Goal: Use online tool/utility: Utilize a website feature to perform a specific function

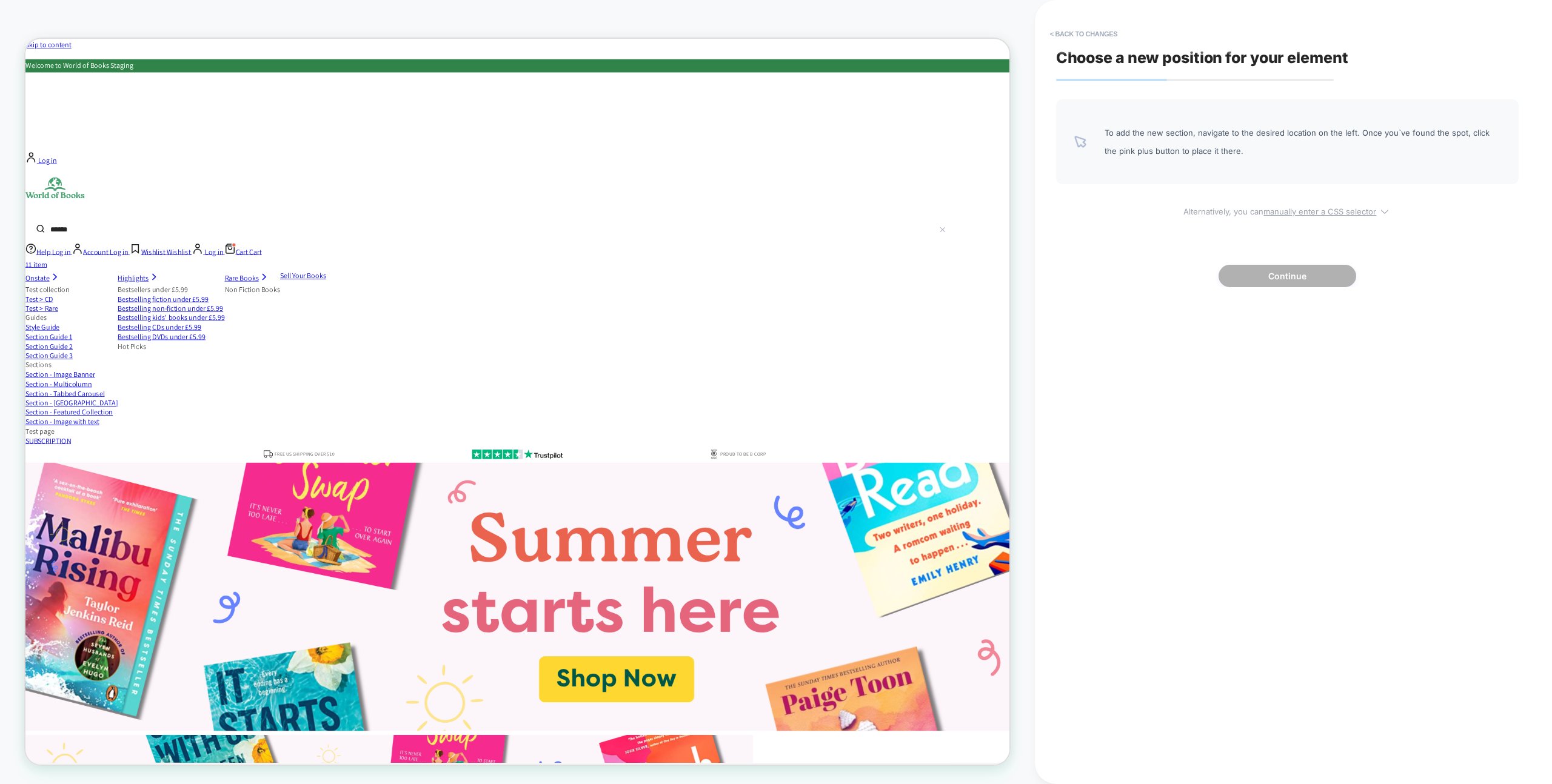
click at [1336, 211] on u "manually enter a CSS selector" at bounding box center [1320, 211] width 113 height 9
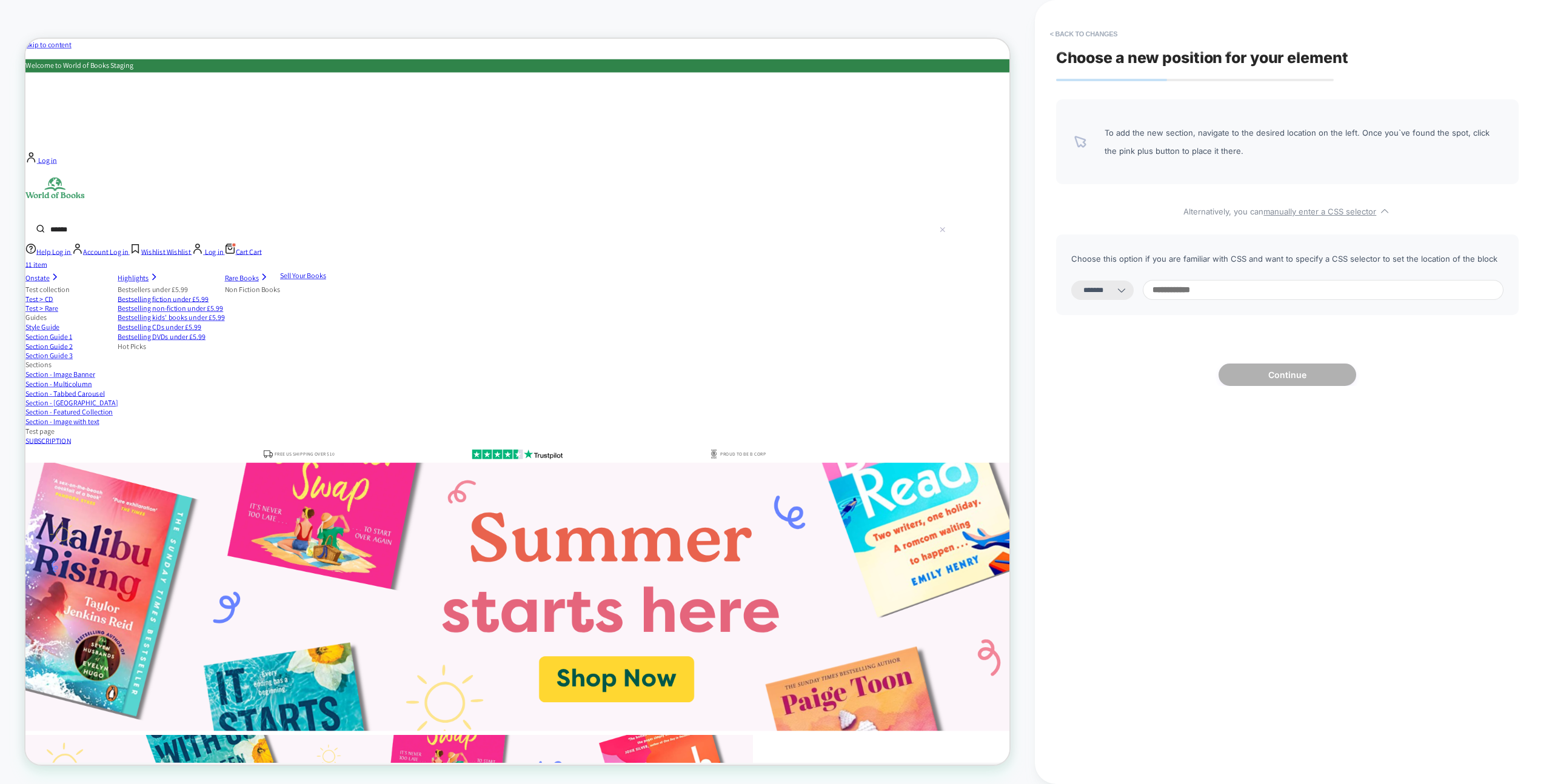
click at [1276, 294] on input at bounding box center [1323, 289] width 360 height 20
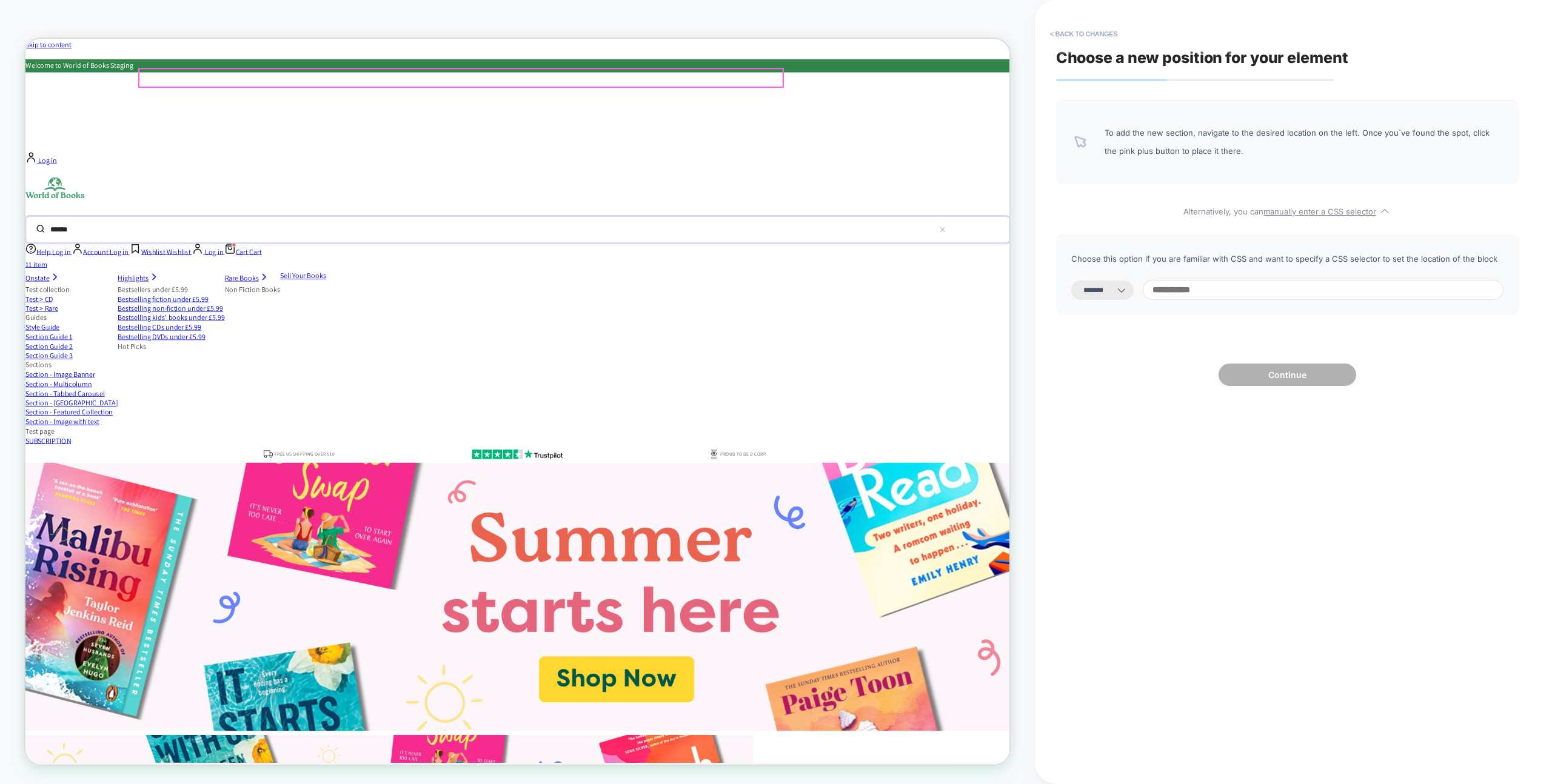
click at [980, 280] on input "******" at bounding box center [646, 293] width 1175 height 27
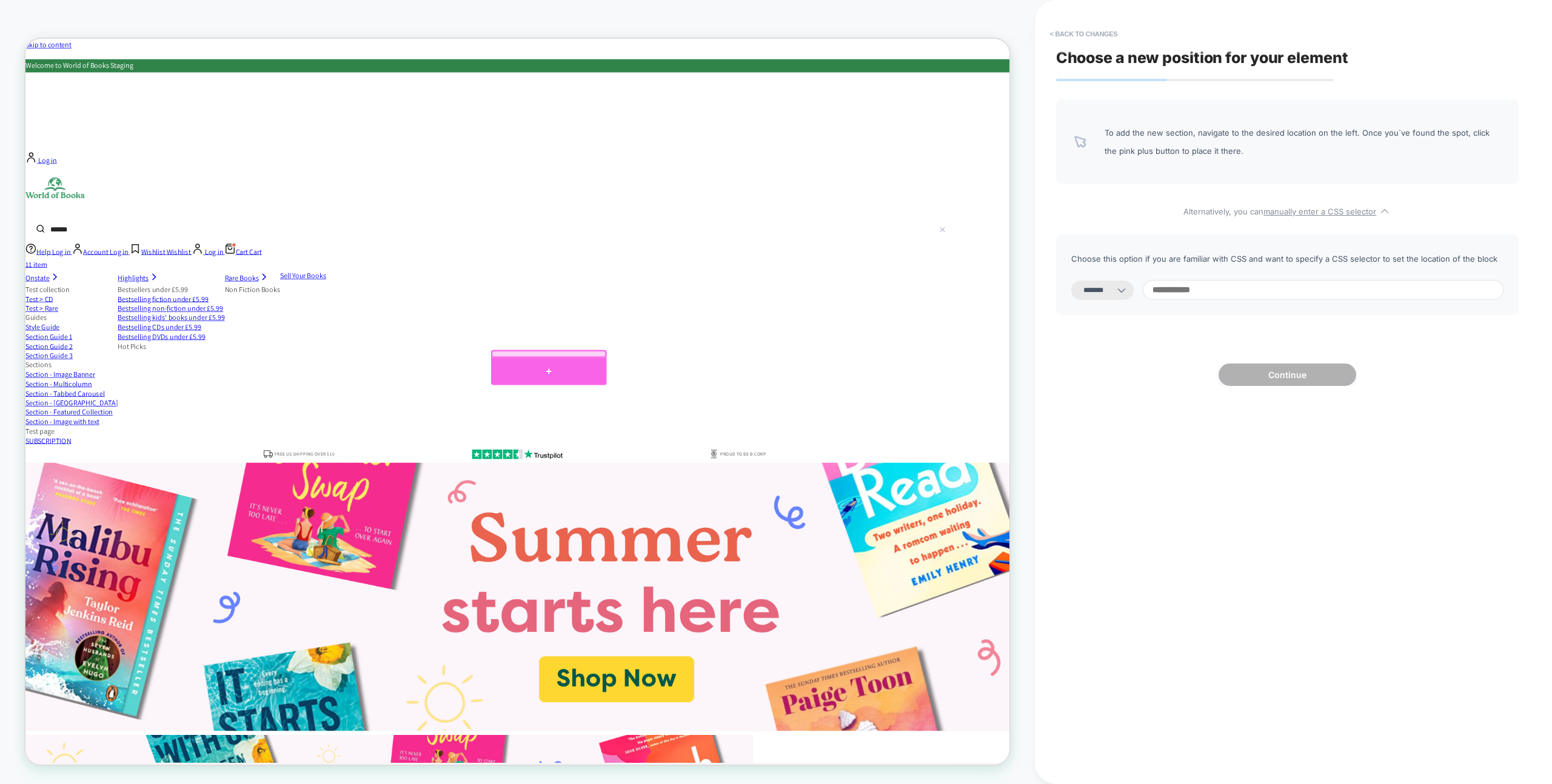
click at [729, 484] on div at bounding box center [723, 482] width 154 height 36
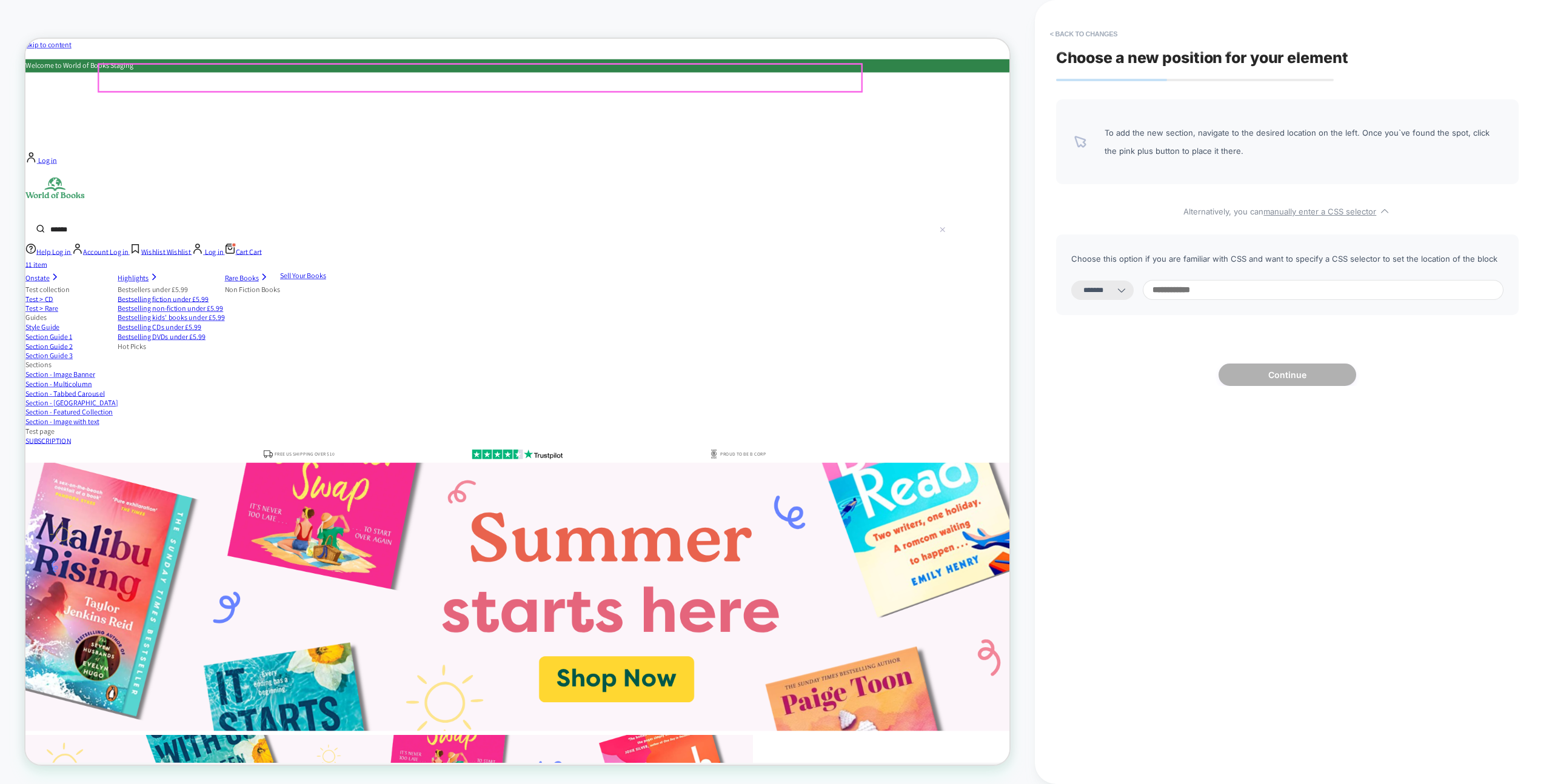
click at [783, 275] on form "******" at bounding box center [681, 293] width 1312 height 36
click at [790, 280] on input "******" at bounding box center [646, 293] width 1175 height 27
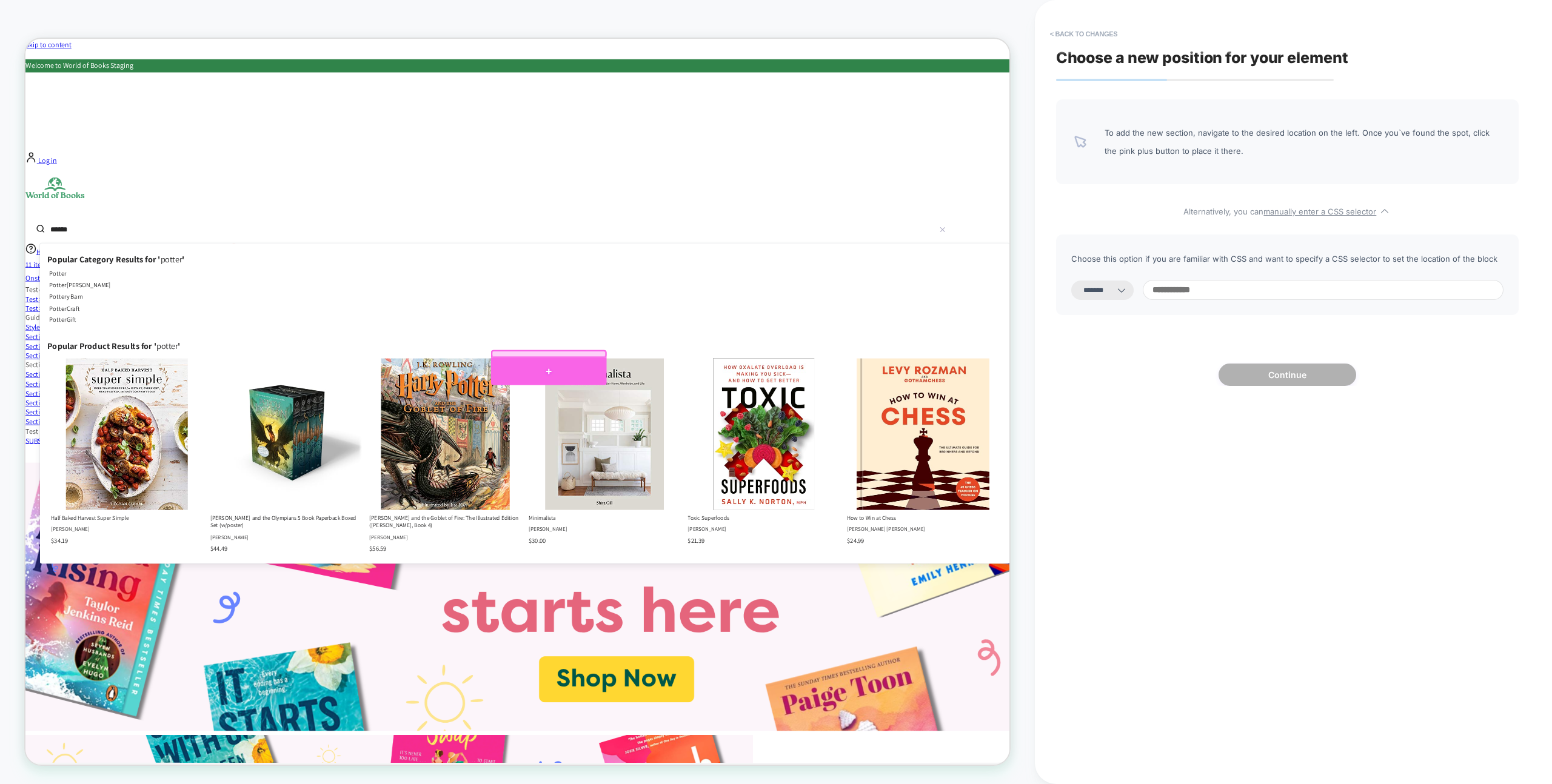
click at [717, 483] on div at bounding box center [723, 482] width 154 height 36
select select "*********"
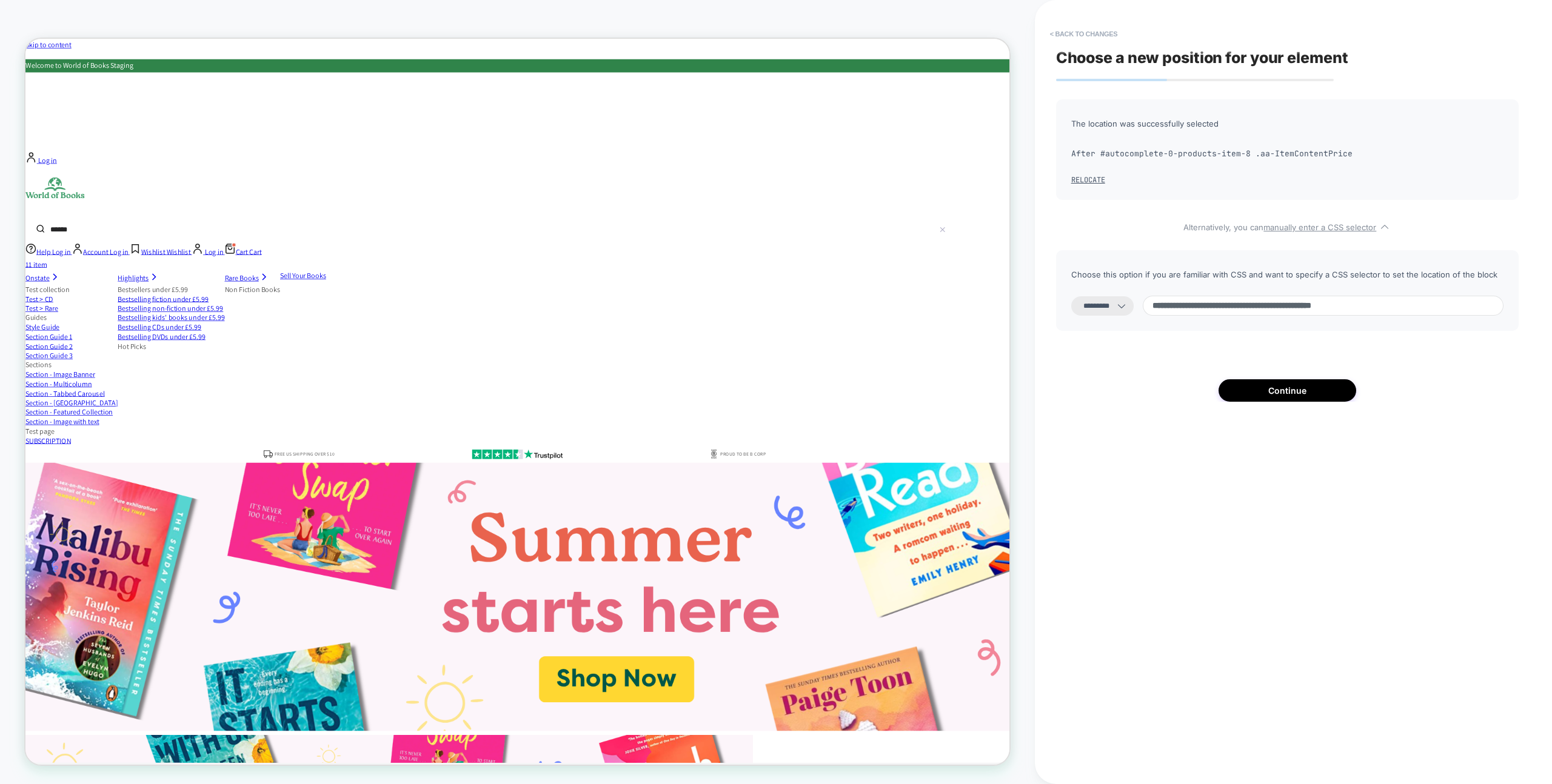
click at [1326, 149] on span "After #autocomplete-0-products-item-8 .aa-ItemContentPrice" at bounding box center [1287, 153] width 432 height 18
click at [1308, 151] on span "After #autocomplete-0-products-item-8 .aa-ItemContentPrice" at bounding box center [1287, 153] width 432 height 18
click at [1259, 153] on span "After #autocomplete-0-products-item-8 .aa-ItemContentPrice" at bounding box center [1287, 153] width 432 height 18
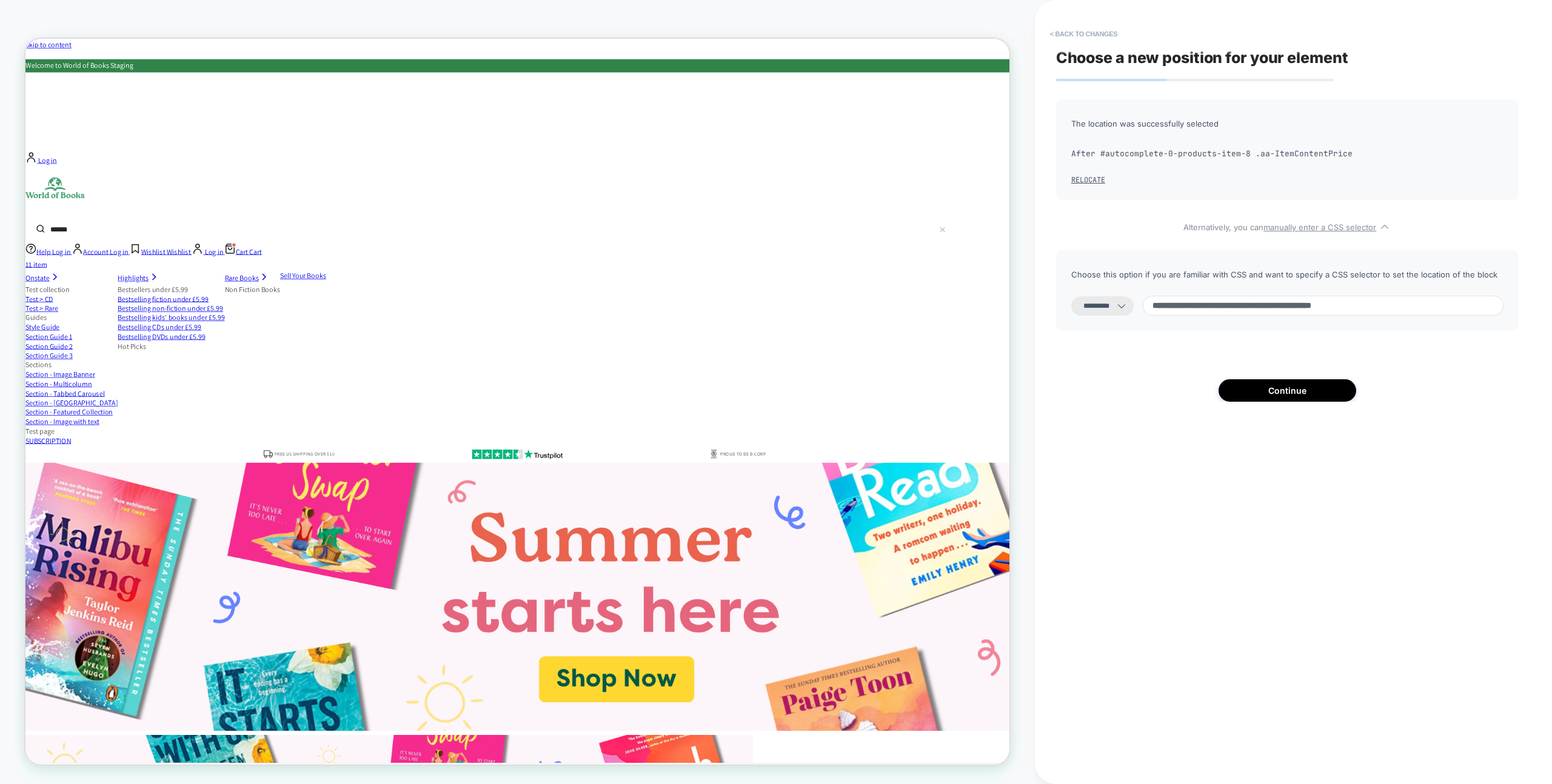
click at [1428, 306] on input at bounding box center [1323, 306] width 360 height 20
drag, startPoint x: 1436, startPoint y: 306, endPoint x: 1337, endPoint y: 308, distance: 99.0
click at [1336, 308] on input at bounding box center [1323, 306] width 360 height 20
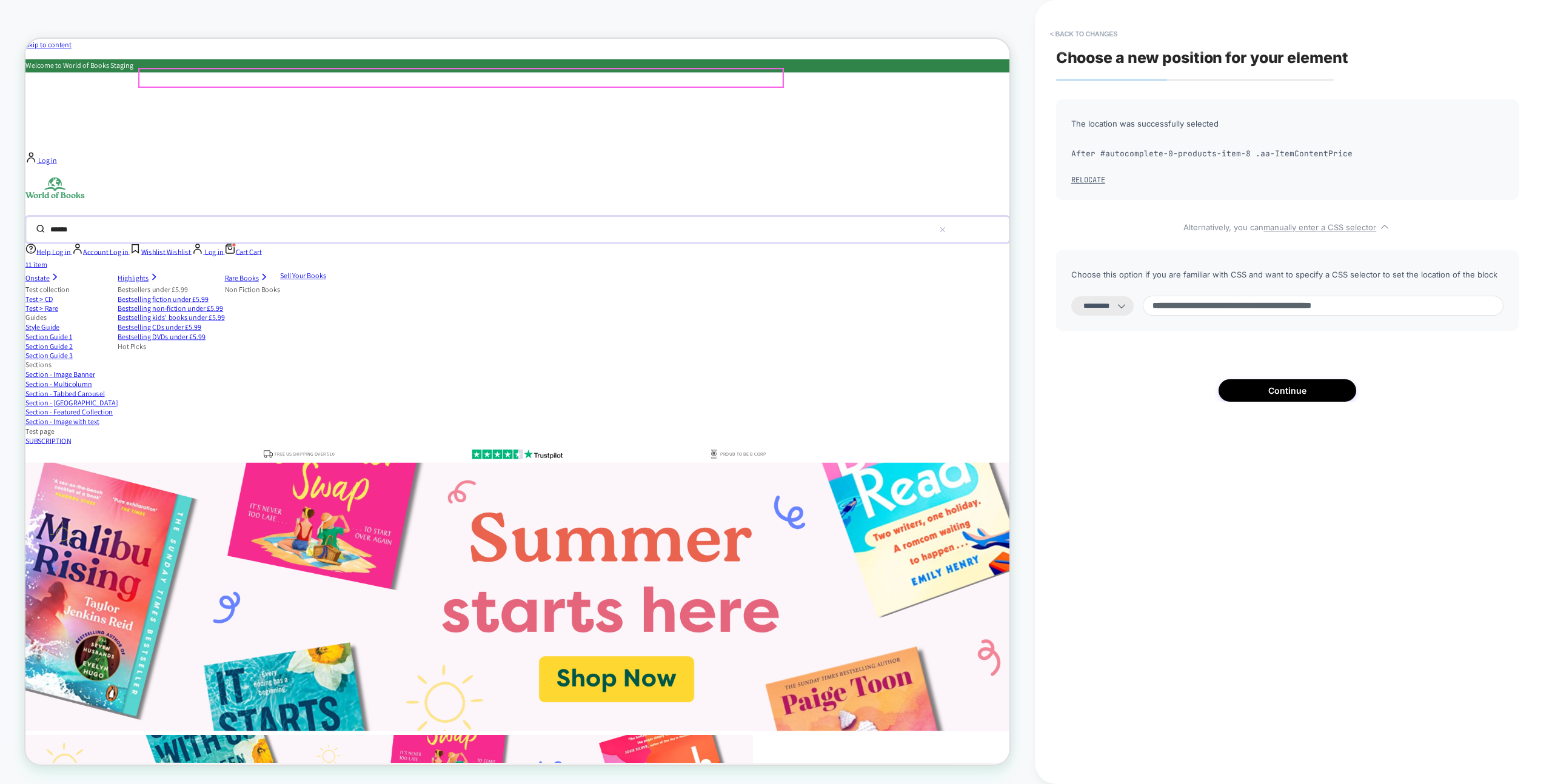
click at [930, 280] on input "******" at bounding box center [646, 293] width 1175 height 27
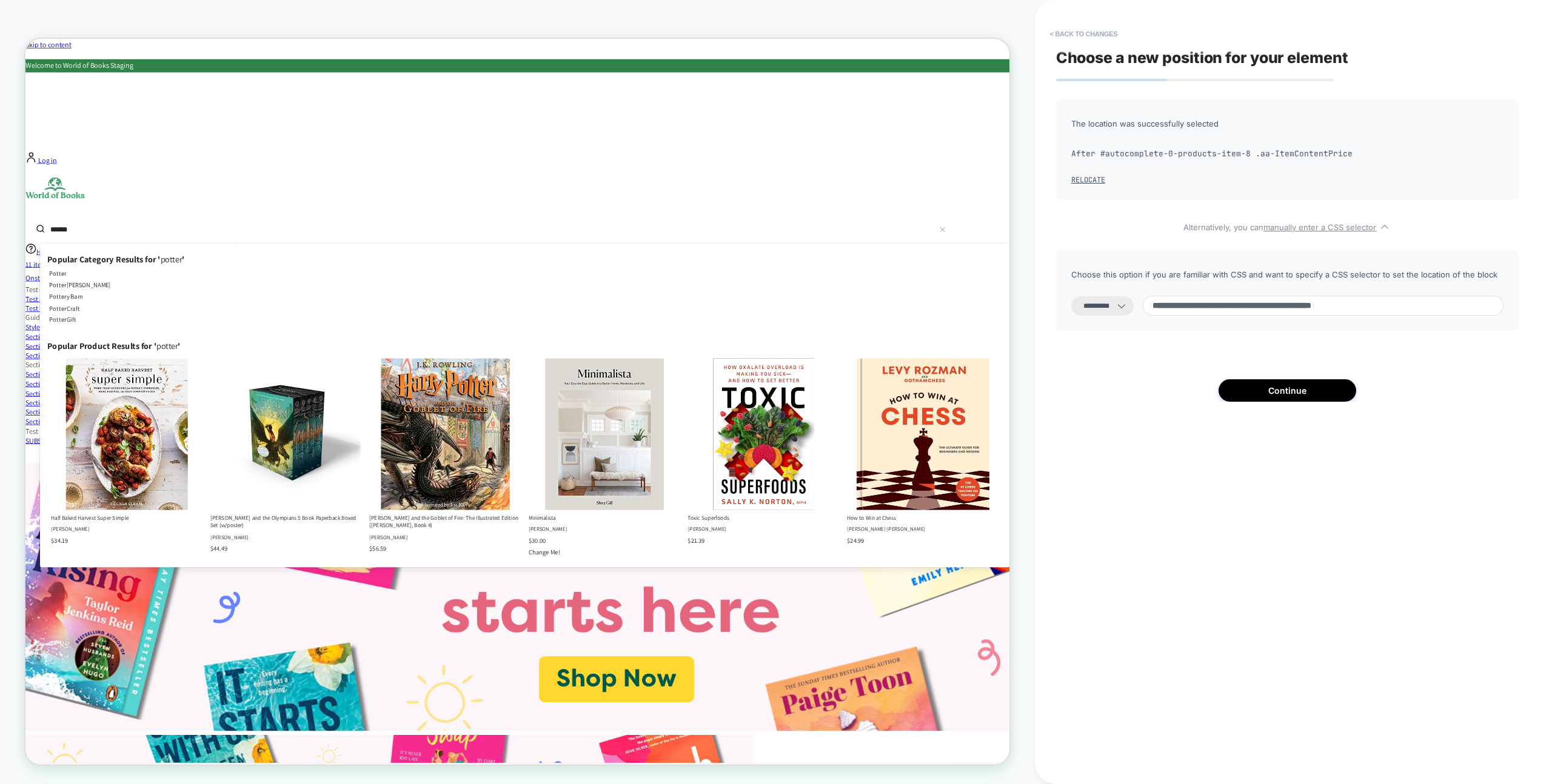
click at [1266, 313] on input "**********" at bounding box center [1323, 306] width 360 height 20
click at [1270, 311] on input "**********" at bounding box center [1323, 306] width 360 height 20
type input "**********"
click at [1228, 335] on div "**********" at bounding box center [1287, 250] width 462 height 302
click at [1240, 555] on div "**********" at bounding box center [1287, 392] width 474 height 760
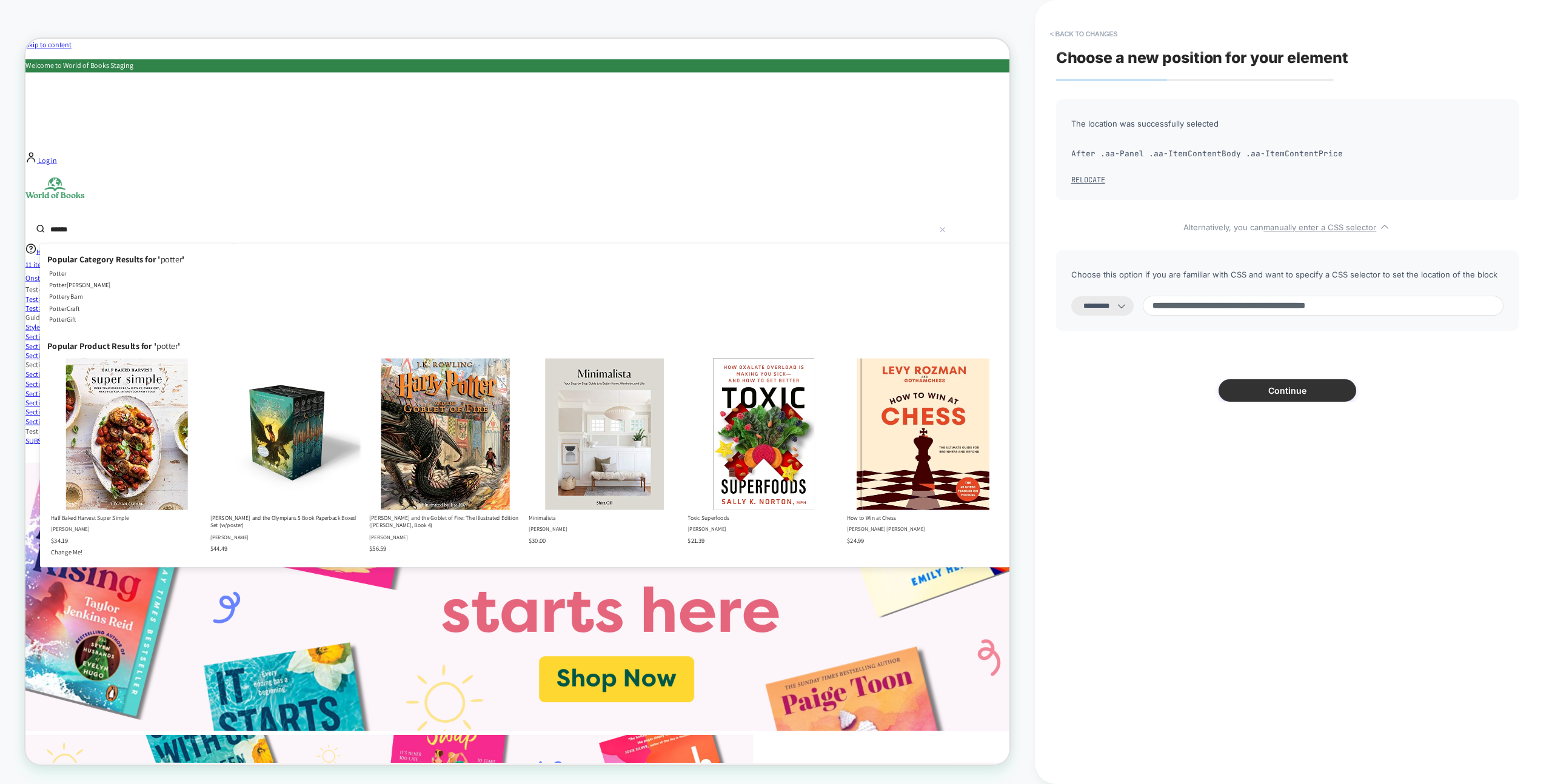
click at [1304, 389] on button "Continue" at bounding box center [1287, 390] width 138 height 22
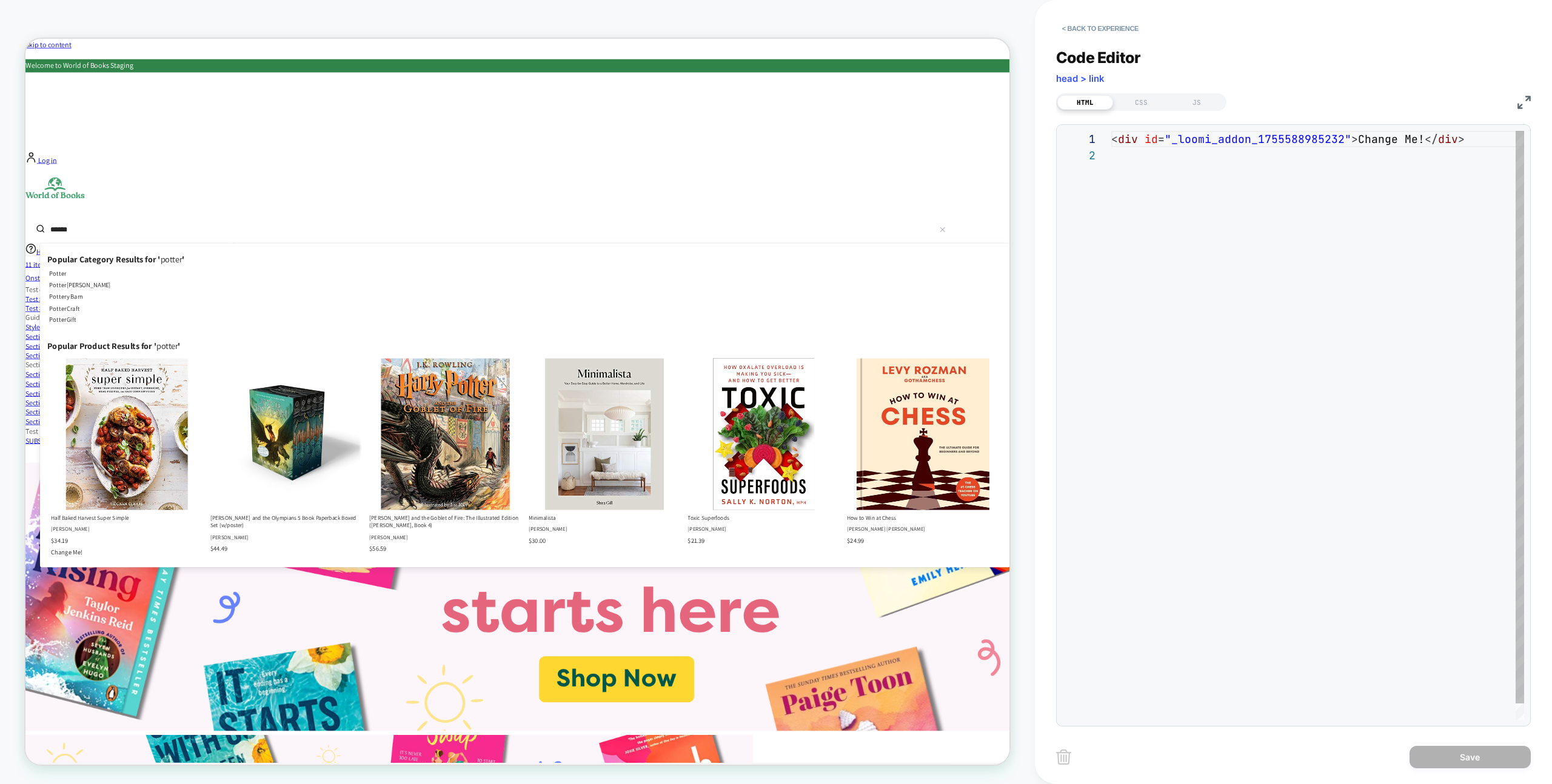
scroll to position [16, 0]
click at [1194, 161] on div "< div id = "_loomi_addon_1755588985232" > Change Me! </ div >" at bounding box center [1317, 433] width 413 height 605
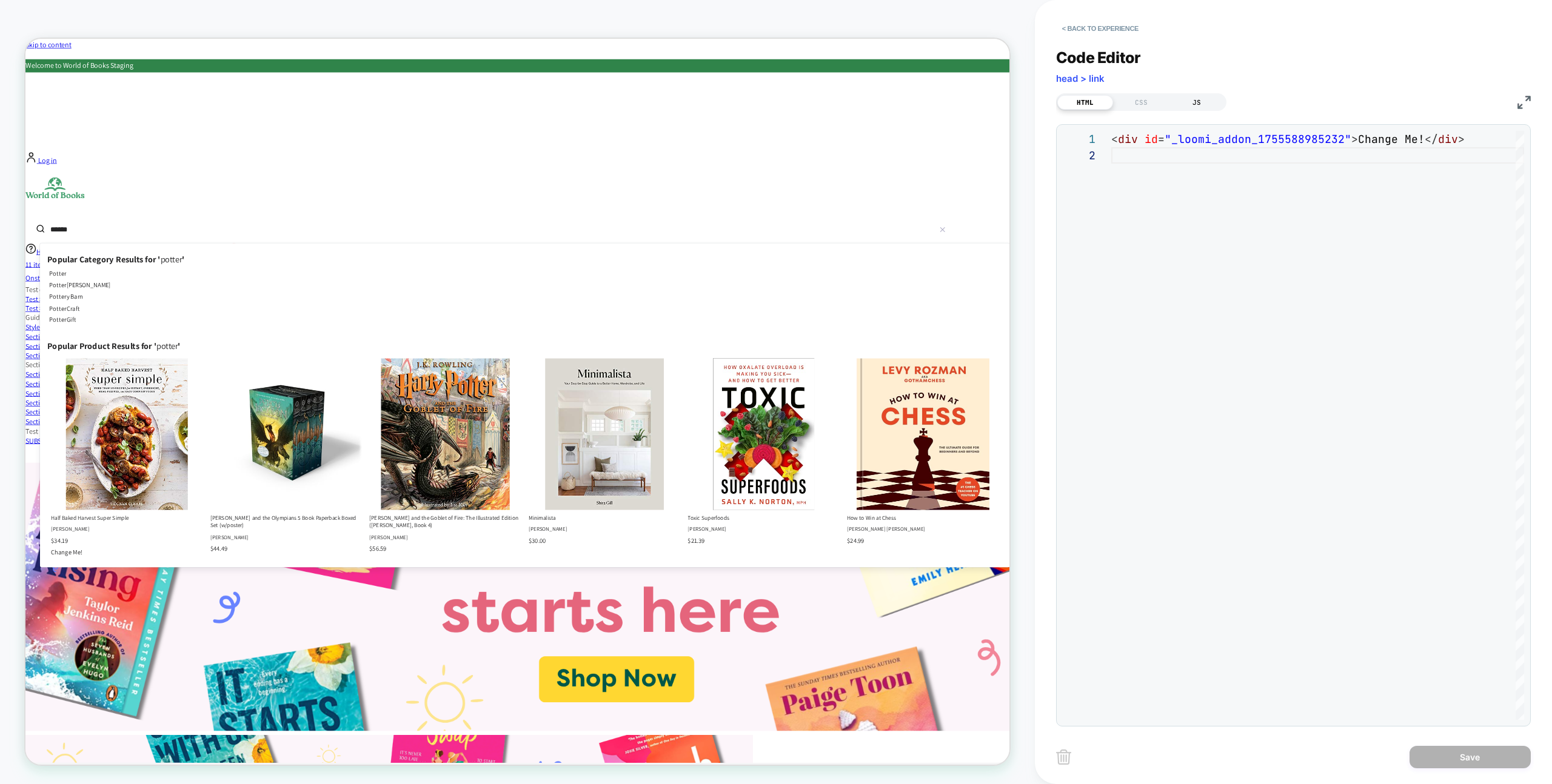
click at [1192, 100] on div "JS" at bounding box center [1196, 102] width 56 height 15
click at [1199, 227] on div at bounding box center [1317, 425] width 413 height 589
click at [1088, 105] on div "HTML" at bounding box center [1085, 102] width 56 height 15
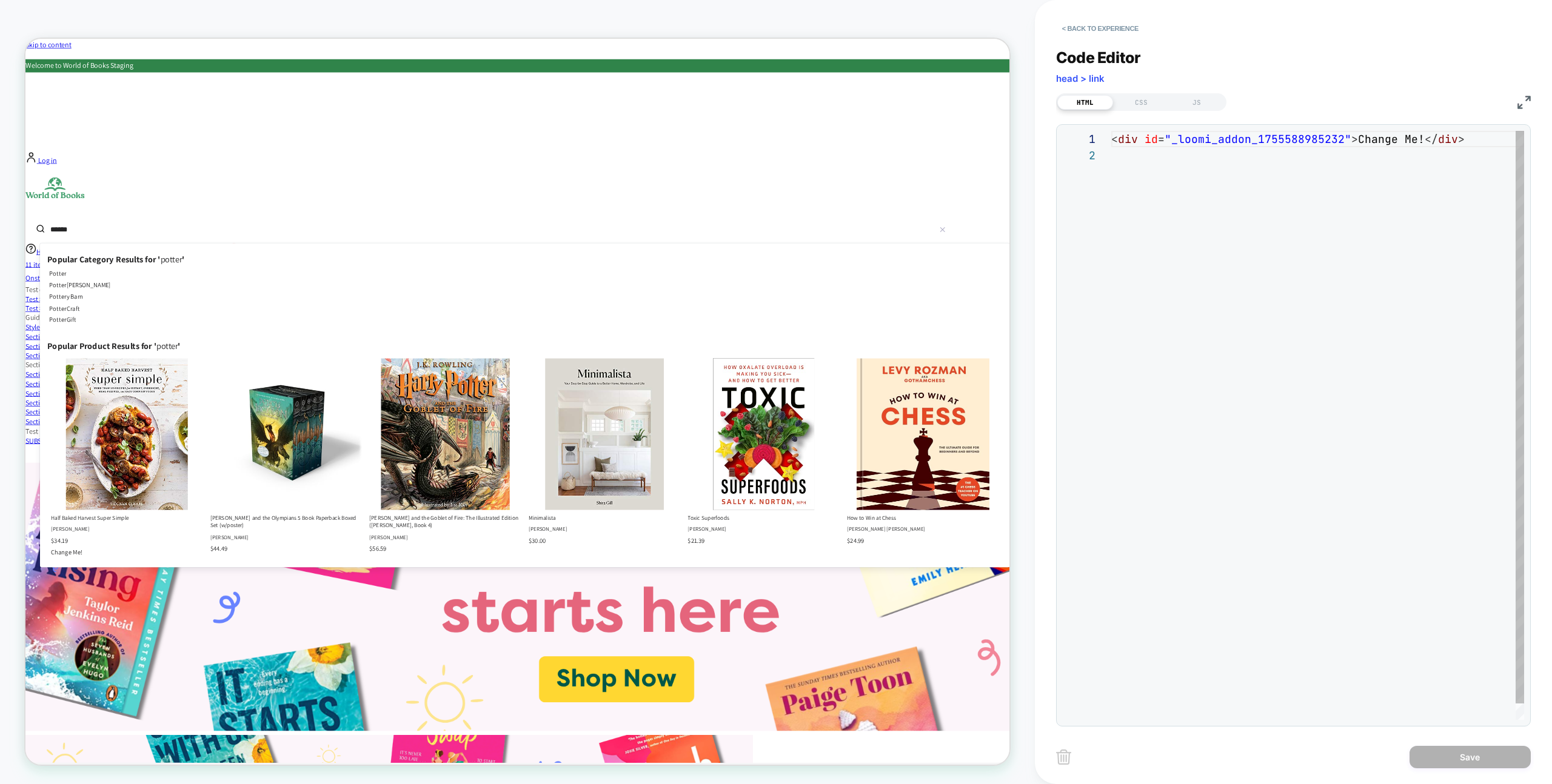
click at [1189, 200] on div "< div id = "_loomi_addon_1755588985232" > Change Me! </ div >" at bounding box center [1317, 433] width 413 height 605
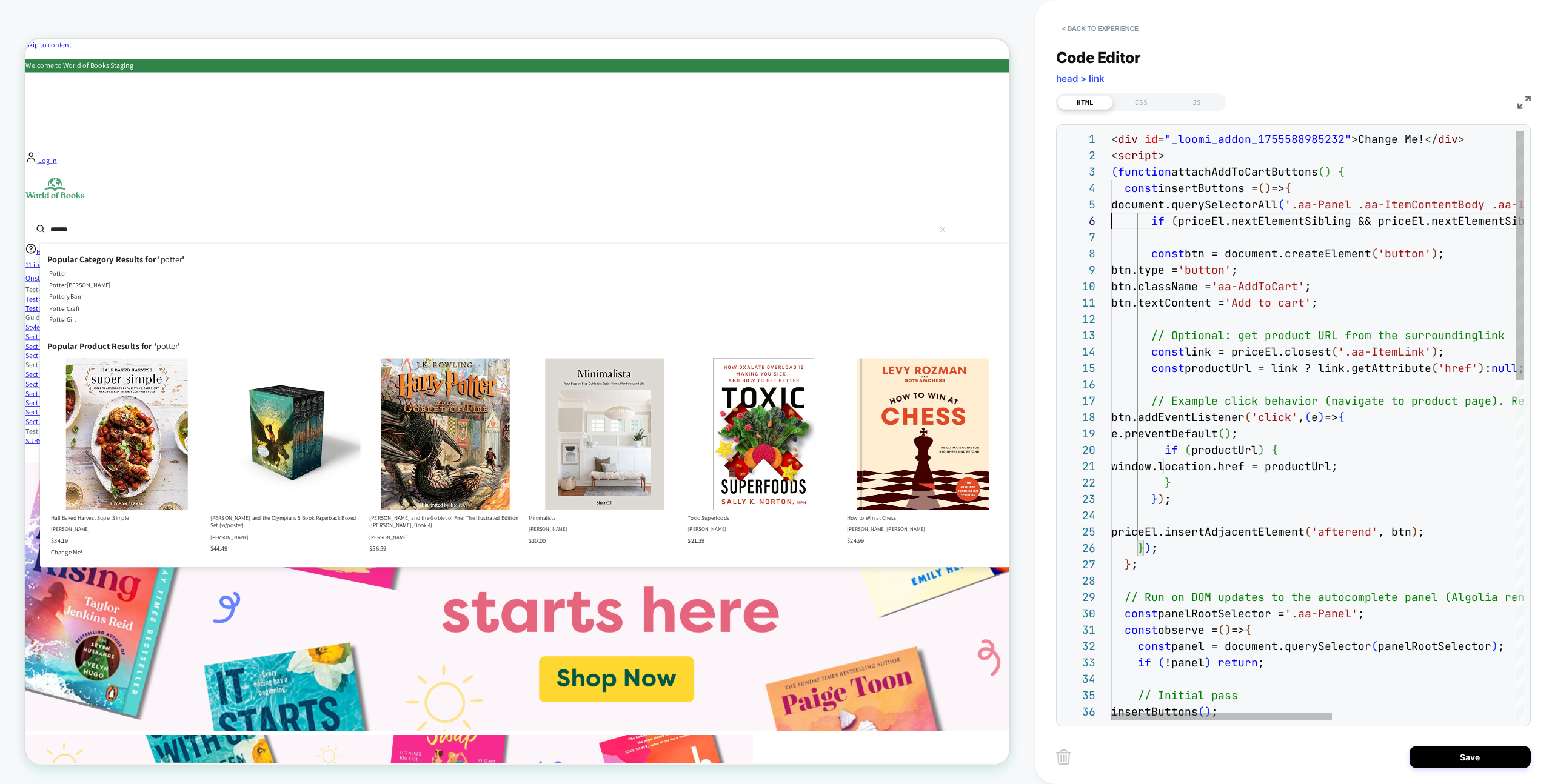
scroll to position [82, 0]
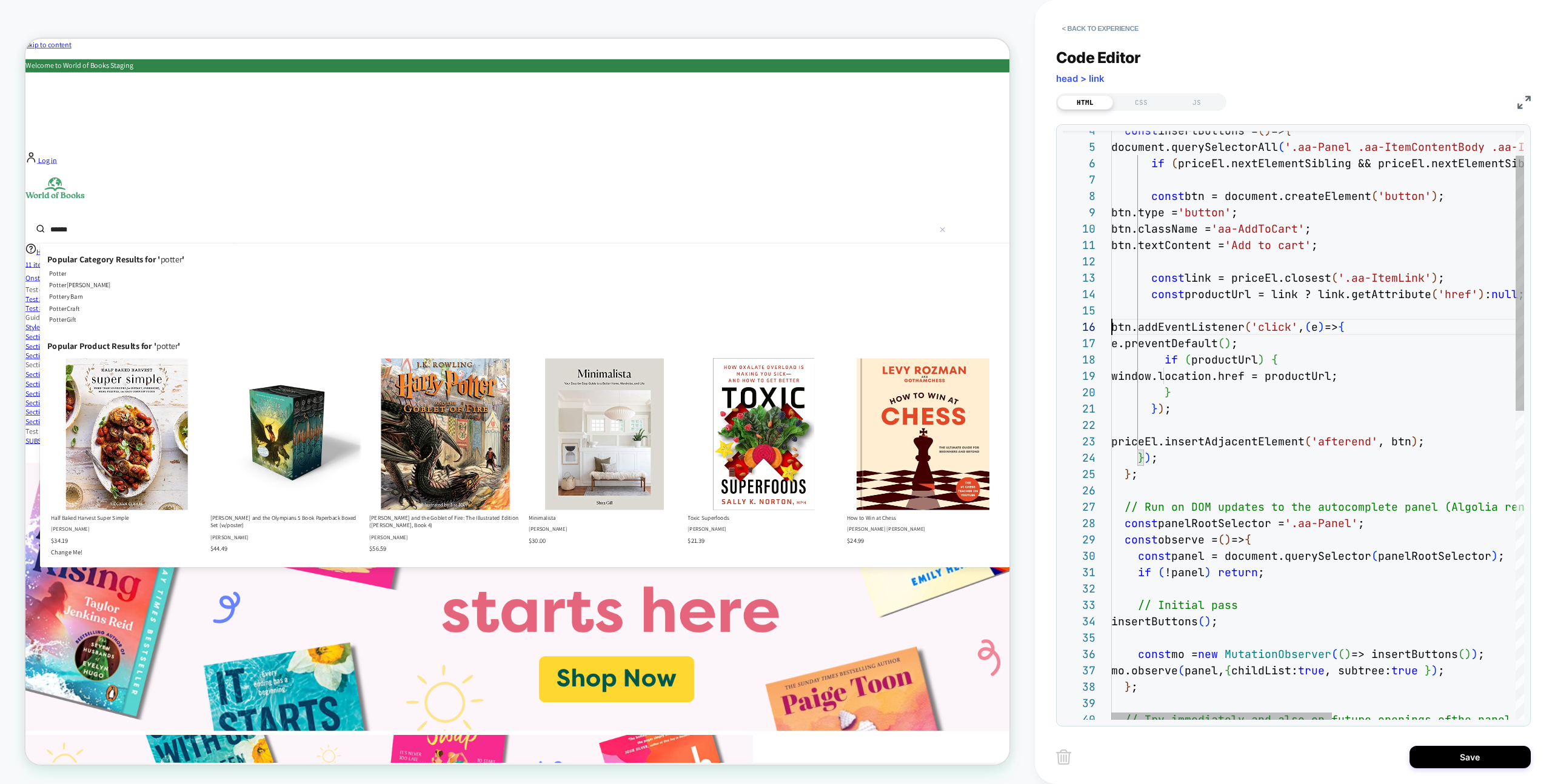
click at [1297, 510] on div "btn.addEventListener ( 'click' , ( e ) => { e.preventDefault ( ) ; if ( product…" at bounding box center [1489, 752] width 755 height 1358
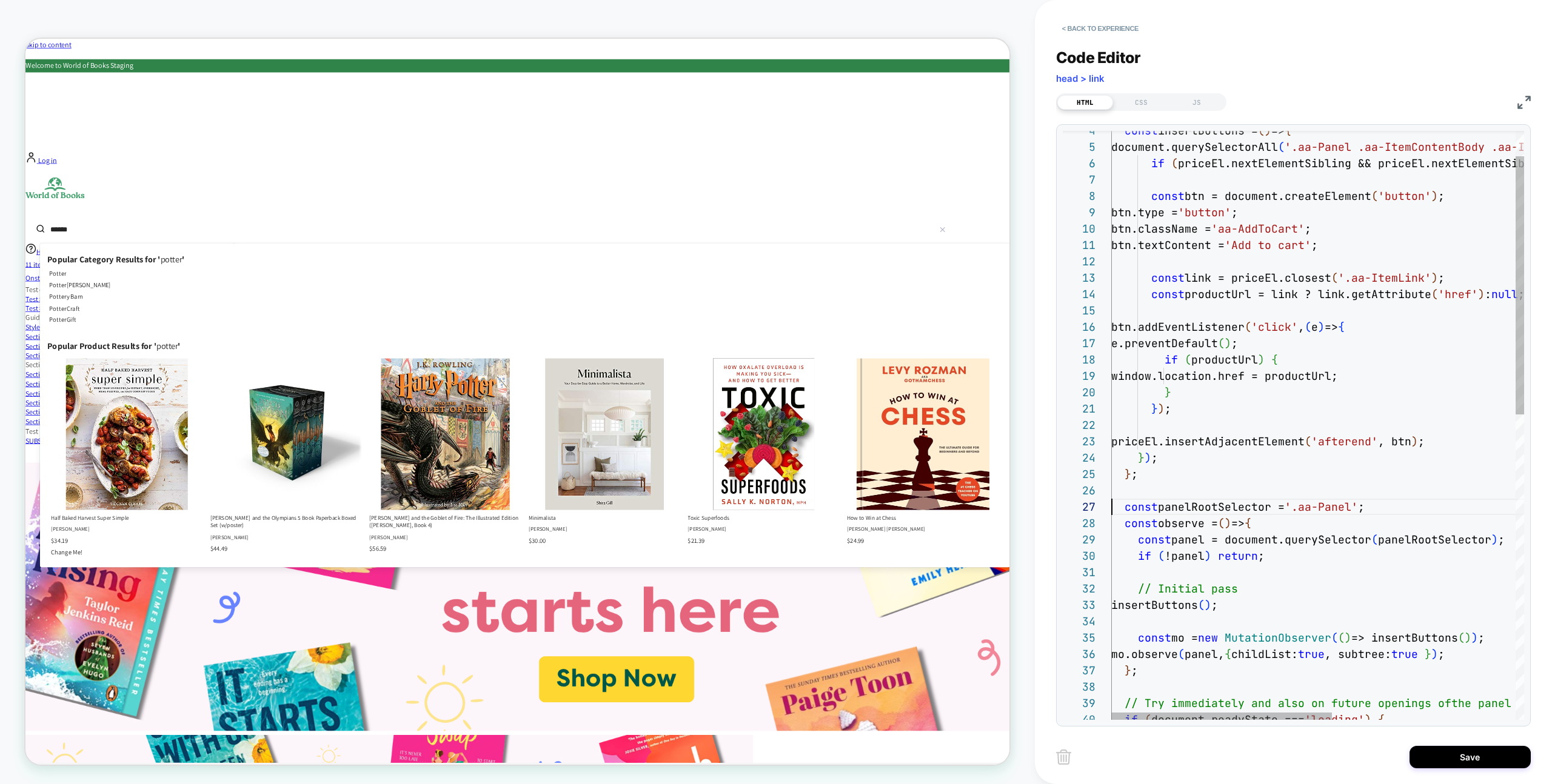
scroll to position [98, 0]
click at [1252, 584] on div "btn.addEventListener ( 'click' , ( e ) => { e.preventDefault ( ) ; if ( product…" at bounding box center [1489, 745] width 755 height 1342
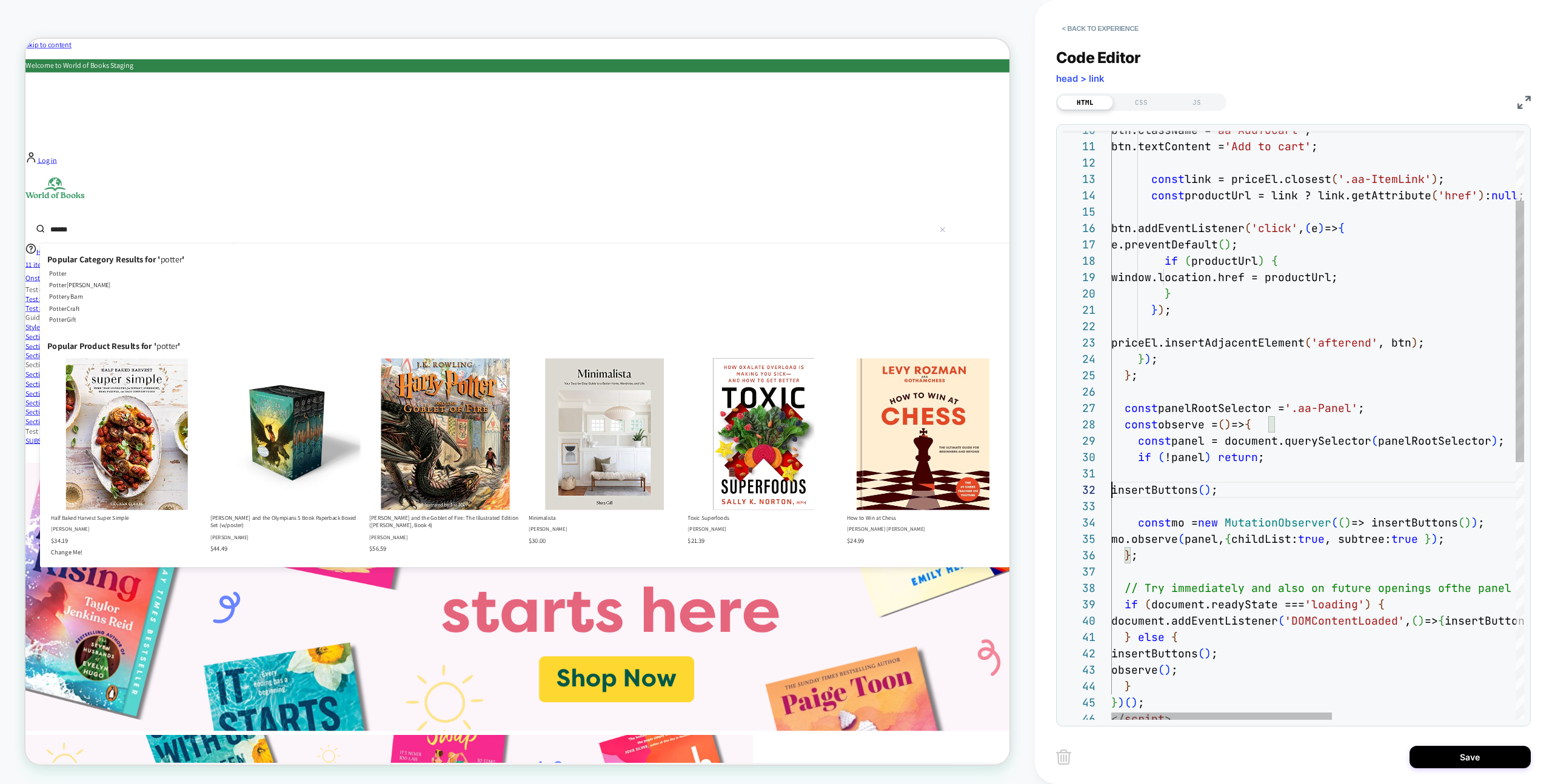
click at [1247, 604] on div "btn.addEventListener ( 'click' , ( e ) => { e.preventDefault ( ) ; if ( product…" at bounding box center [1489, 637] width 755 height 1326
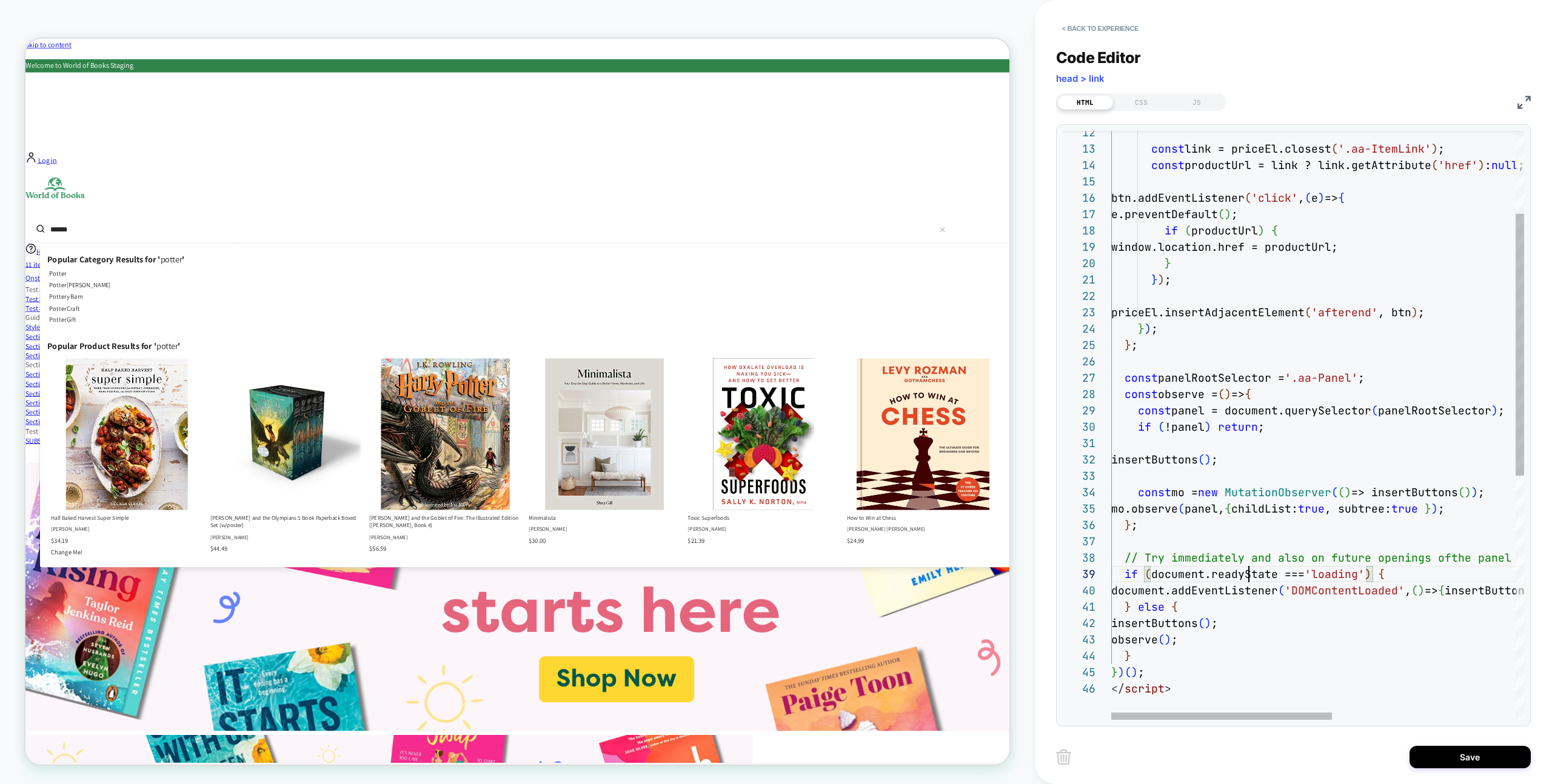
click at [1270, 561] on div "btn.addEventListener ( 'click' , ( e ) => { e.preventDefault ( ) ; if ( product…" at bounding box center [1489, 607] width 755 height 1326
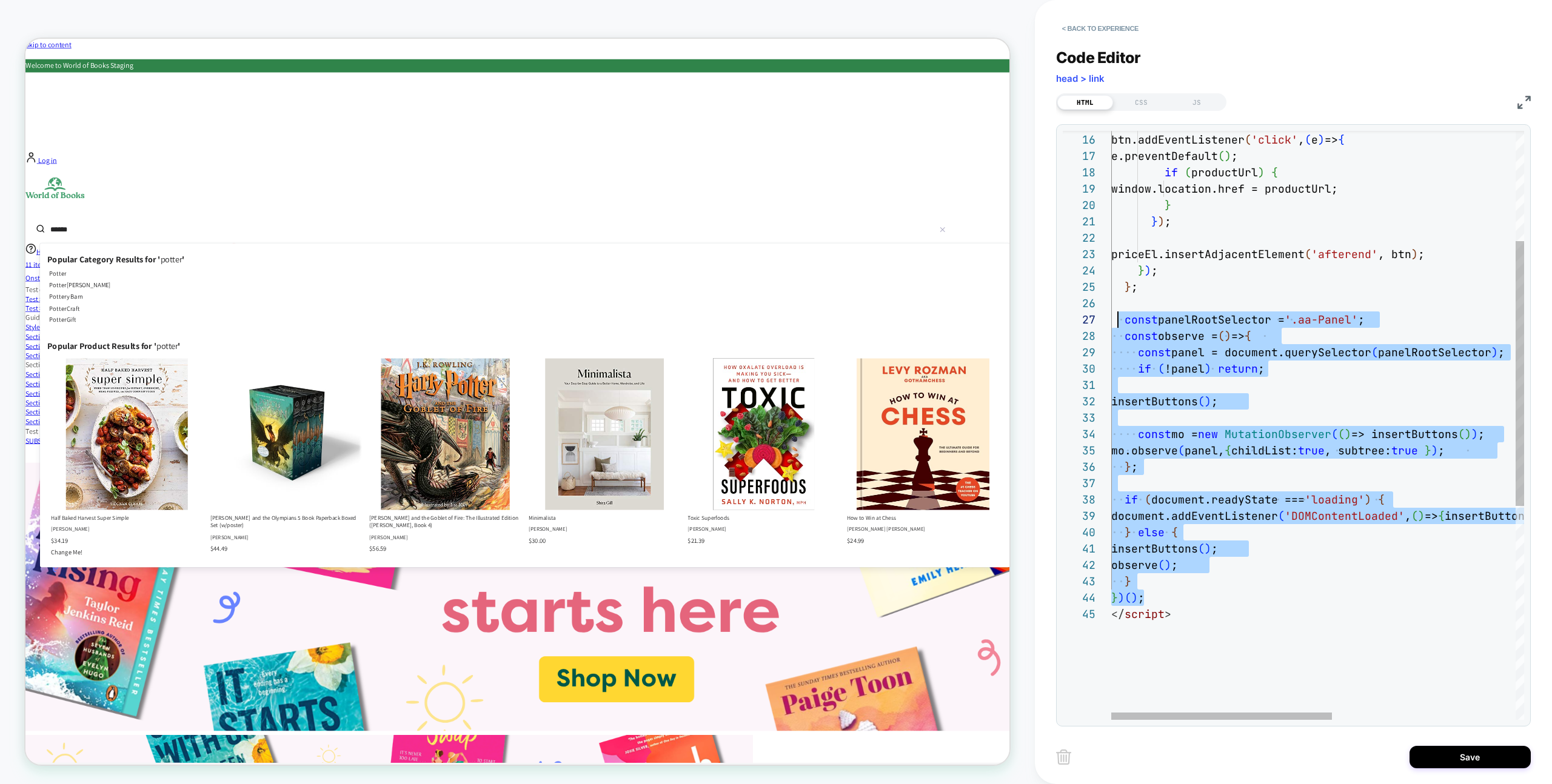
scroll to position [98, 0]
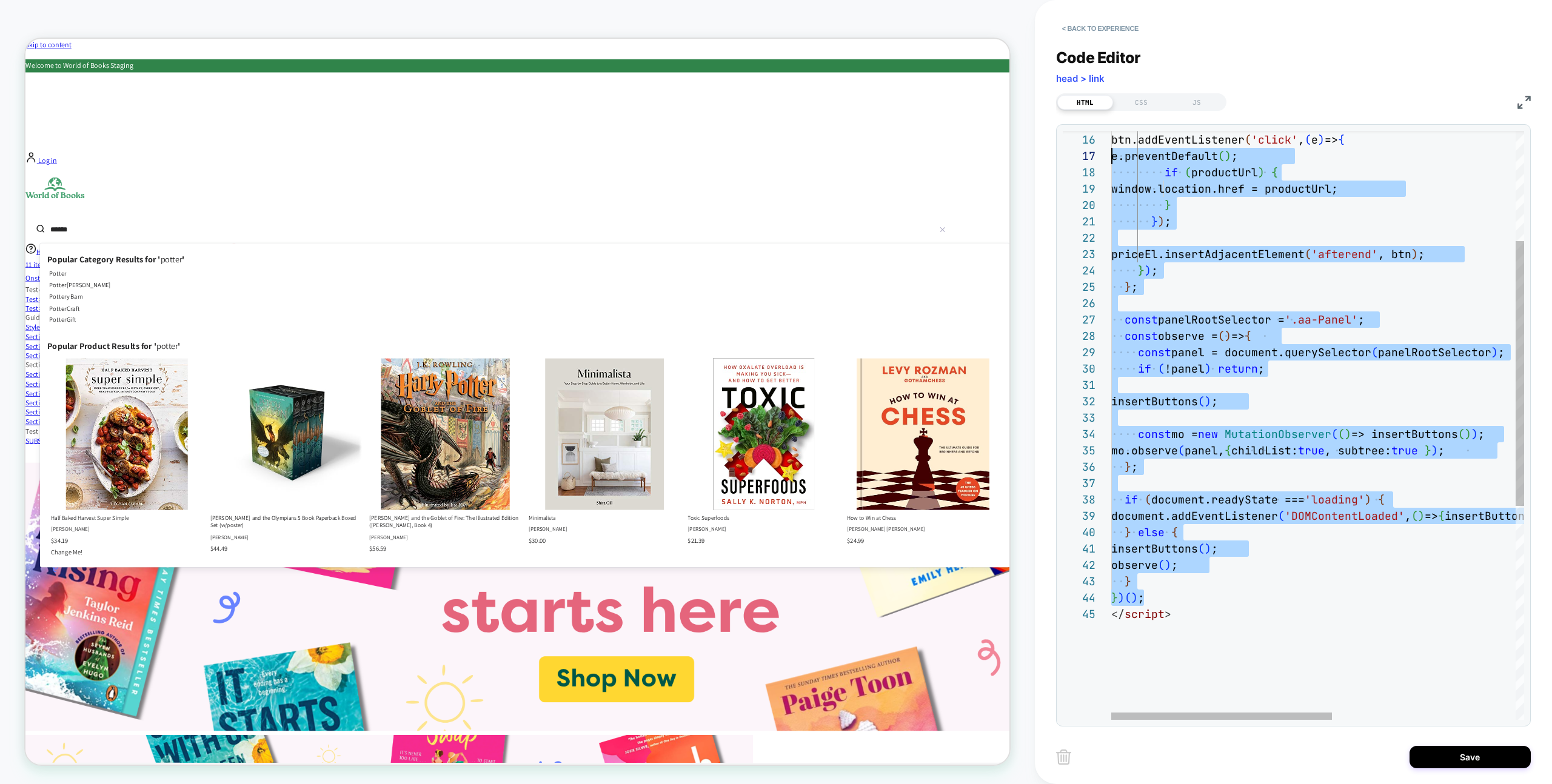
type textarea "**********"
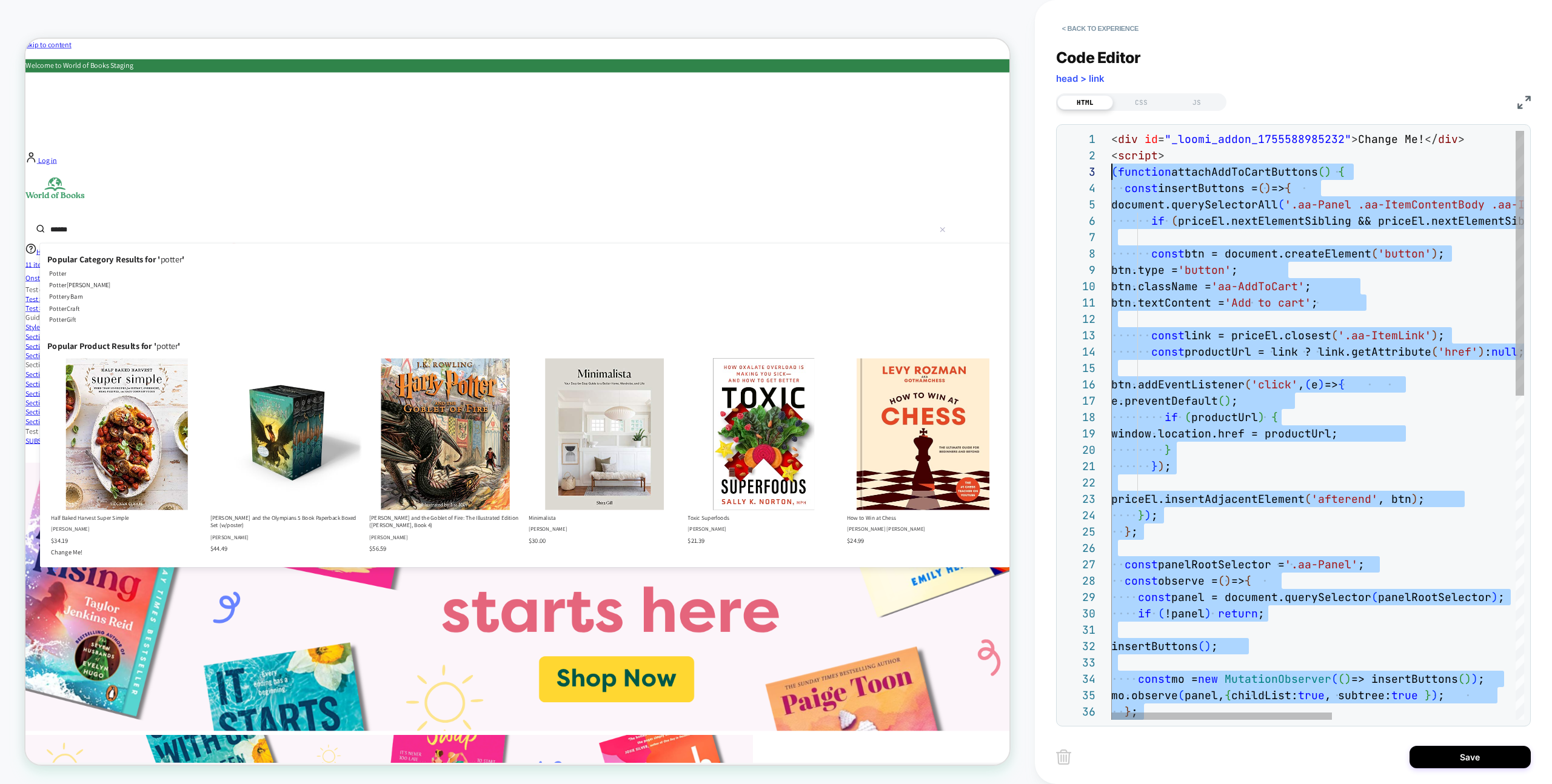
scroll to position [33, 0]
drag, startPoint x: 1148, startPoint y: 599, endPoint x: 1089, endPoint y: 176, distance: 427.1
click at [1193, 103] on div "JS" at bounding box center [1196, 102] width 56 height 15
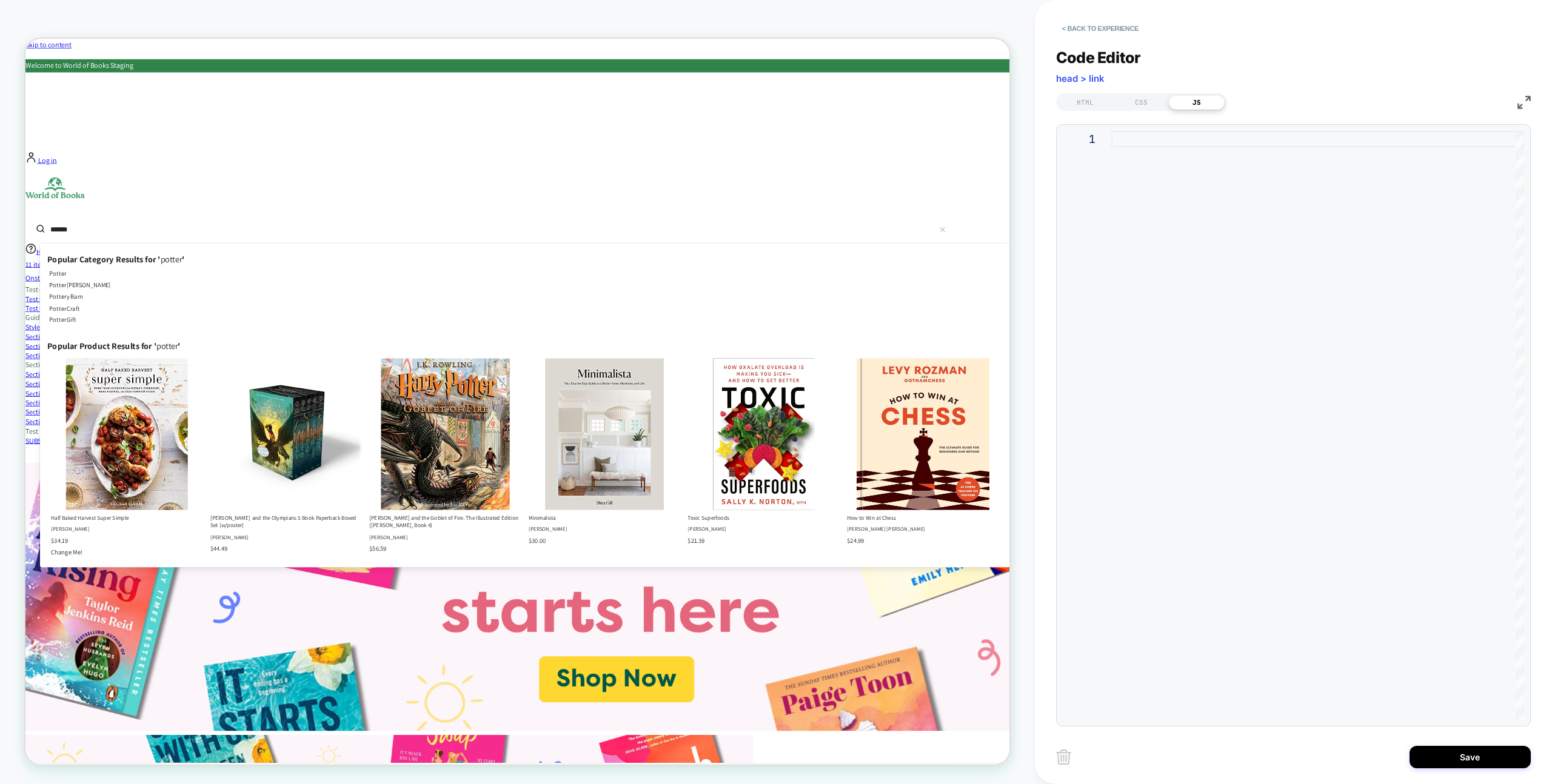
click at [1205, 206] on div at bounding box center [1317, 425] width 413 height 589
type textarea "* *****"
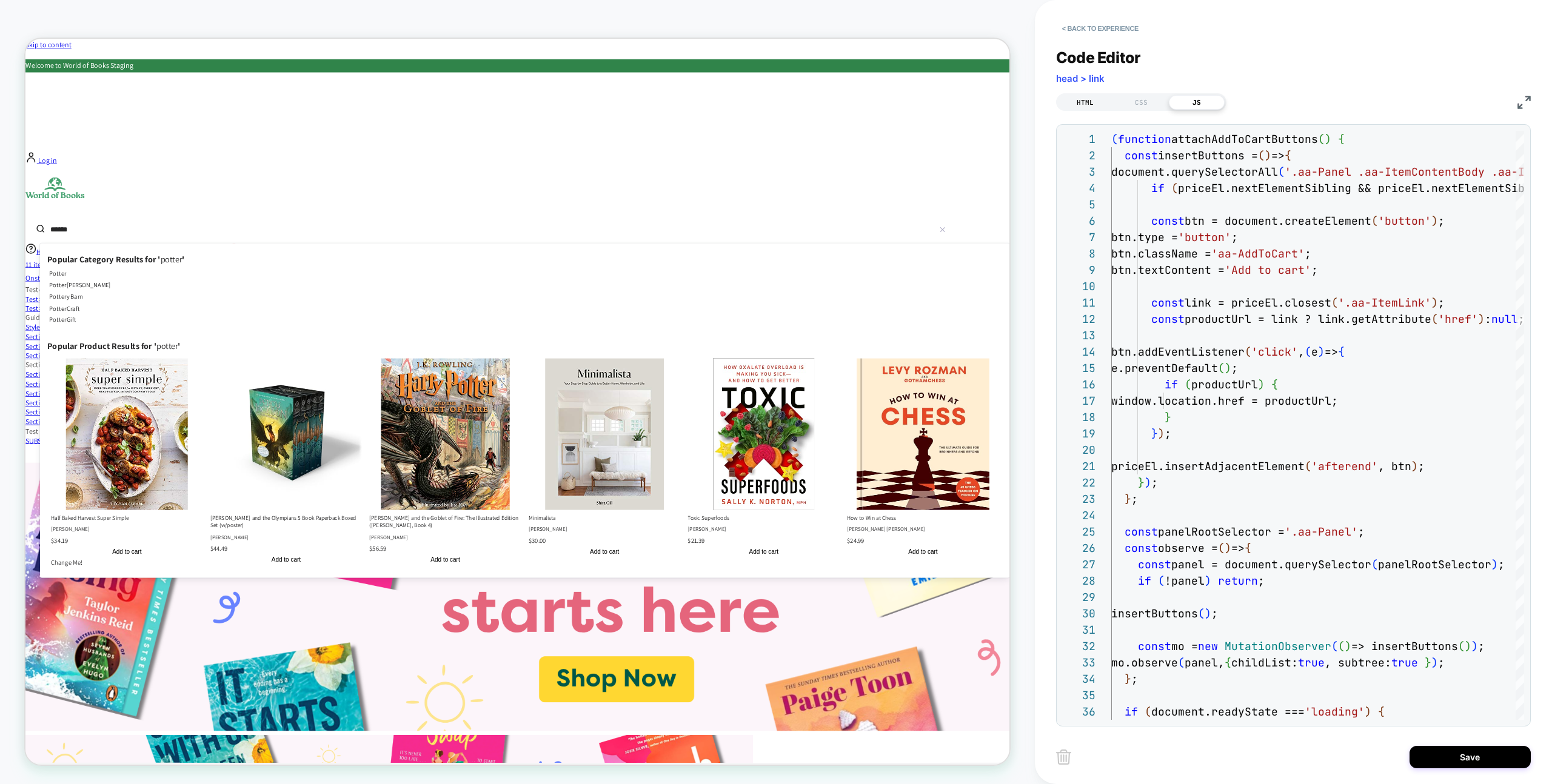
click at [1103, 106] on div "HTML" at bounding box center [1085, 102] width 56 height 15
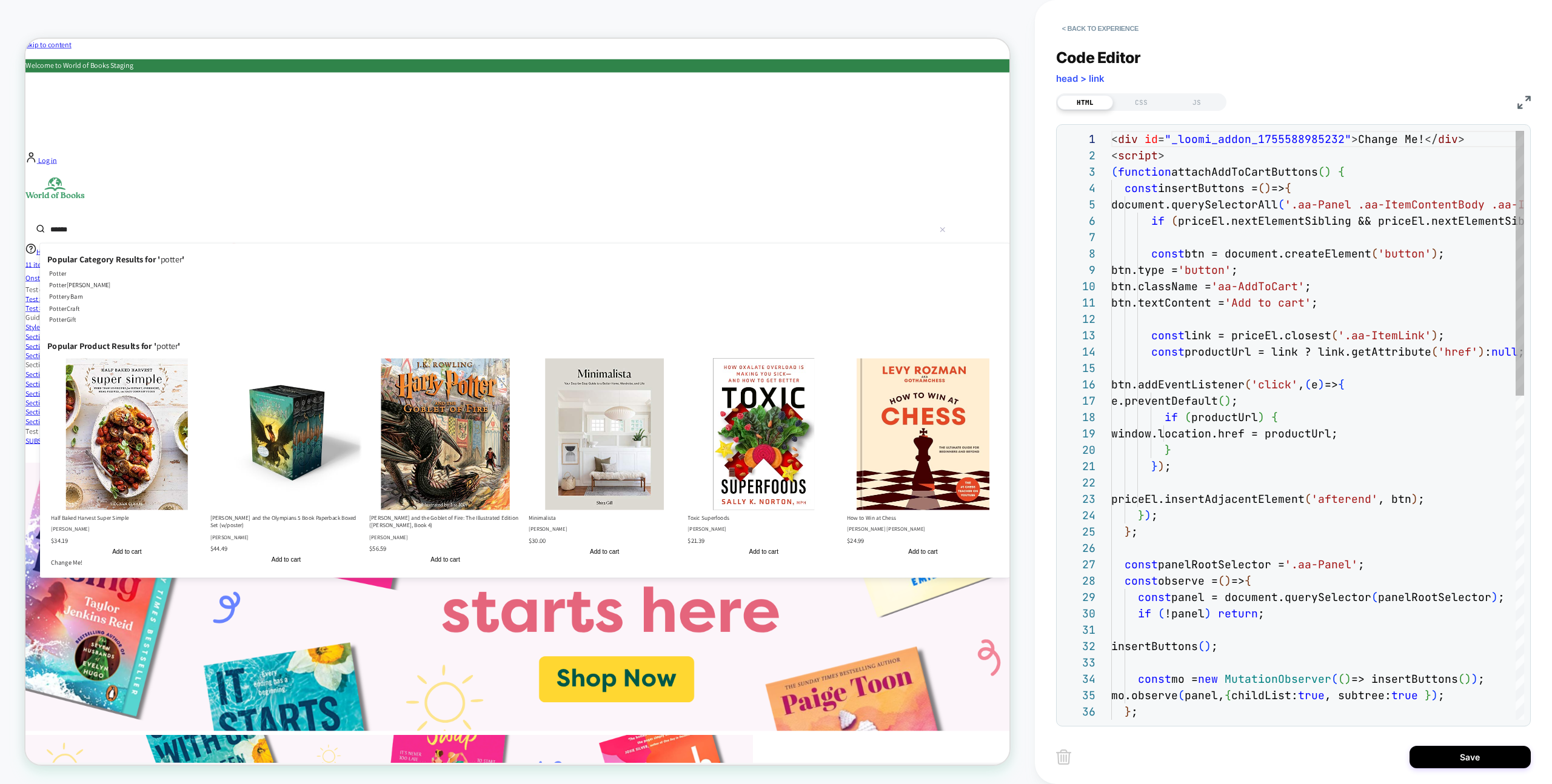
scroll to position [163, 0]
click at [1258, 284] on div "< div id = "_loomi_addon_1755588985232" > Change Me! </ div > < script > ( func…" at bounding box center [1489, 786] width 755 height 1310
type textarea "**********"
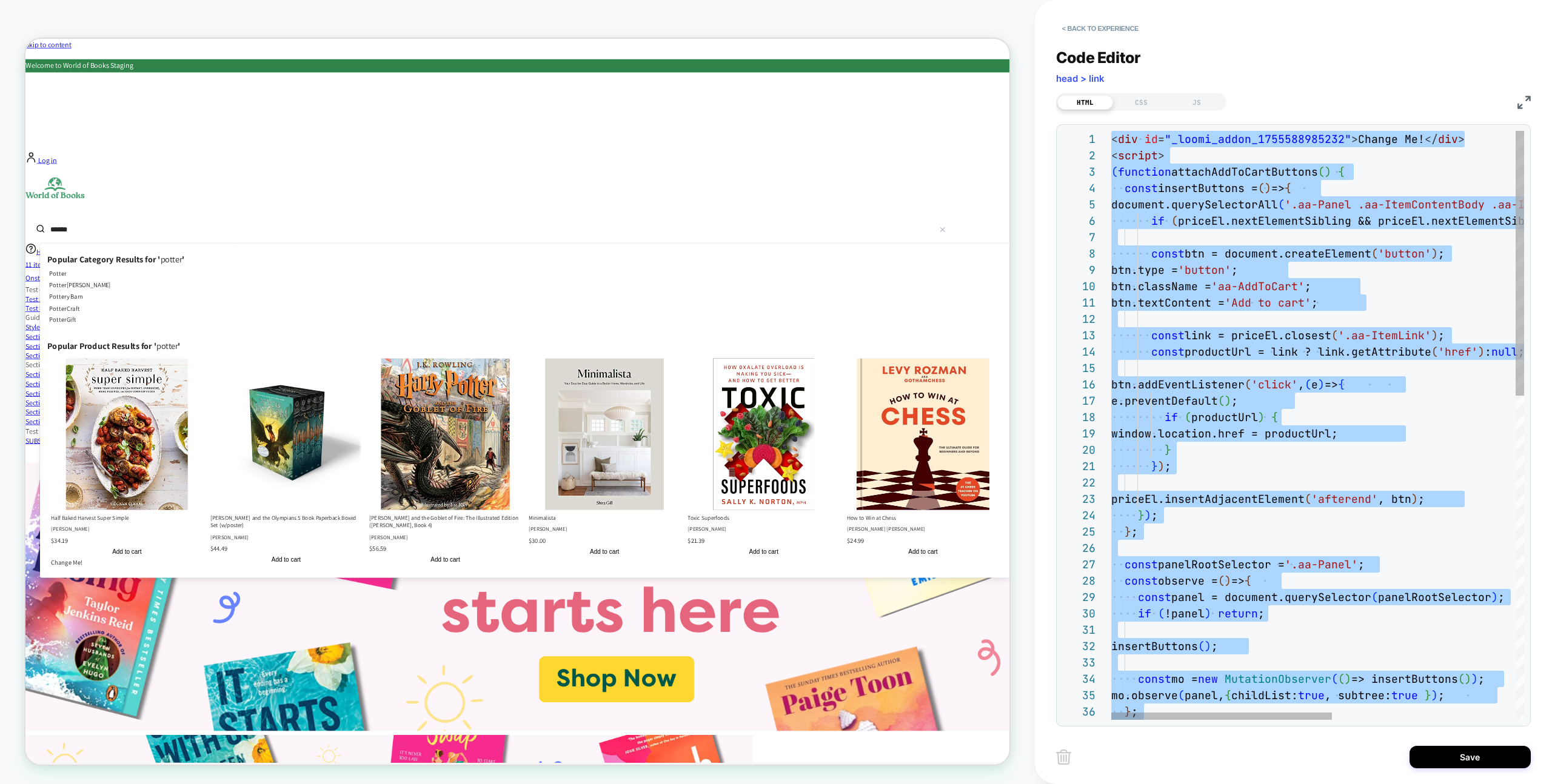
scroll to position [0, 0]
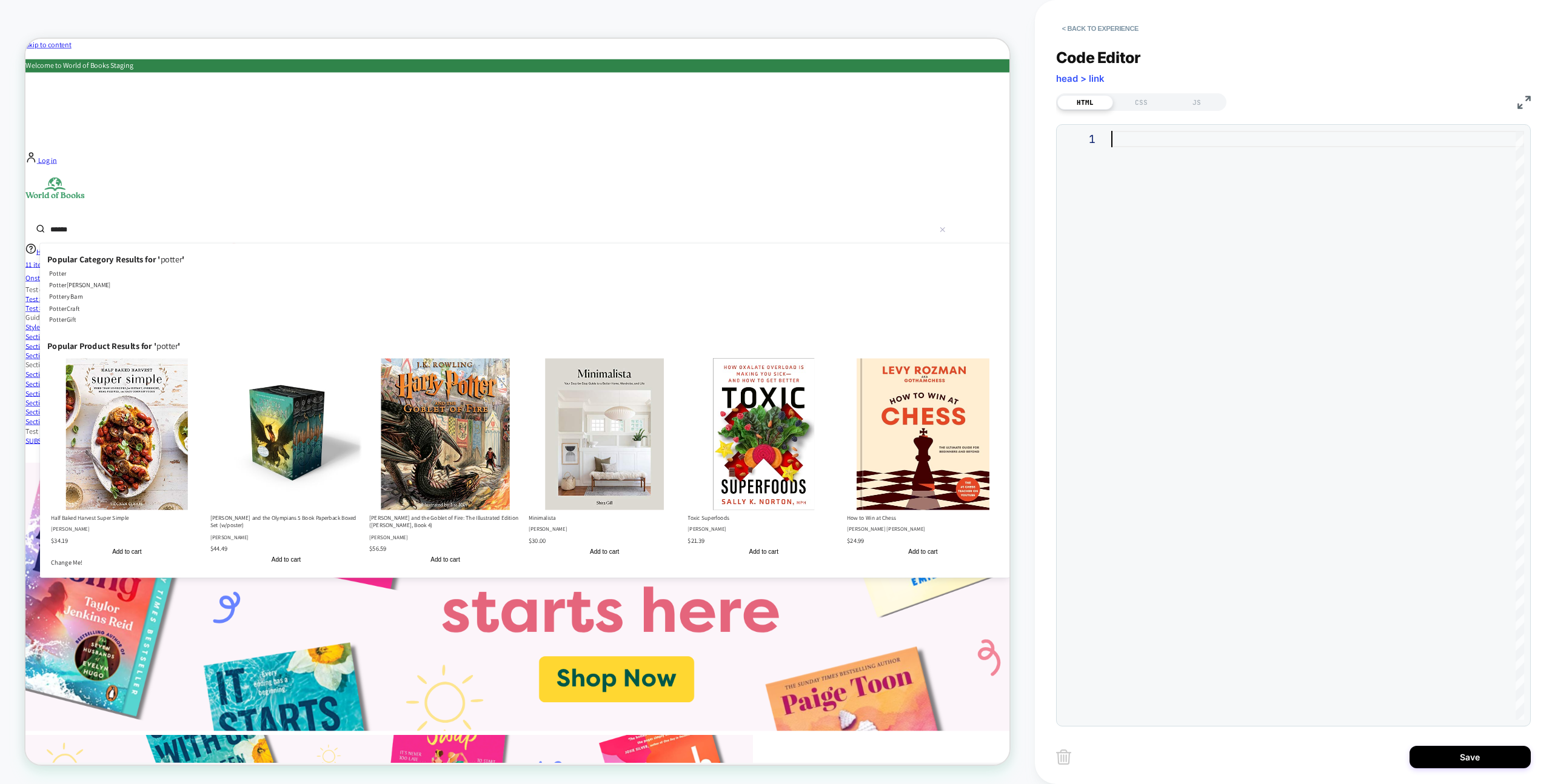
click at [1258, 284] on div at bounding box center [1317, 425] width 413 height 589
click at [1147, 105] on div "CSS" at bounding box center [1140, 102] width 56 height 15
click at [1208, 101] on div "JS" at bounding box center [1196, 102] width 56 height 15
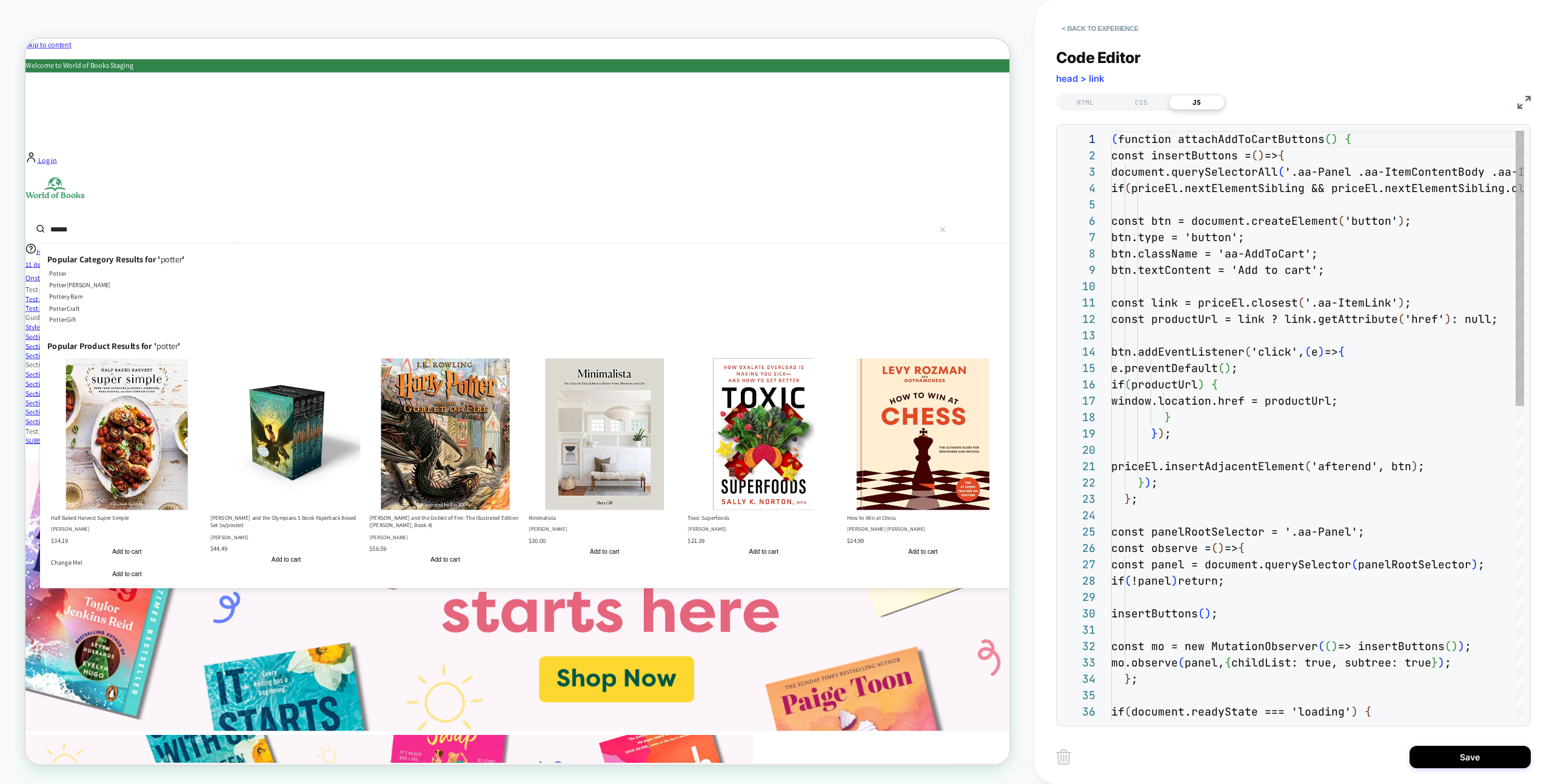
scroll to position [163, 0]
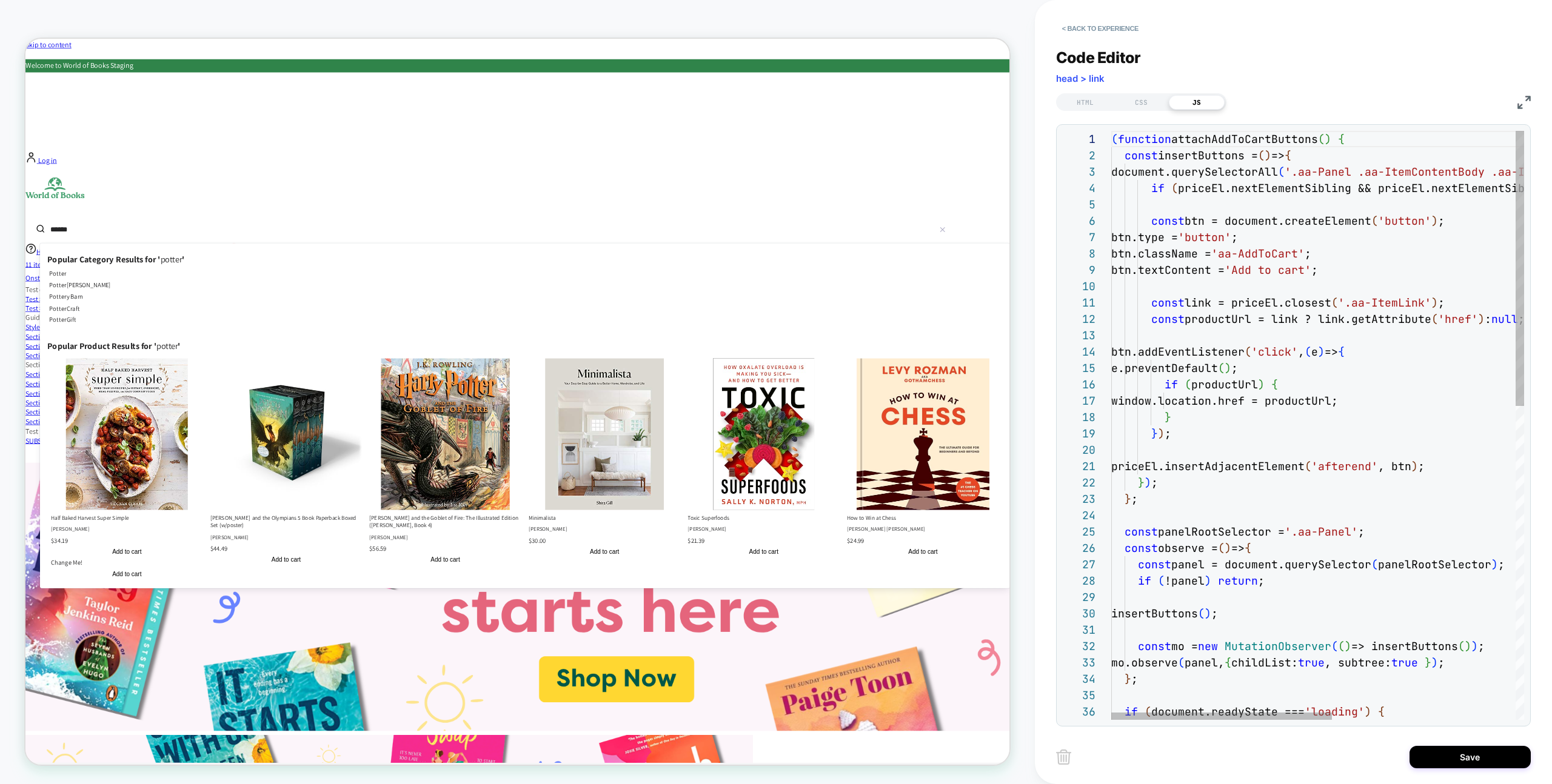
click at [1261, 235] on div "( function attachAddToCartButtons ( ) { const insertButtons = ( ) => { document…" at bounding box center [1489, 761] width 755 height 1260
click at [1492, 752] on button "Save" at bounding box center [1470, 757] width 122 height 22
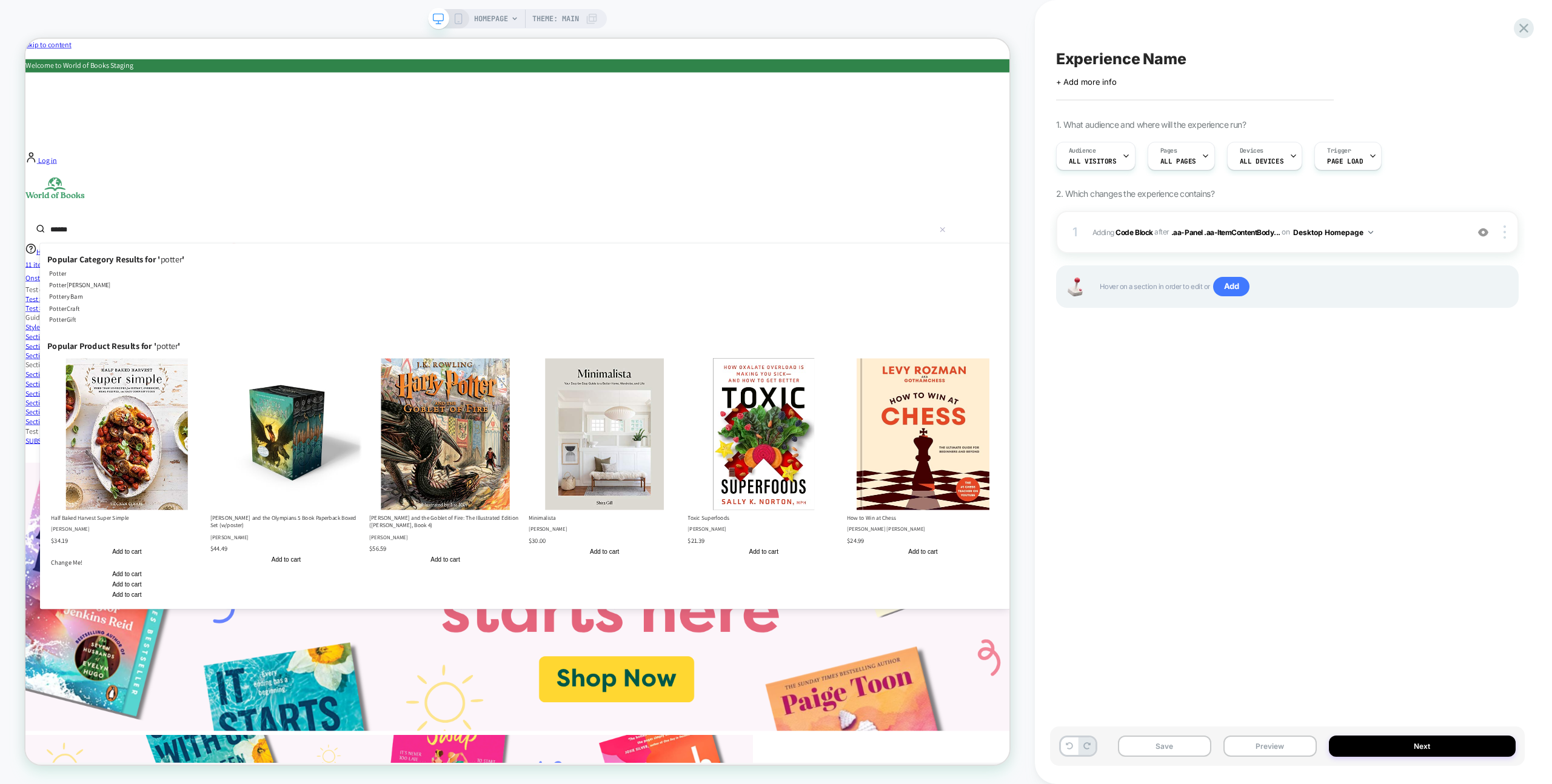
click at [1325, 666] on div "Experience Name Click to edit experience details + Add more info 1. What audien…" at bounding box center [1287, 392] width 474 height 760
click at [1323, 236] on button "Desktop Homepage" at bounding box center [1332, 233] width 80 height 15
click at [1413, 235] on span "Adding Code Block AFTER .aa-Panel .aa-ItemContentBody... .aa-Panel .aa-ItemCont…" at bounding box center [1276, 233] width 369 height 15
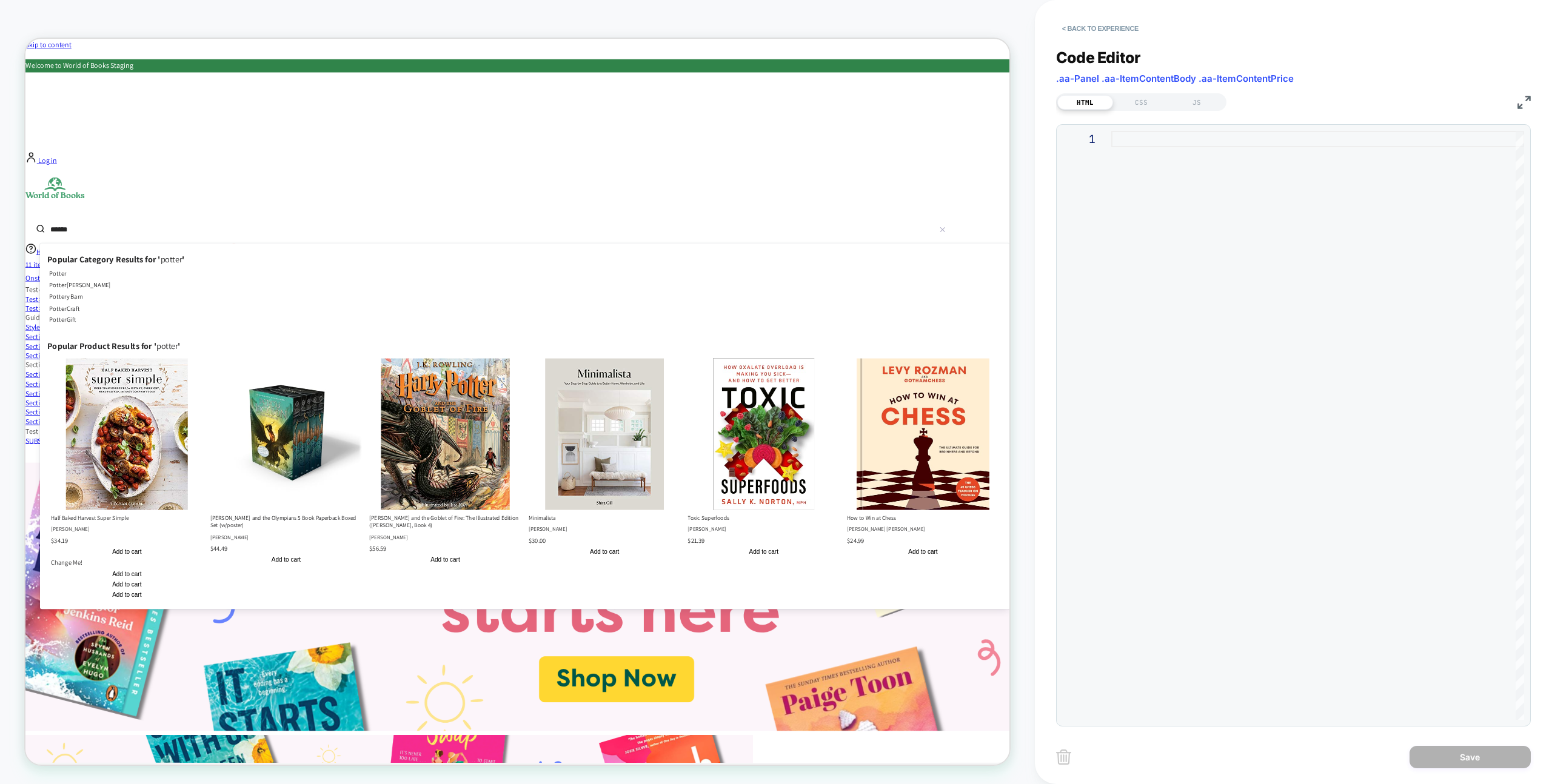
click at [1279, 230] on div at bounding box center [1317, 425] width 413 height 589
click at [1208, 107] on div "JS" at bounding box center [1196, 102] width 56 height 15
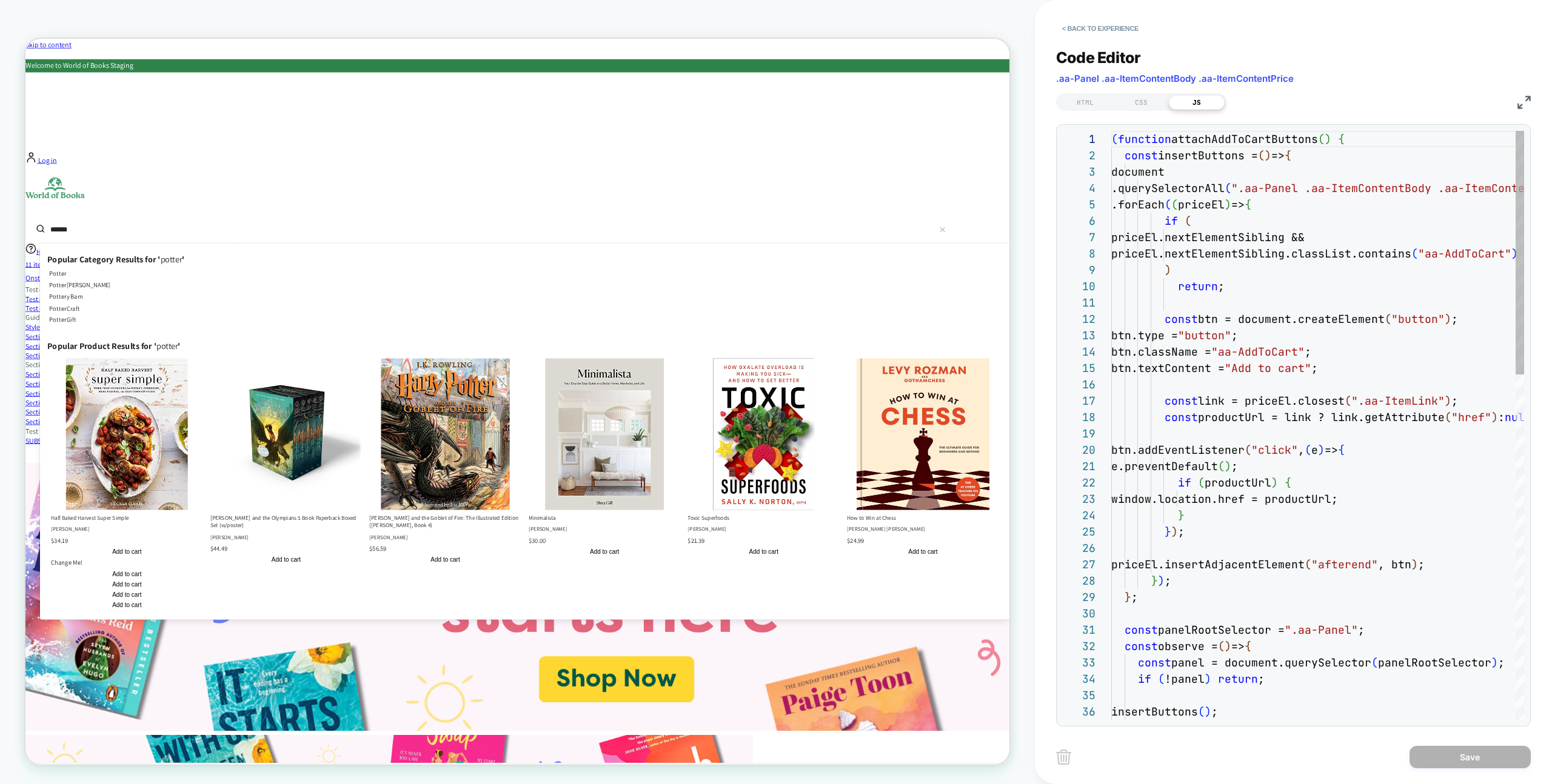
scroll to position [163, 0]
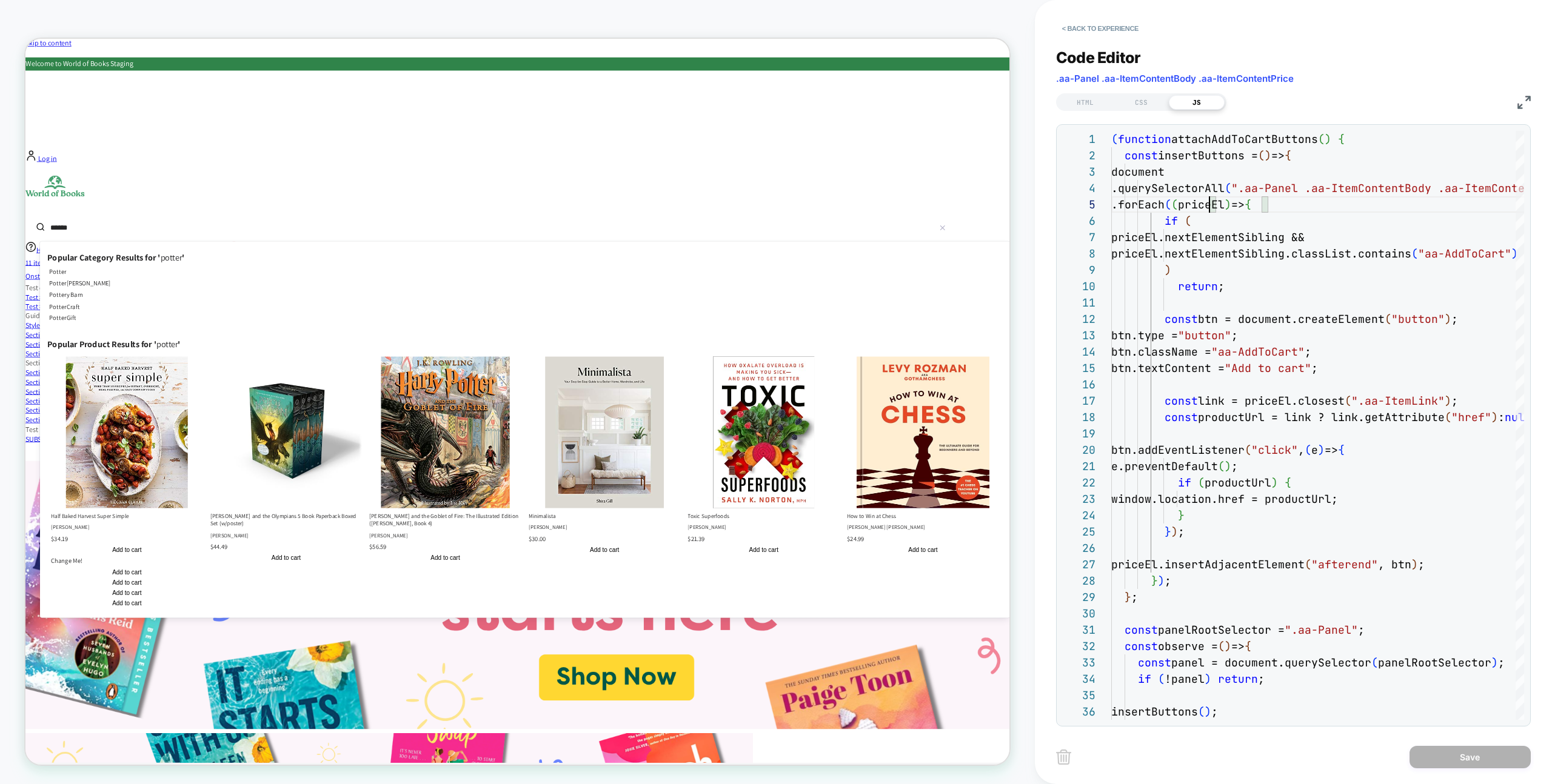
scroll to position [0, 0]
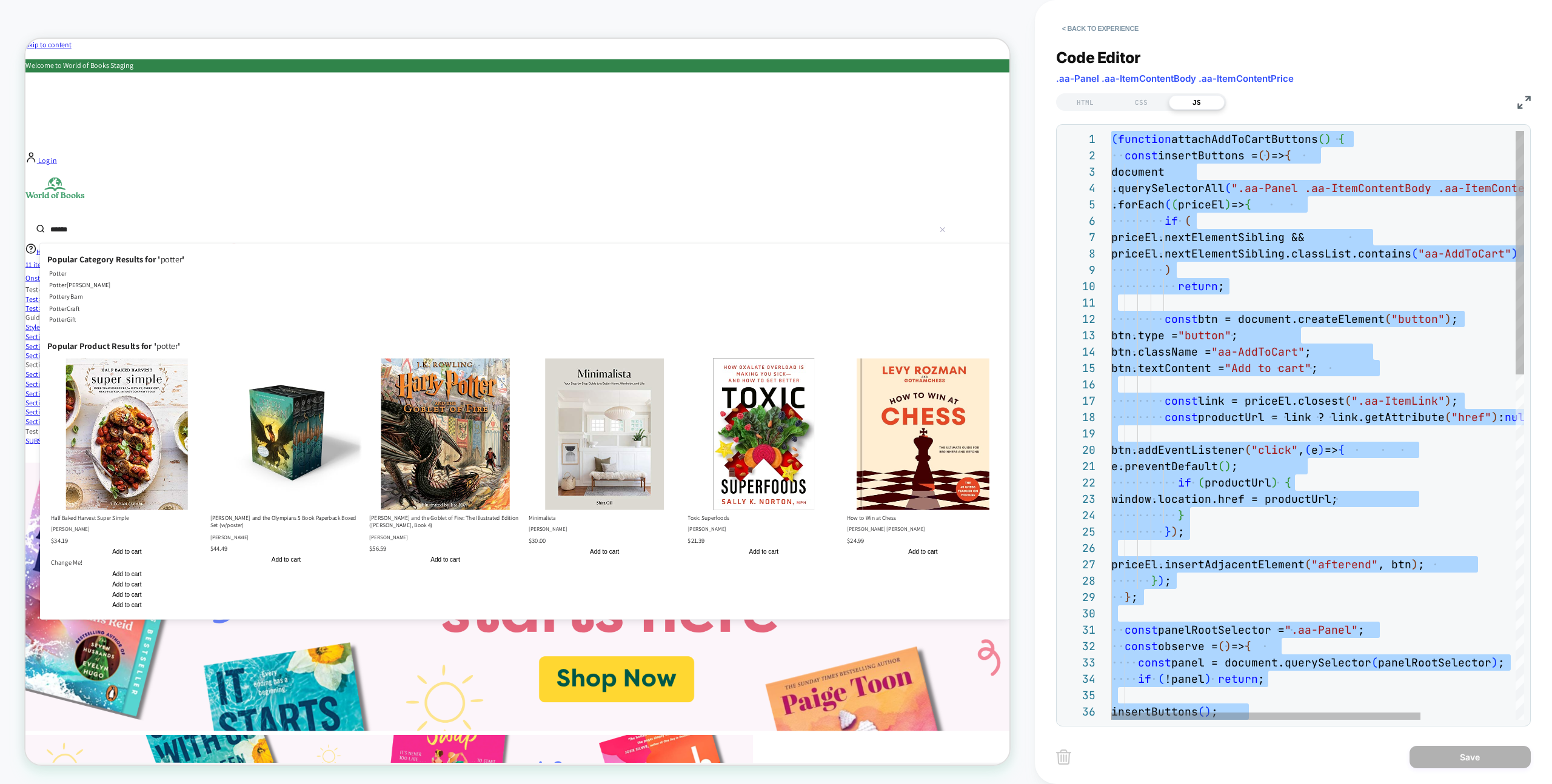
type textarea "* *****"
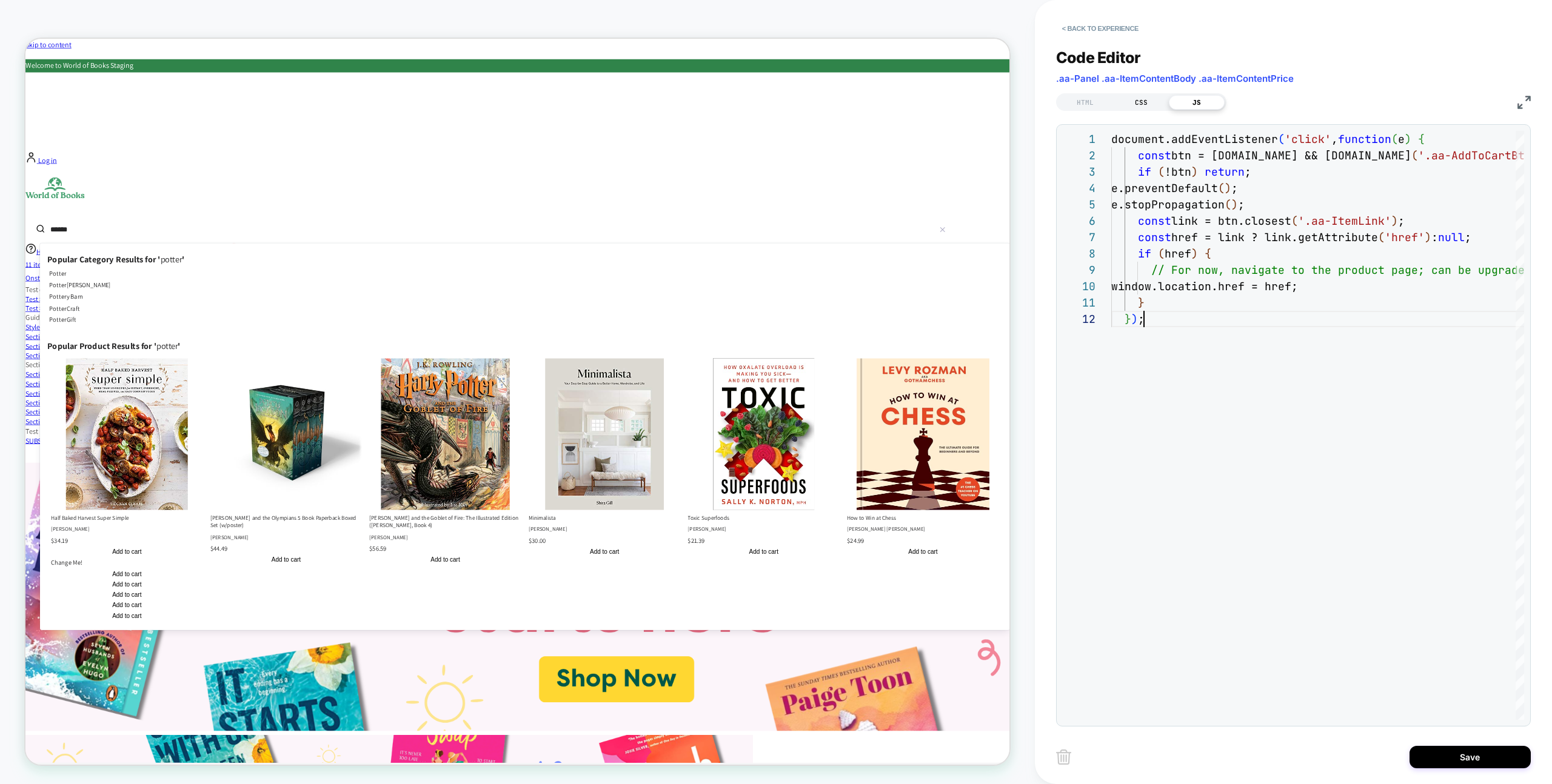
click at [1127, 98] on div "CSS" at bounding box center [1140, 102] width 56 height 15
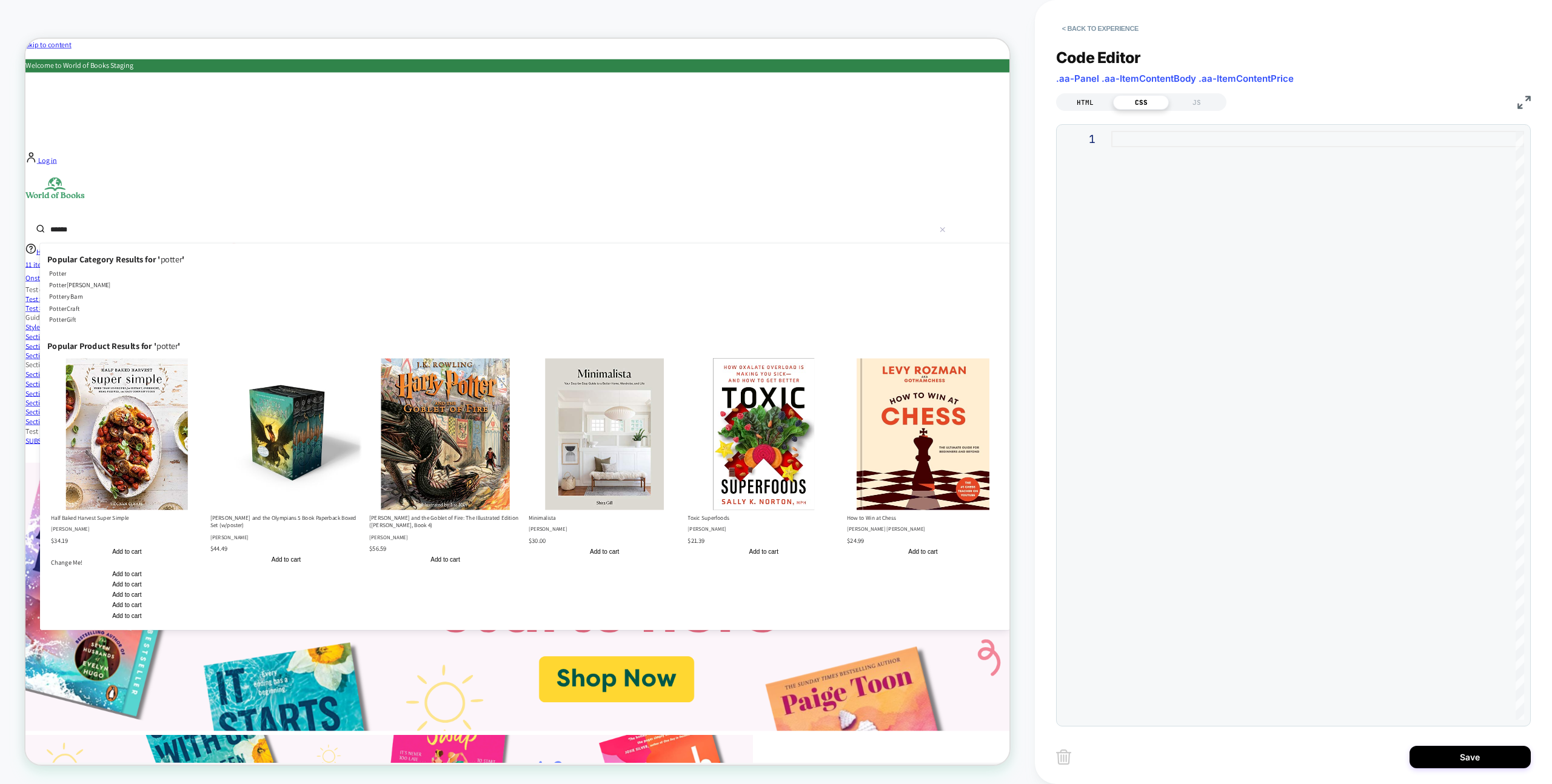
click at [1091, 104] on div "HTML" at bounding box center [1085, 102] width 56 height 15
click at [1127, 142] on div at bounding box center [1317, 425] width 413 height 589
type textarea "**********"
click at [1147, 199] on div "< button type = "button" class = "aa-AddToCartBtn button primary yellow" > { { …" at bounding box center [1138, 425] width 807 height 589
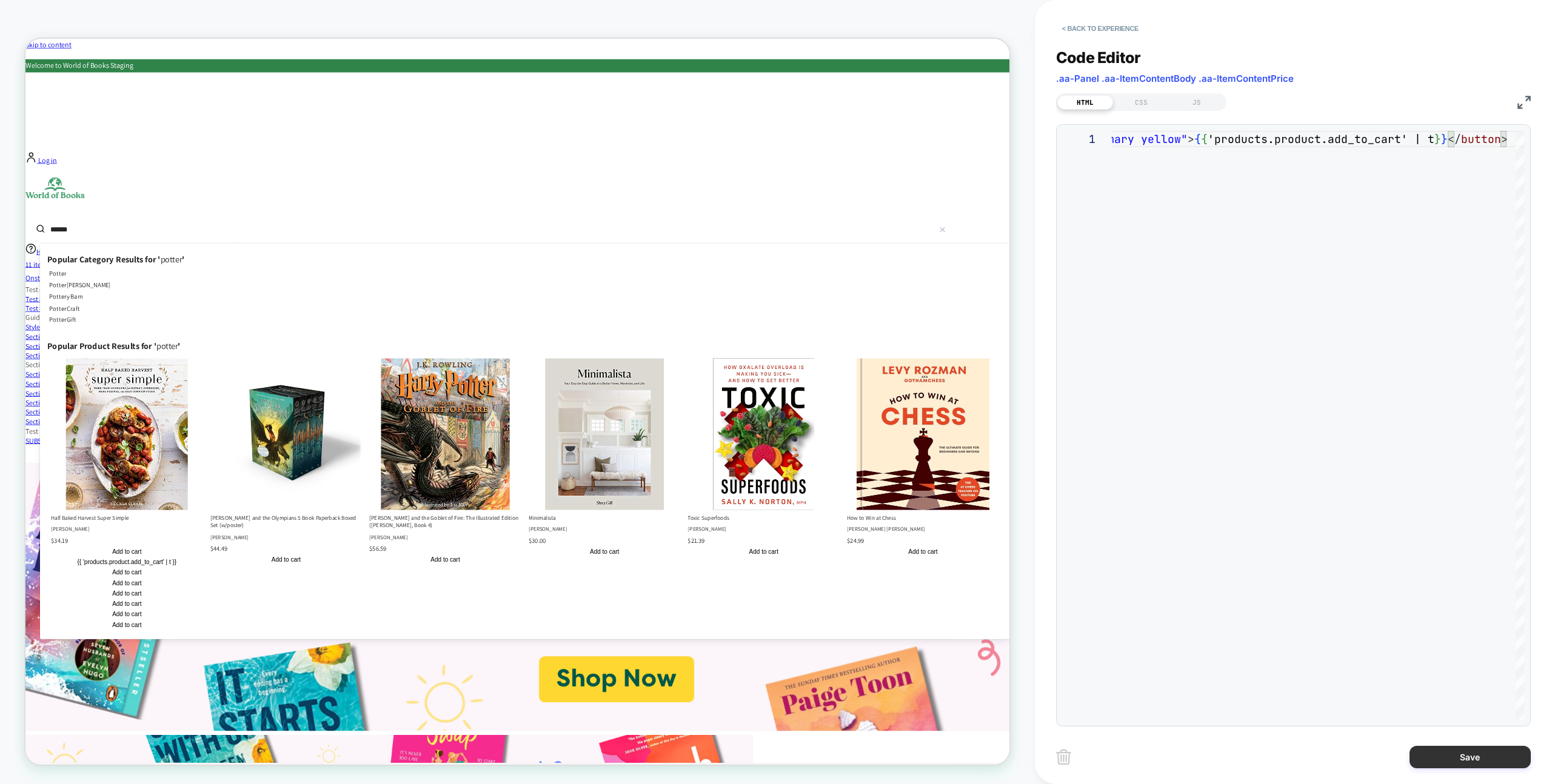
click at [1472, 752] on button "Save" at bounding box center [1470, 757] width 122 height 22
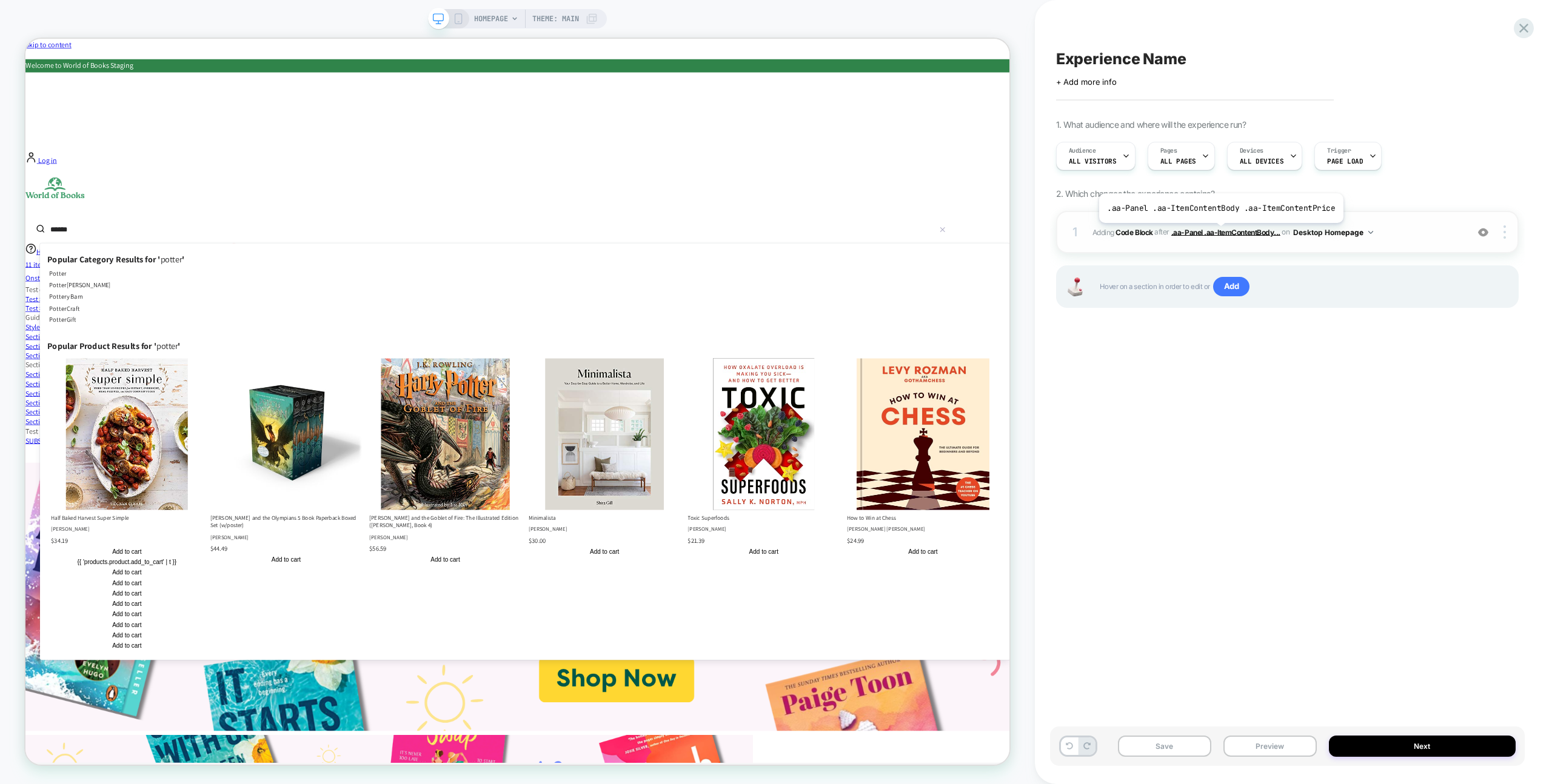
click at [1218, 232] on span ".aa-Panel .aa-ItemContentBody..." at bounding box center [1225, 232] width 109 height 9
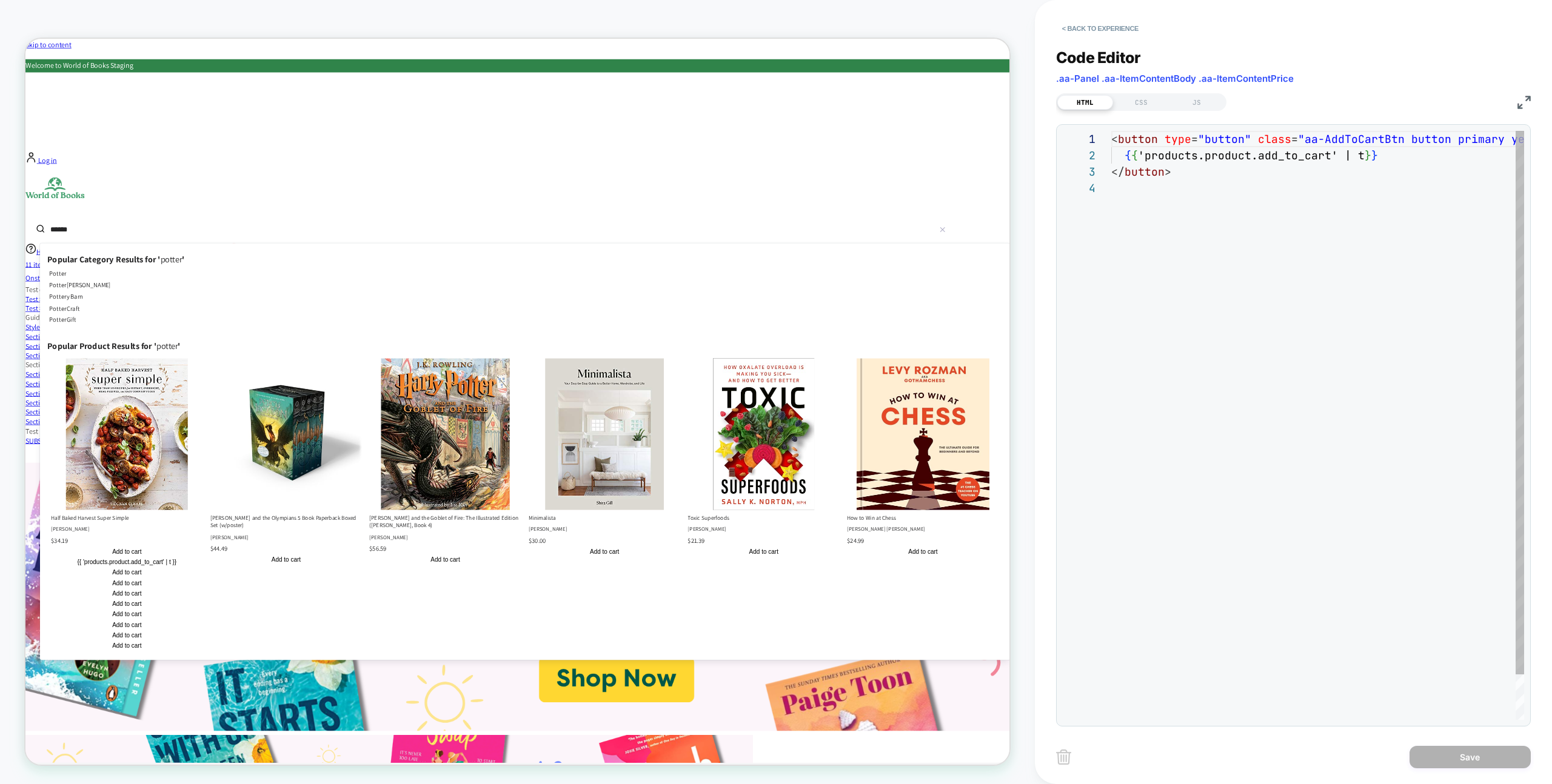
scroll to position [49, 0]
click at [1145, 98] on div "CSS" at bounding box center [1140, 102] width 56 height 15
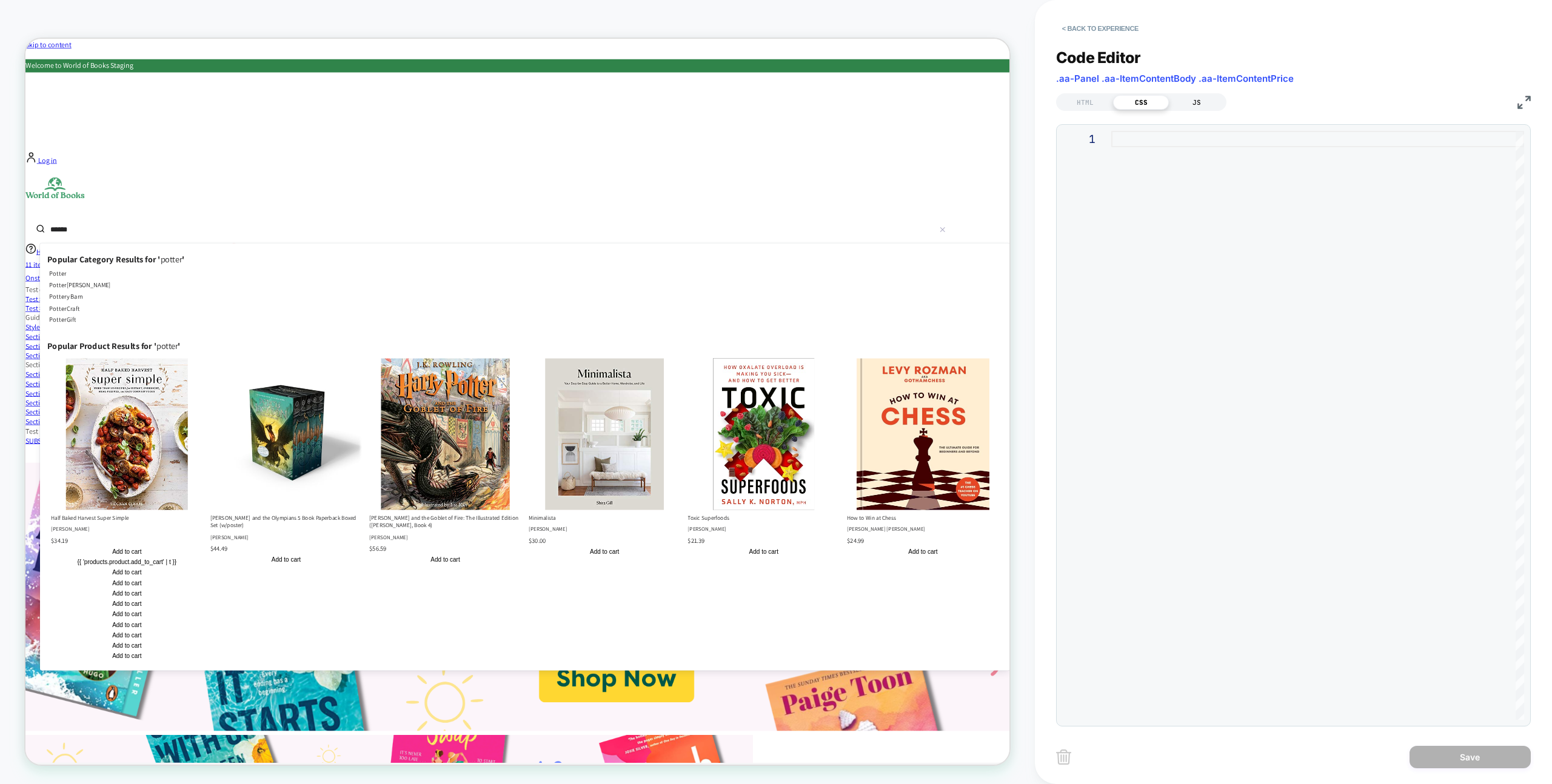
click at [1177, 96] on div "JS" at bounding box center [1196, 102] width 56 height 15
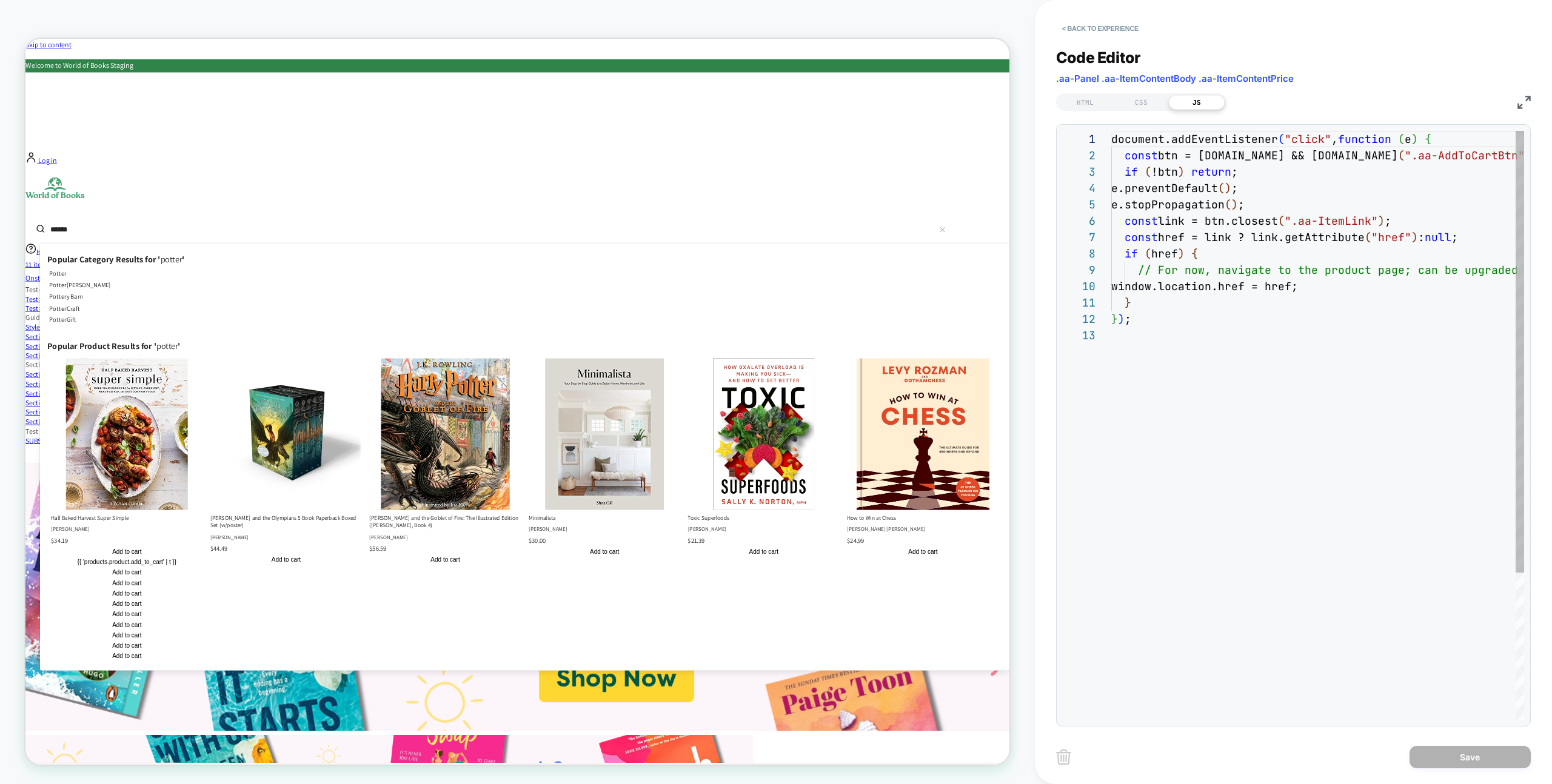
scroll to position [163, 0]
click at [1317, 532] on div "document.addEventListener ( "click" , function ( e ) { const btn = [DOMAIN_NAME…" at bounding box center [1394, 524] width 565 height 786
type textarea "* ***"
click at [1090, 101] on div "HTML" at bounding box center [1085, 102] width 56 height 15
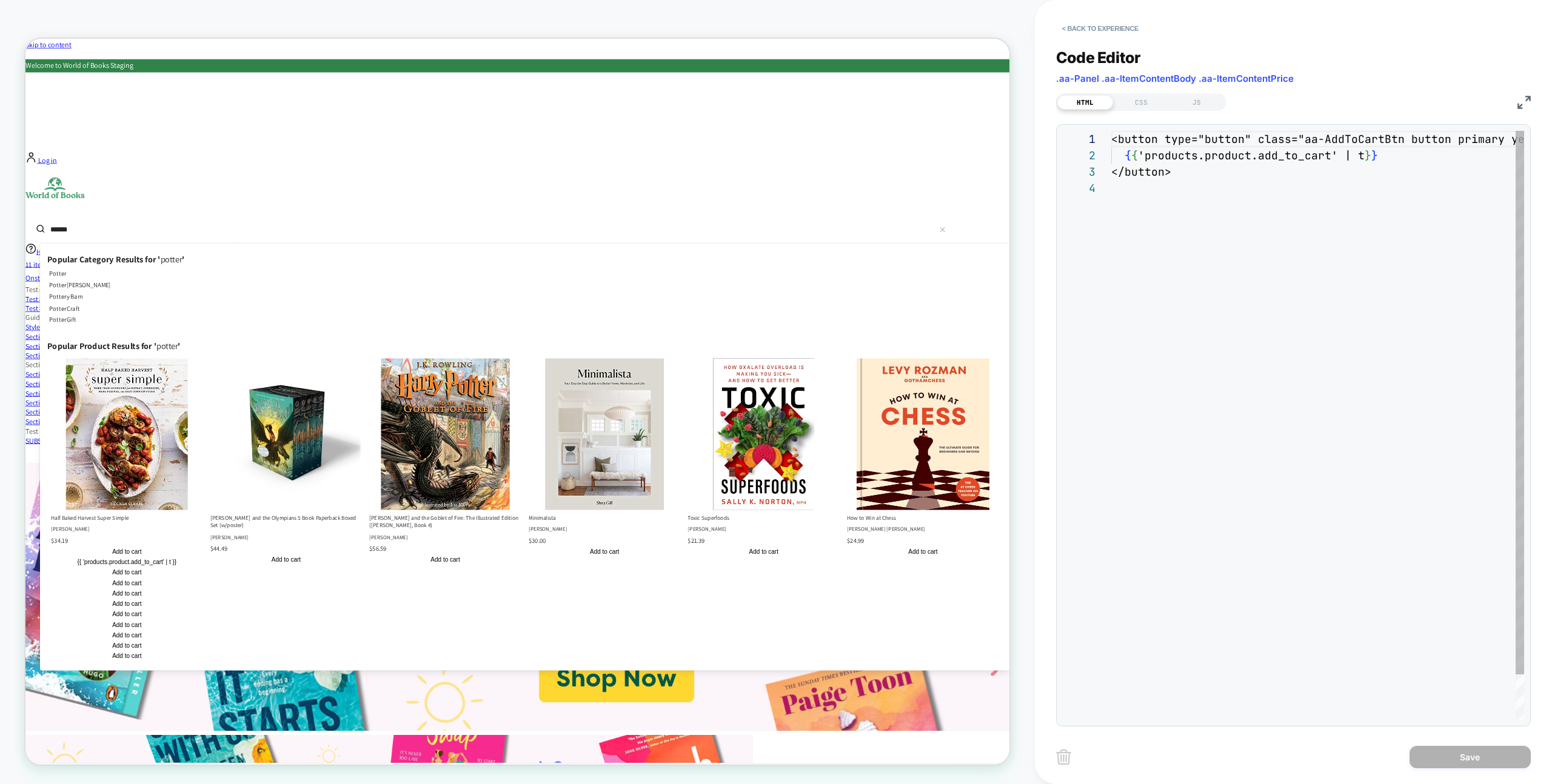
scroll to position [49, 0]
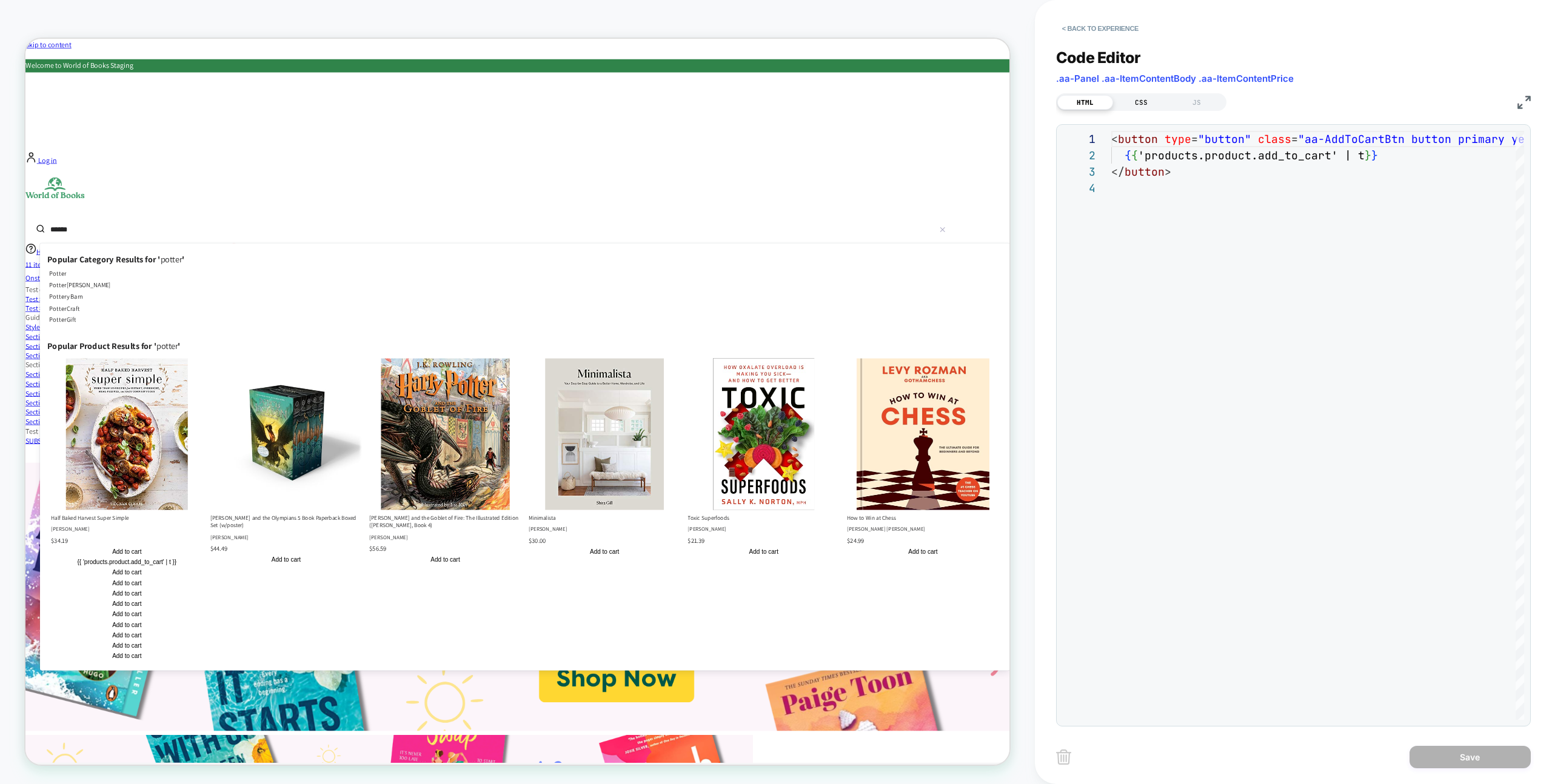
click at [1136, 103] on div "CSS" at bounding box center [1140, 102] width 56 height 15
click at [1188, 100] on div "JS" at bounding box center [1196, 102] width 56 height 15
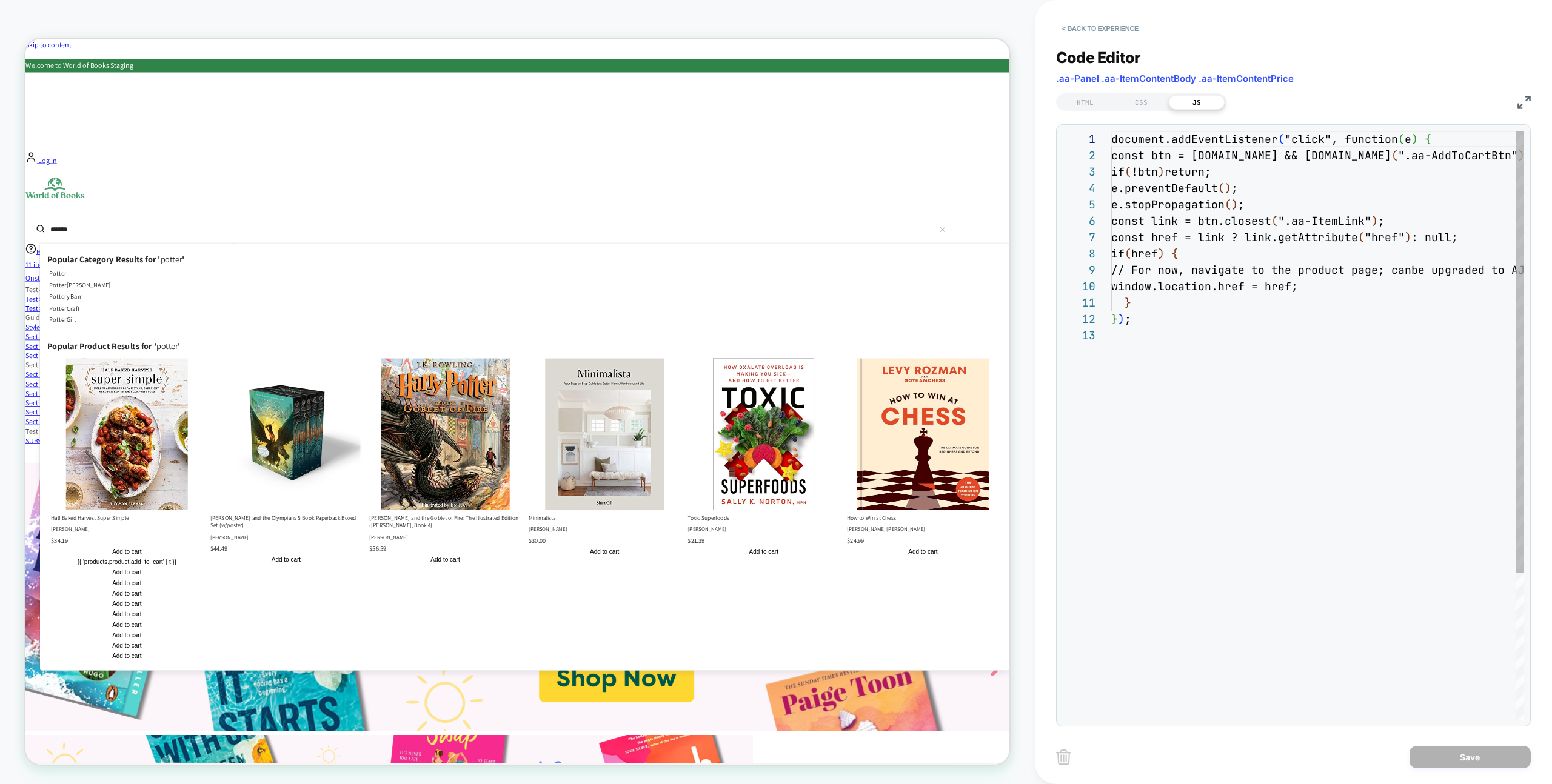
scroll to position [163, 0]
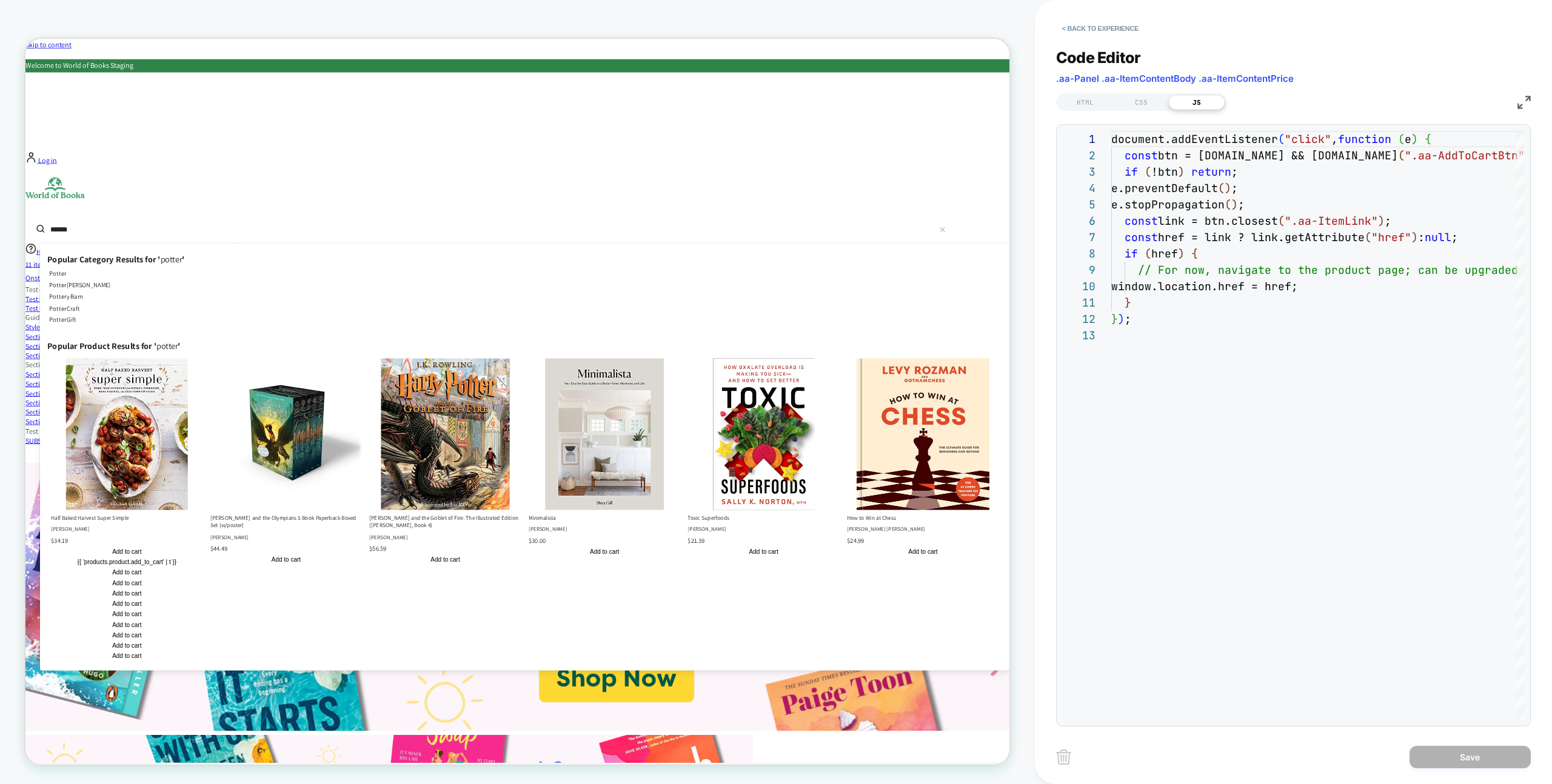
click at [1205, 76] on span ".aa-Panel .aa-ItemContentBody .aa-ItemContentPrice" at bounding box center [1175, 78] width 238 height 11
click at [1084, 79] on span ".aa-Panel .aa-ItemContentBody .aa-ItemContentPrice" at bounding box center [1175, 78] width 238 height 11
click at [1079, 108] on div "HTML" at bounding box center [1085, 102] width 56 height 15
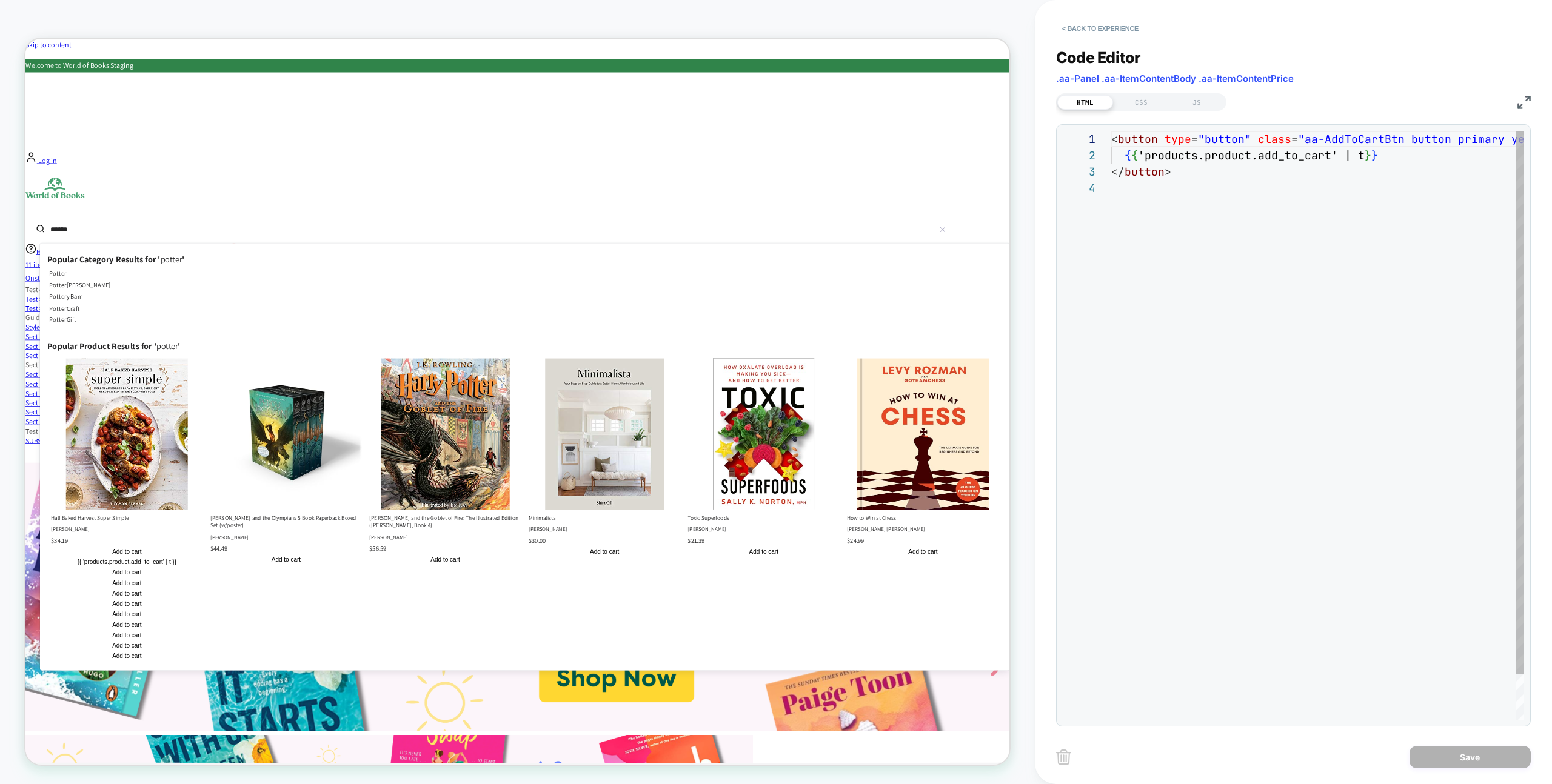
scroll to position [49, 0]
click at [1107, 29] on button "< Back to experience" at bounding box center [1100, 28] width 88 height 20
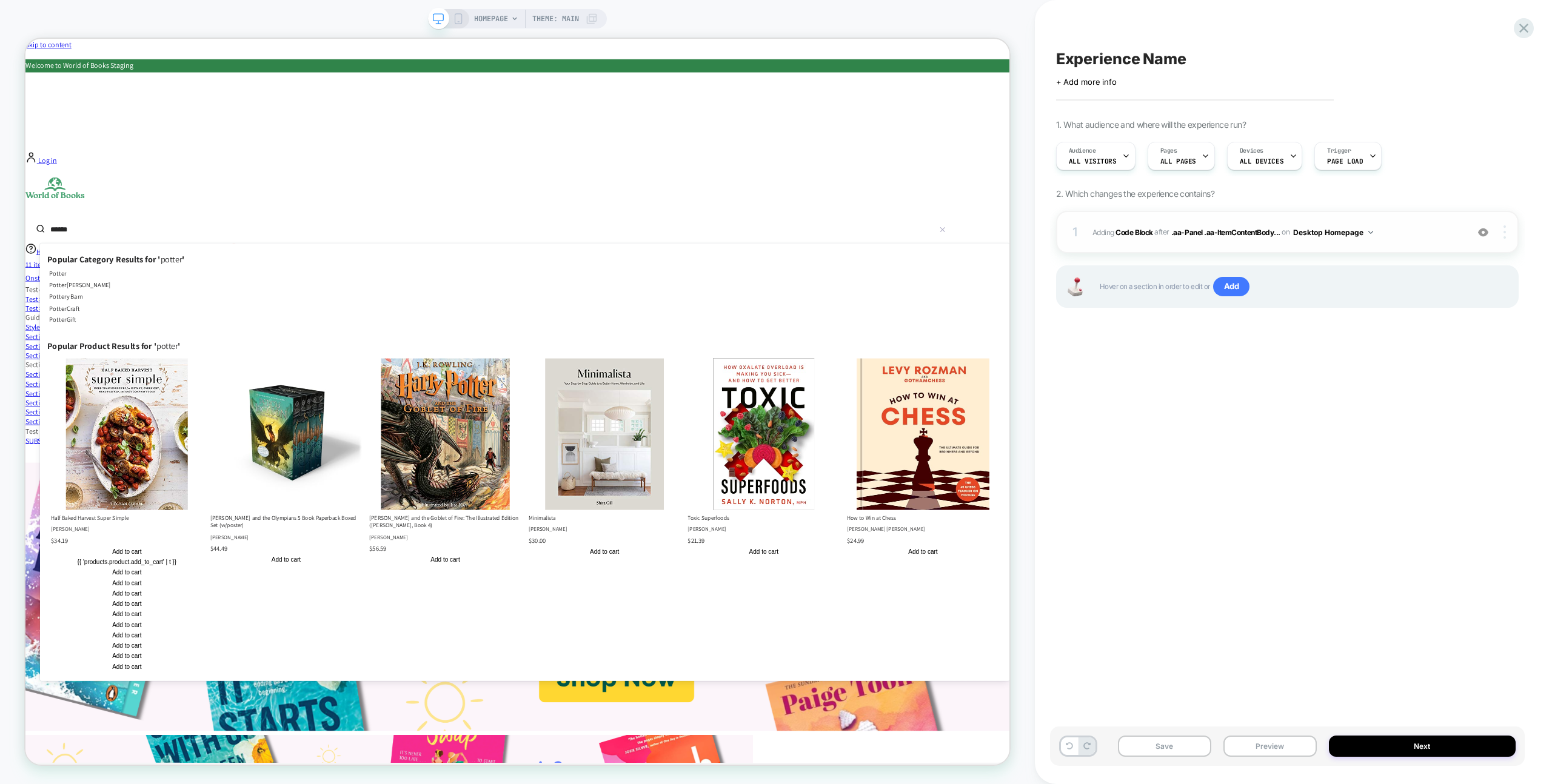
click at [1505, 234] on img at bounding box center [1504, 232] width 3 height 14
click at [1430, 361] on div "Delete" at bounding box center [1432, 366] width 108 height 33
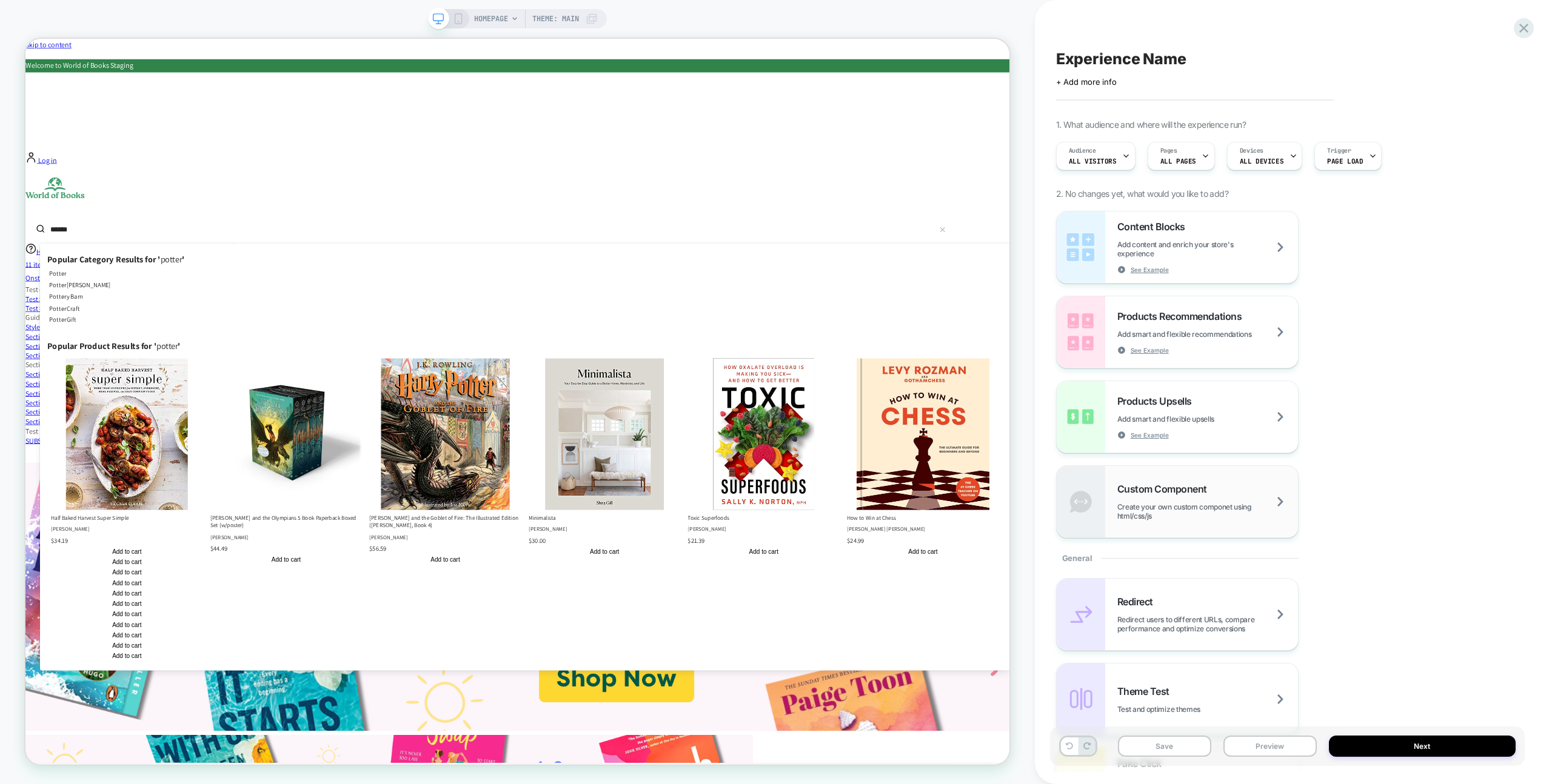
click at [1205, 487] on span "Custom Component" at bounding box center [1165, 489] width 96 height 12
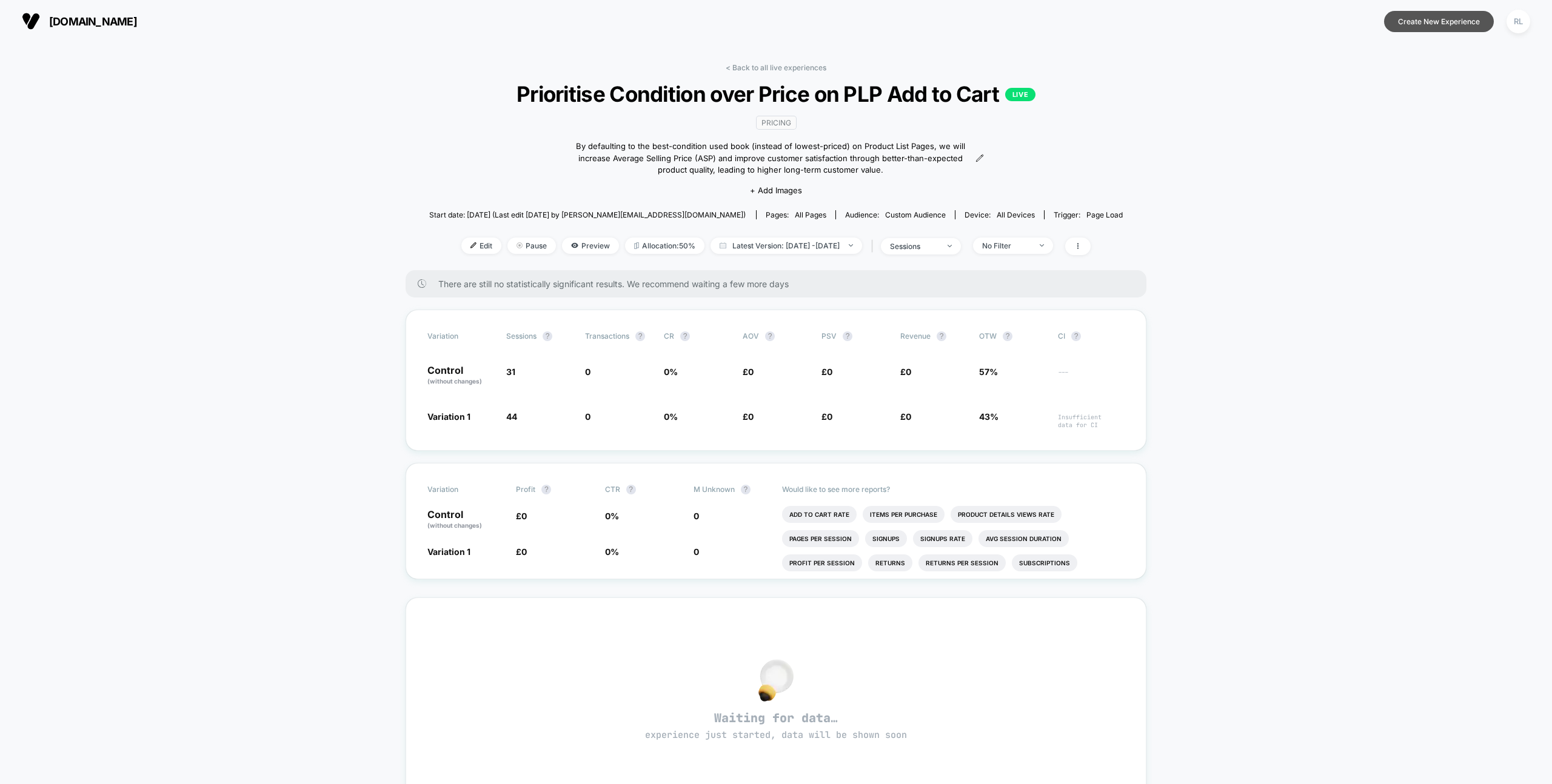
click at [1467, 20] on button "Create New Experience" at bounding box center [1439, 21] width 110 height 21
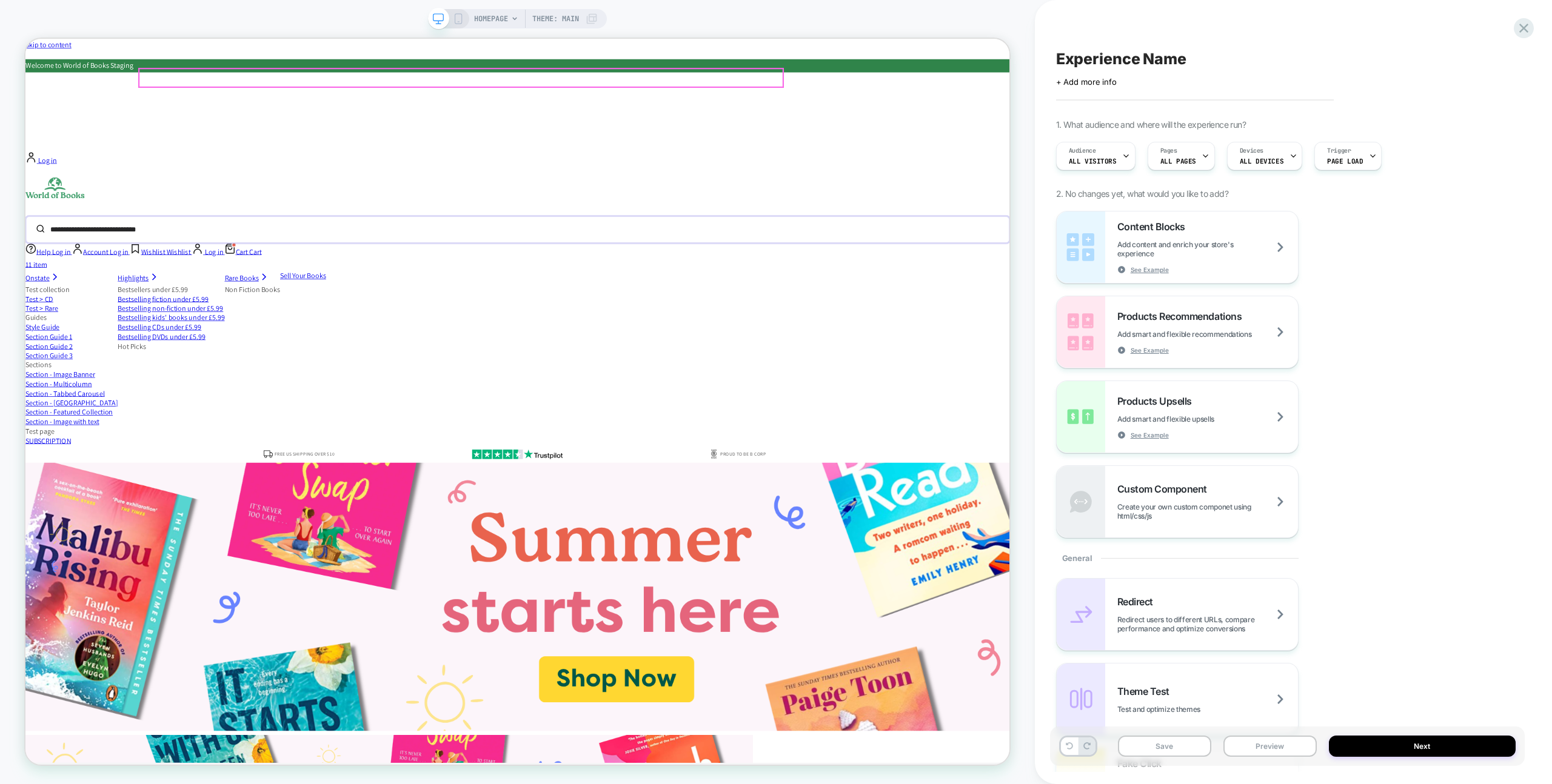
click at [1014, 280] on input "search" at bounding box center [646, 293] width 1175 height 27
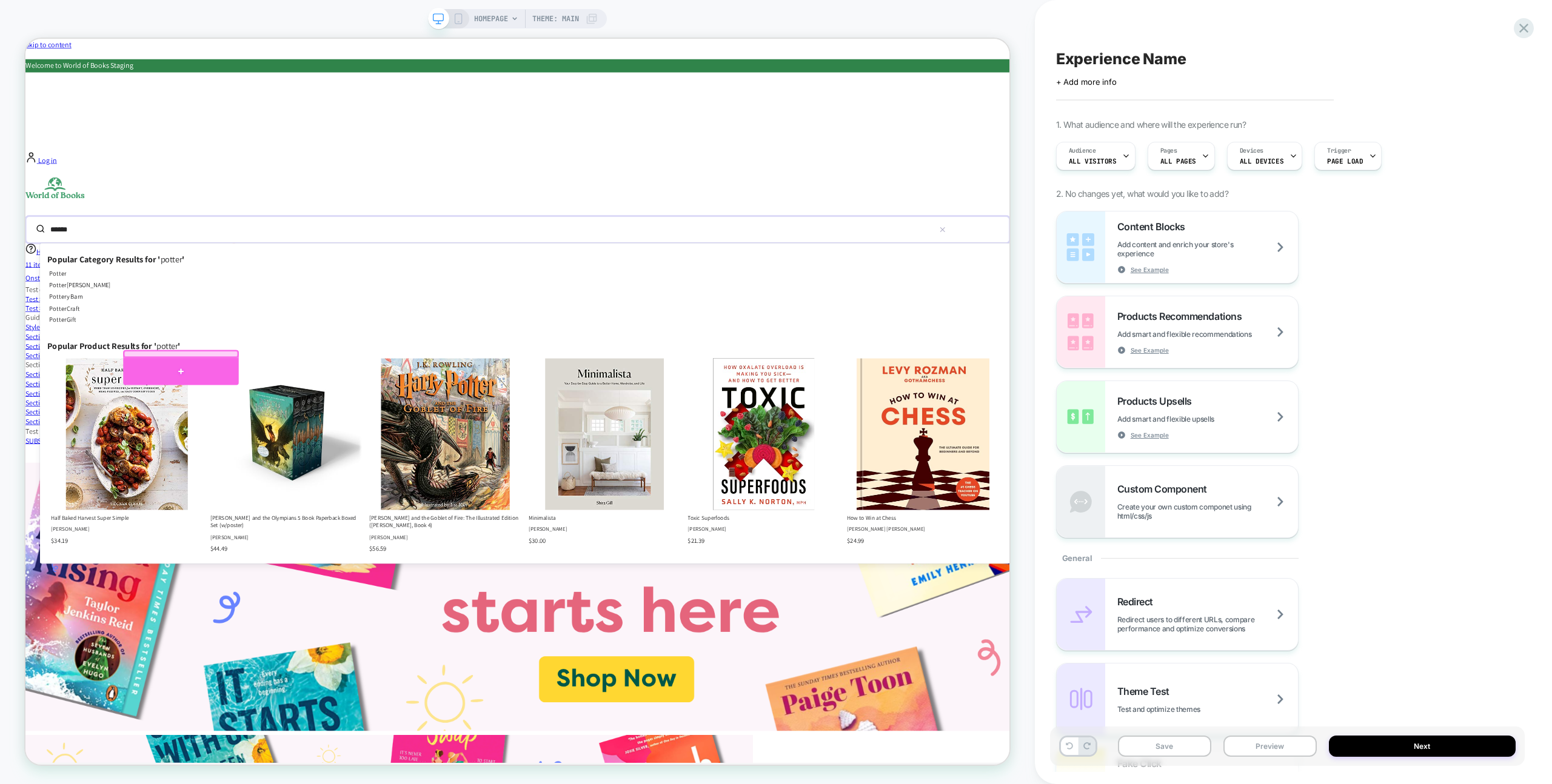
type input "******"
click at [233, 474] on div at bounding box center [233, 482] width 154 height 36
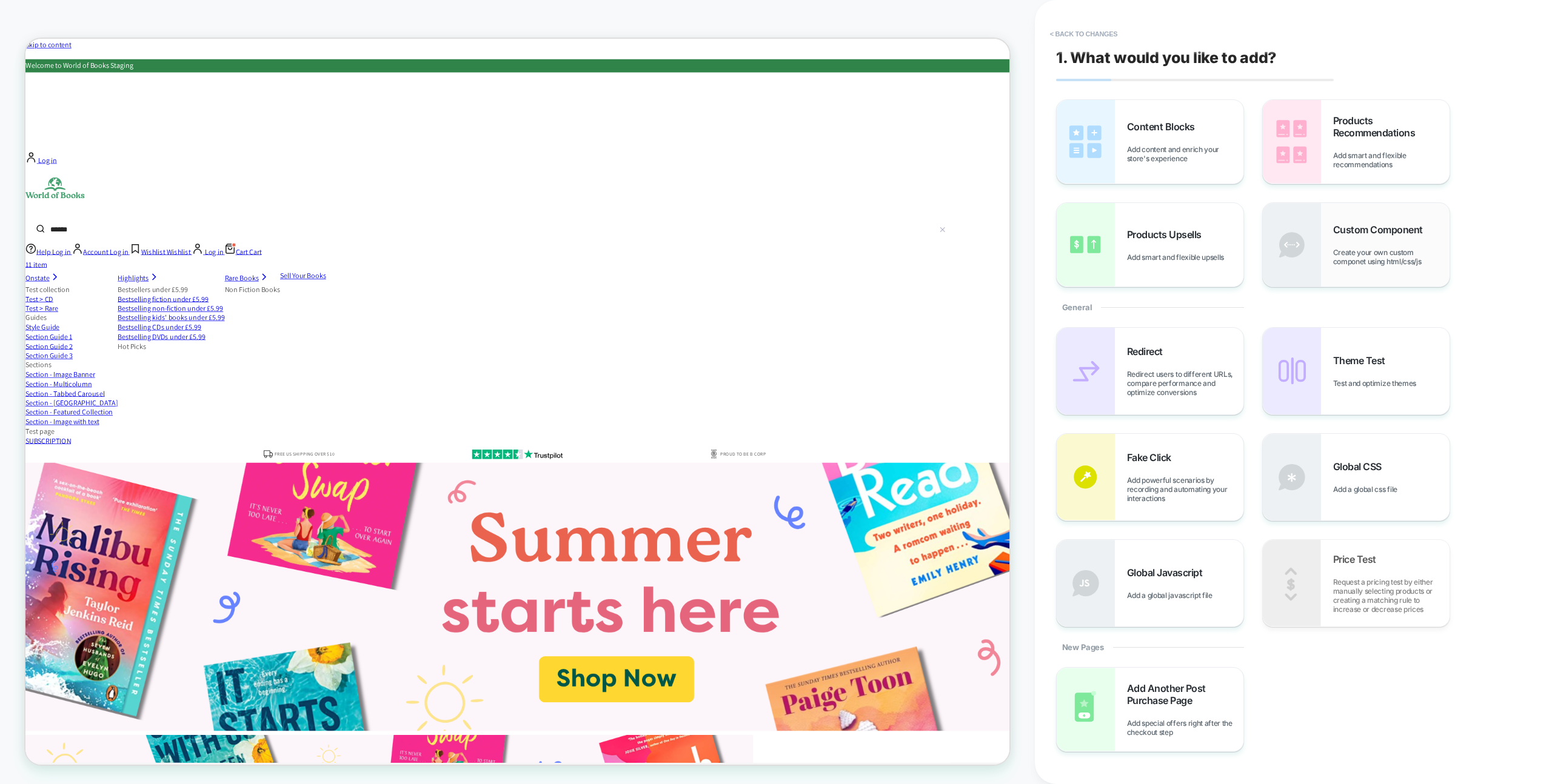
click at [1388, 260] on span "Create your own custom componet using html/css/js" at bounding box center [1391, 257] width 116 height 18
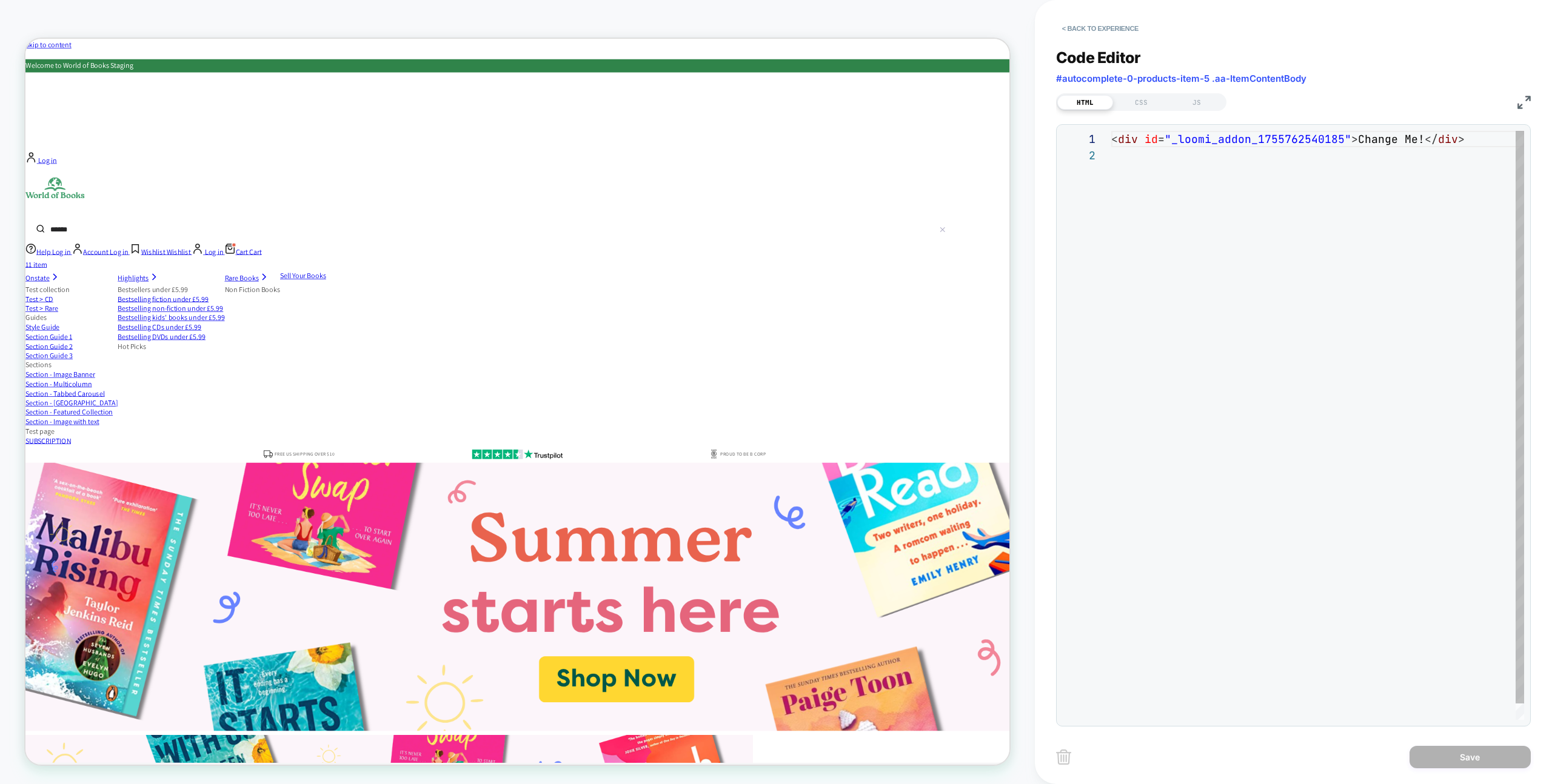
scroll to position [16, 0]
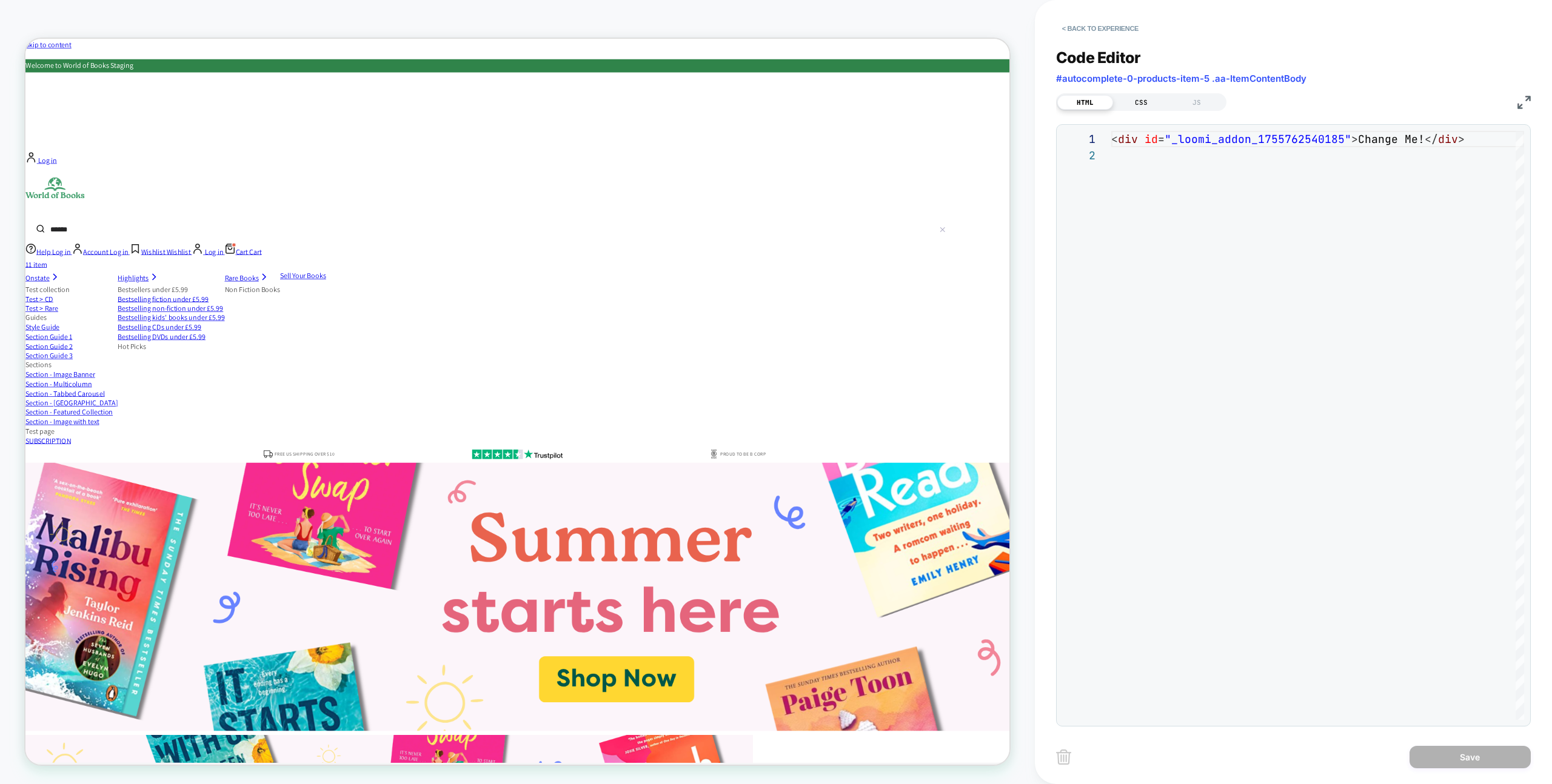
click at [1151, 104] on div "CSS" at bounding box center [1140, 102] width 56 height 15
click at [1210, 102] on div "JS" at bounding box center [1196, 102] width 56 height 15
click at [1092, 101] on div "HTML" at bounding box center [1085, 102] width 56 height 15
click at [1194, 96] on div "JS" at bounding box center [1196, 102] width 56 height 15
click at [1091, 101] on div "HTML" at bounding box center [1085, 102] width 56 height 15
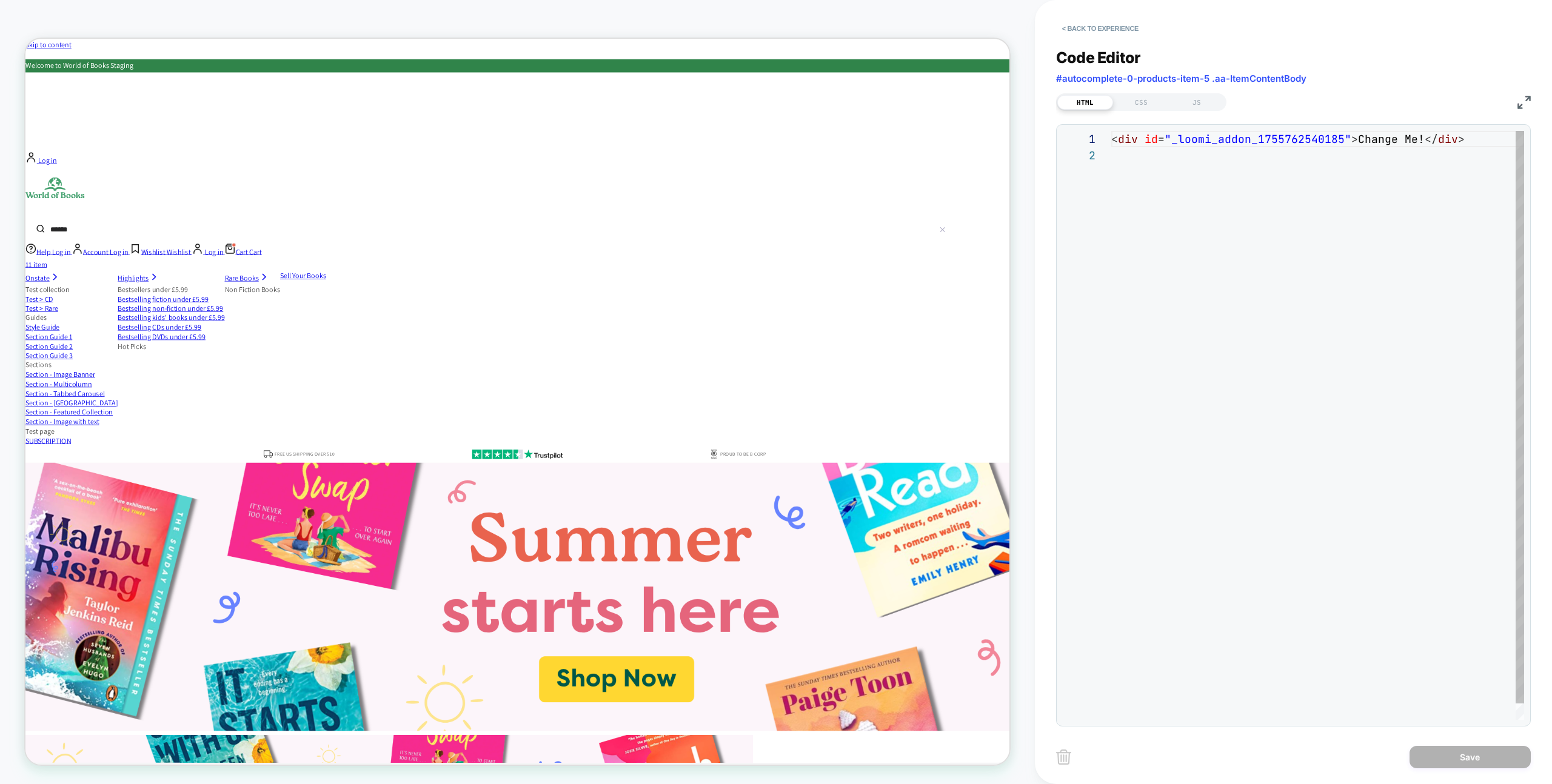
click at [1147, 163] on div "< div id = "_loomi_addon_1755762540185" > Change Me! </ div >" at bounding box center [1317, 433] width 413 height 605
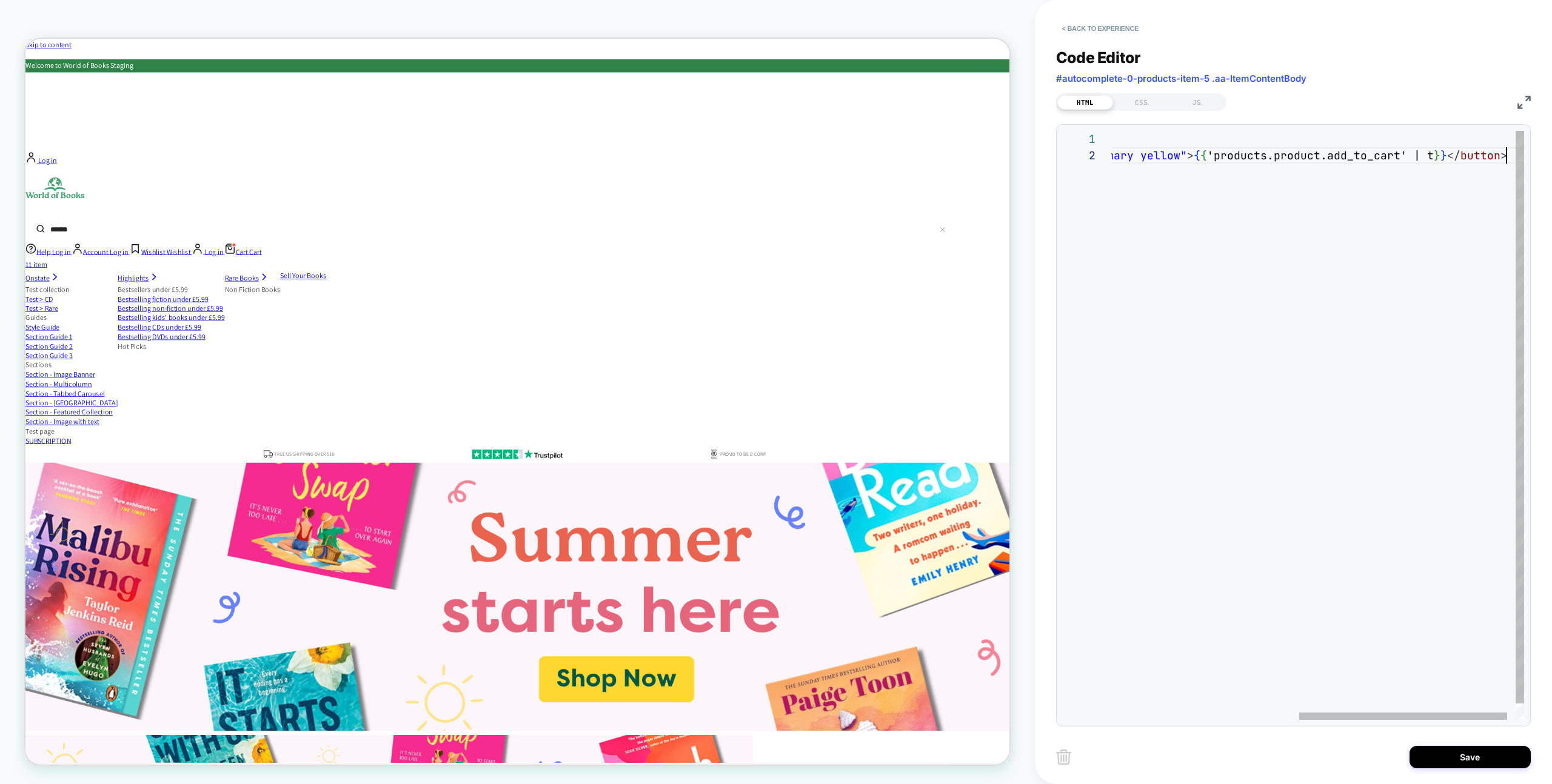
scroll to position [16, 765]
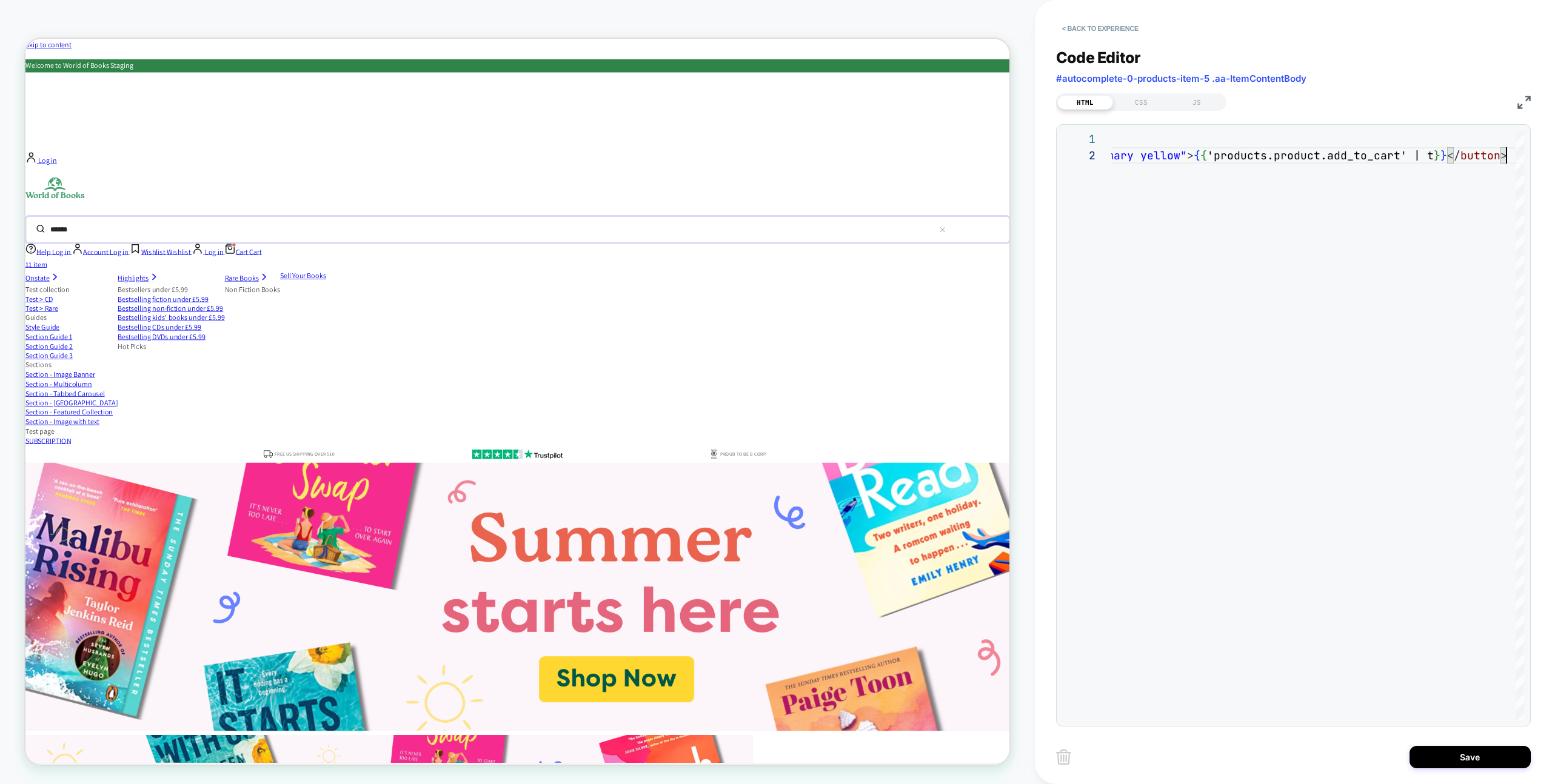
click at [872, 280] on input "******" at bounding box center [646, 293] width 1175 height 27
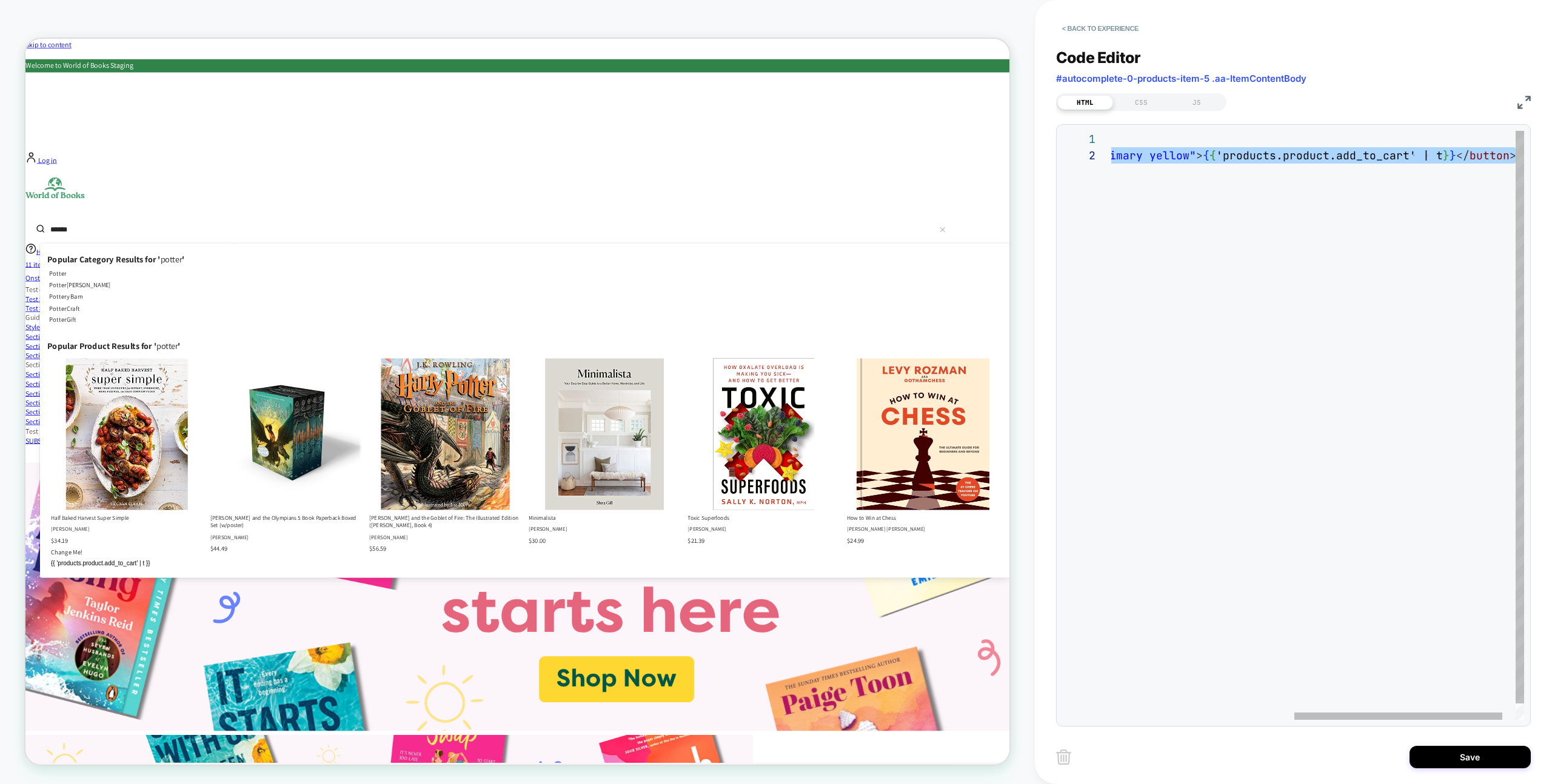
drag, startPoint x: 1111, startPoint y: 157, endPoint x: 1551, endPoint y: 180, distance: 440.6
click at [1550, 180] on div "< div id = "_loomi_addon_1755762540185" > Change Me! </ div > < button type = "…" at bounding box center [1149, 433] width 800 height 605
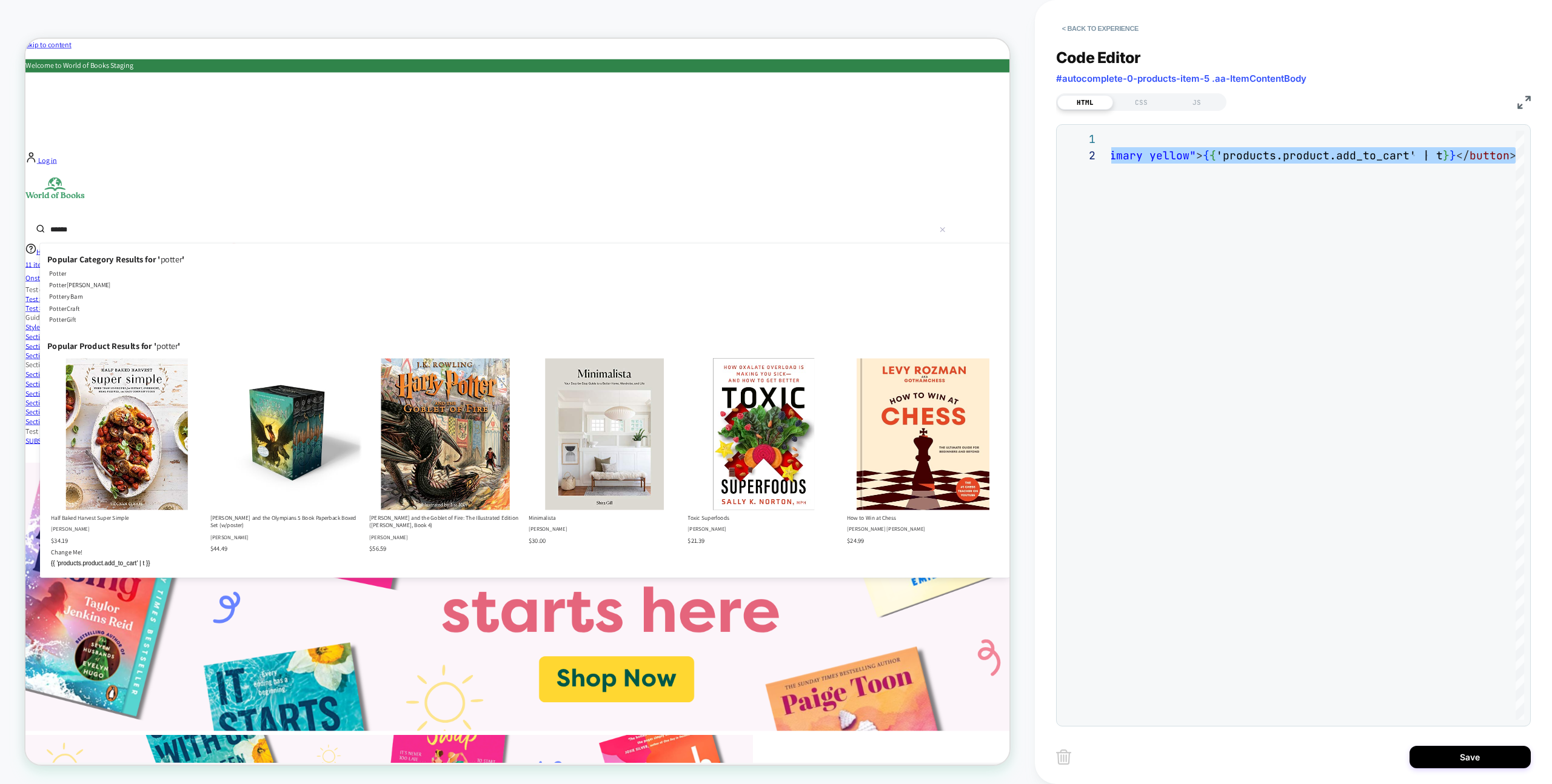
scroll to position [16, 0]
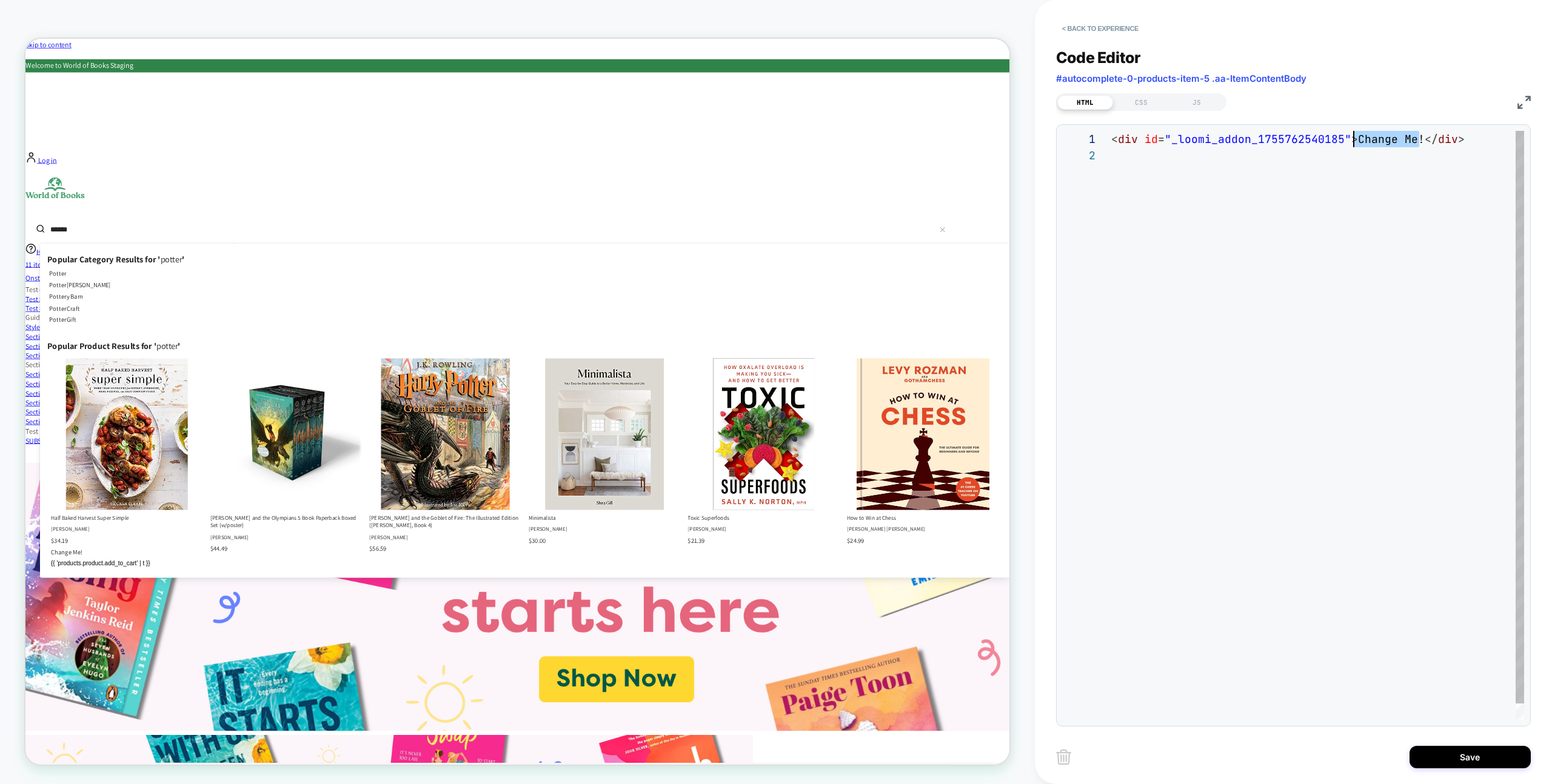
drag, startPoint x: 1419, startPoint y: 137, endPoint x: 1353, endPoint y: 134, distance: 66.1
click at [1352, 133] on div "< div id = "_loomi_addon_1755762540185" > Change Me! </ div >" at bounding box center [1317, 433] width 413 height 605
type textarea "**********"
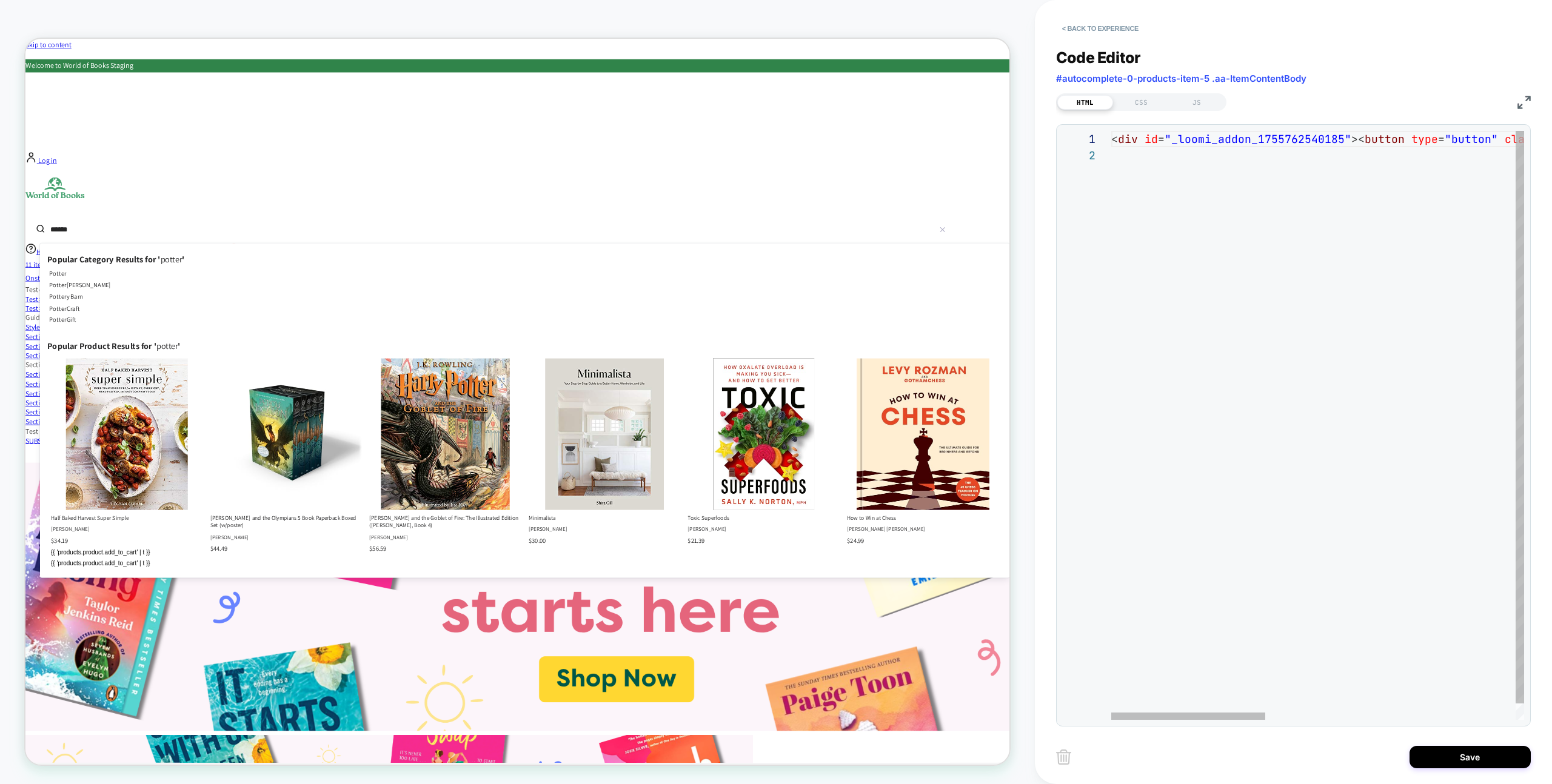
scroll to position [16, 0]
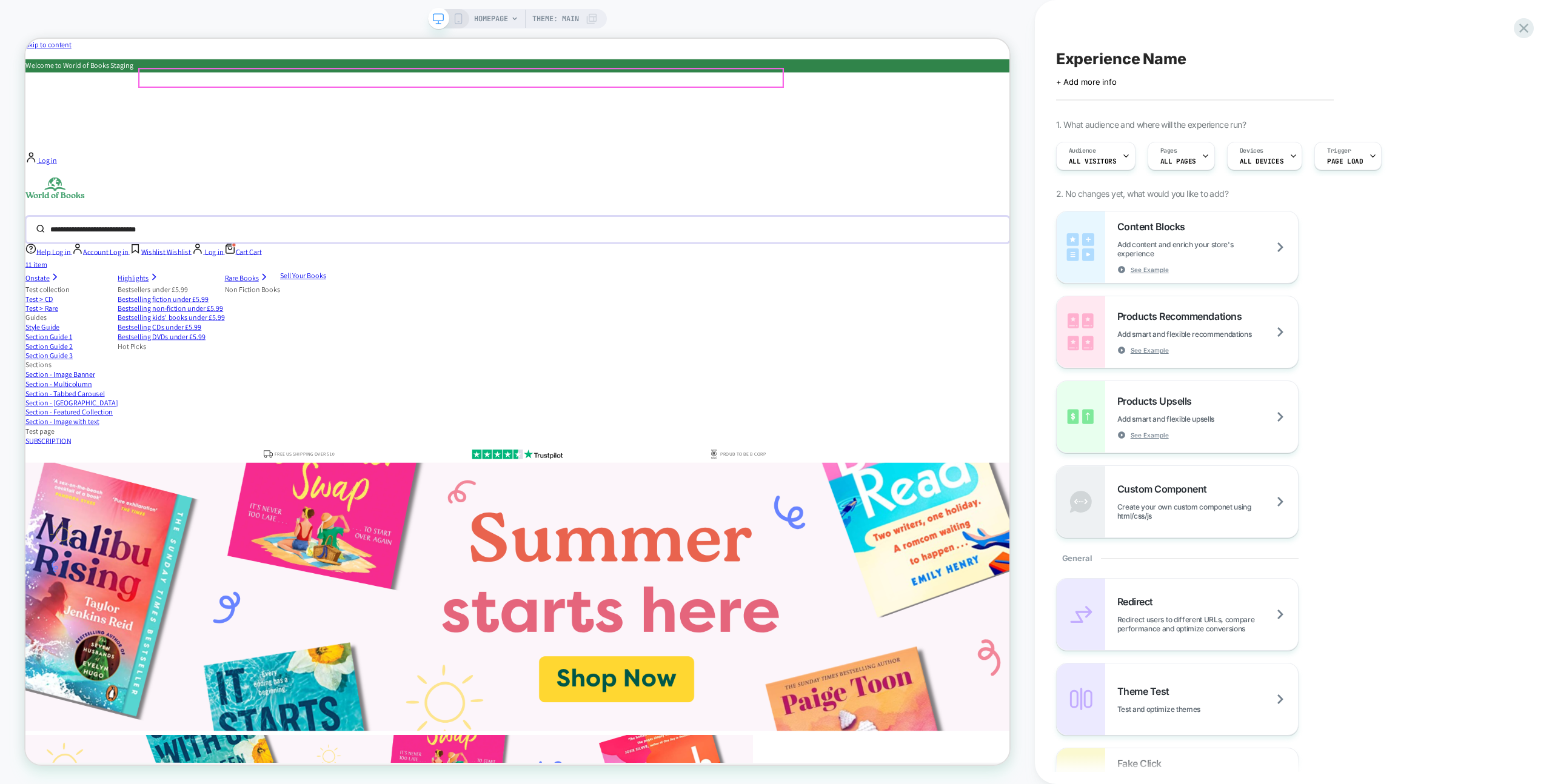
click at [959, 280] on input "search" at bounding box center [646, 293] width 1175 height 27
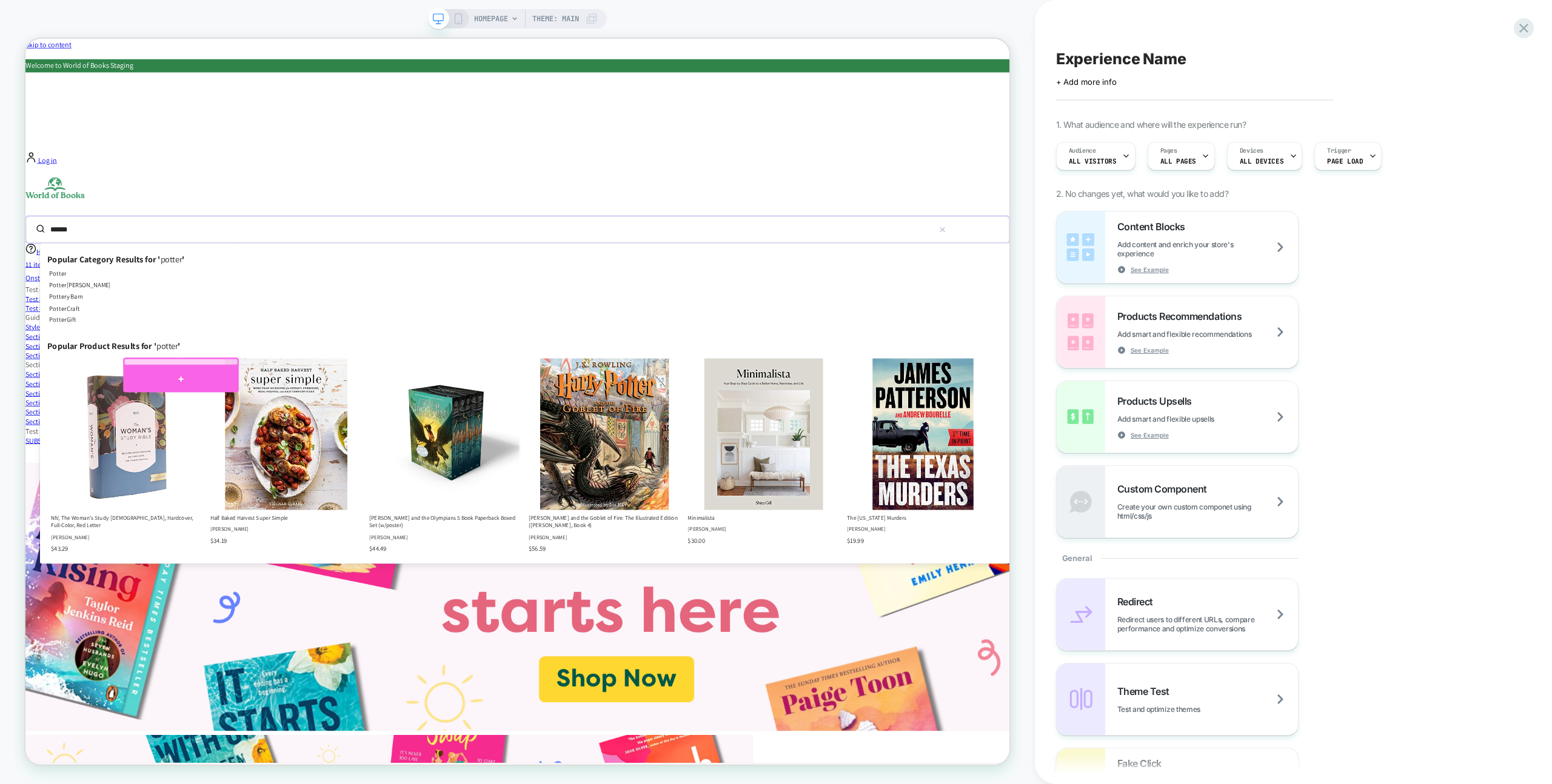
type input "******"
click at [206, 480] on div at bounding box center [233, 493] width 154 height 36
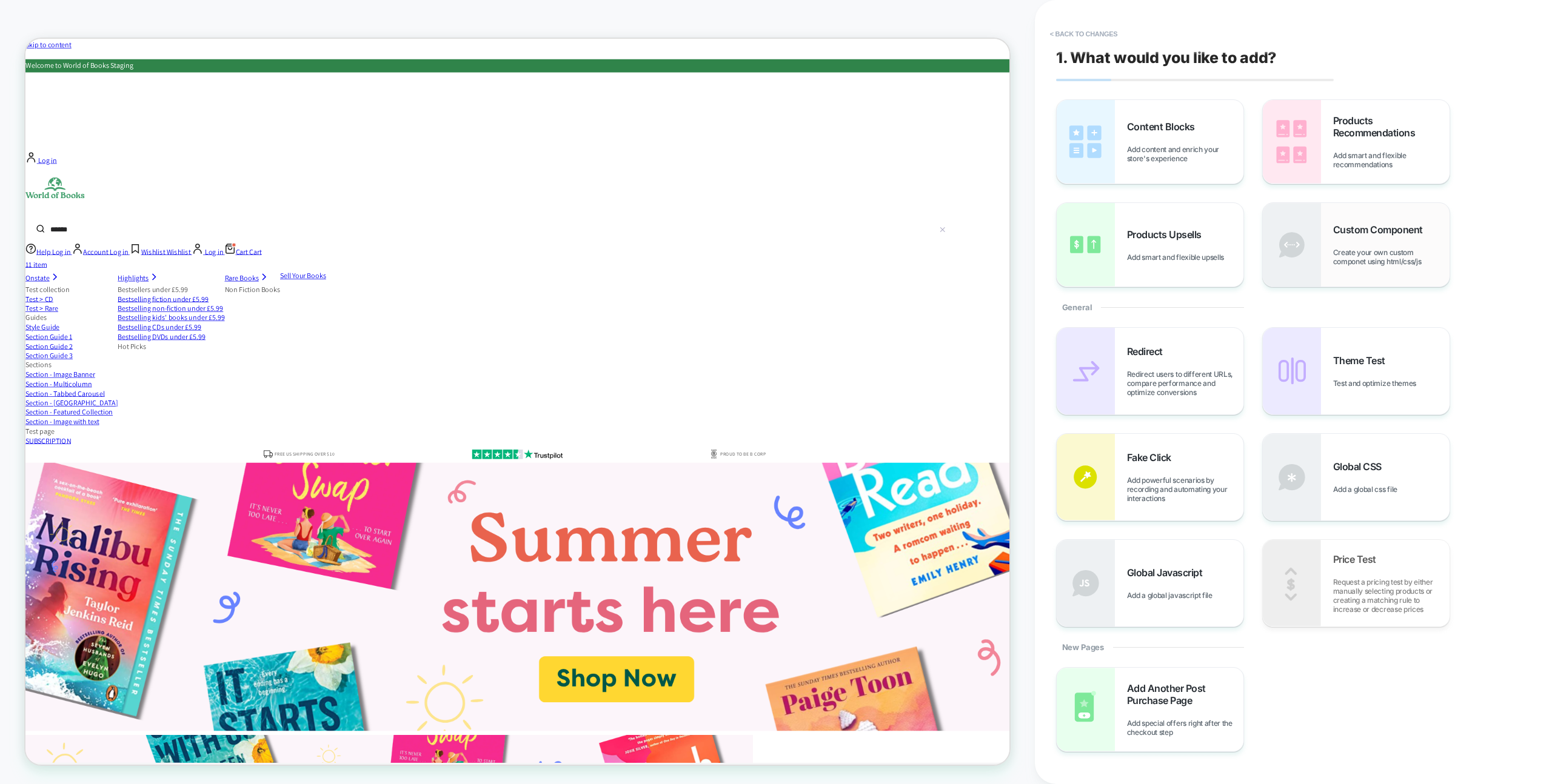
click at [1368, 244] on div "Custom Component Create your own custom componet using html/css/js" at bounding box center [1391, 245] width 116 height 43
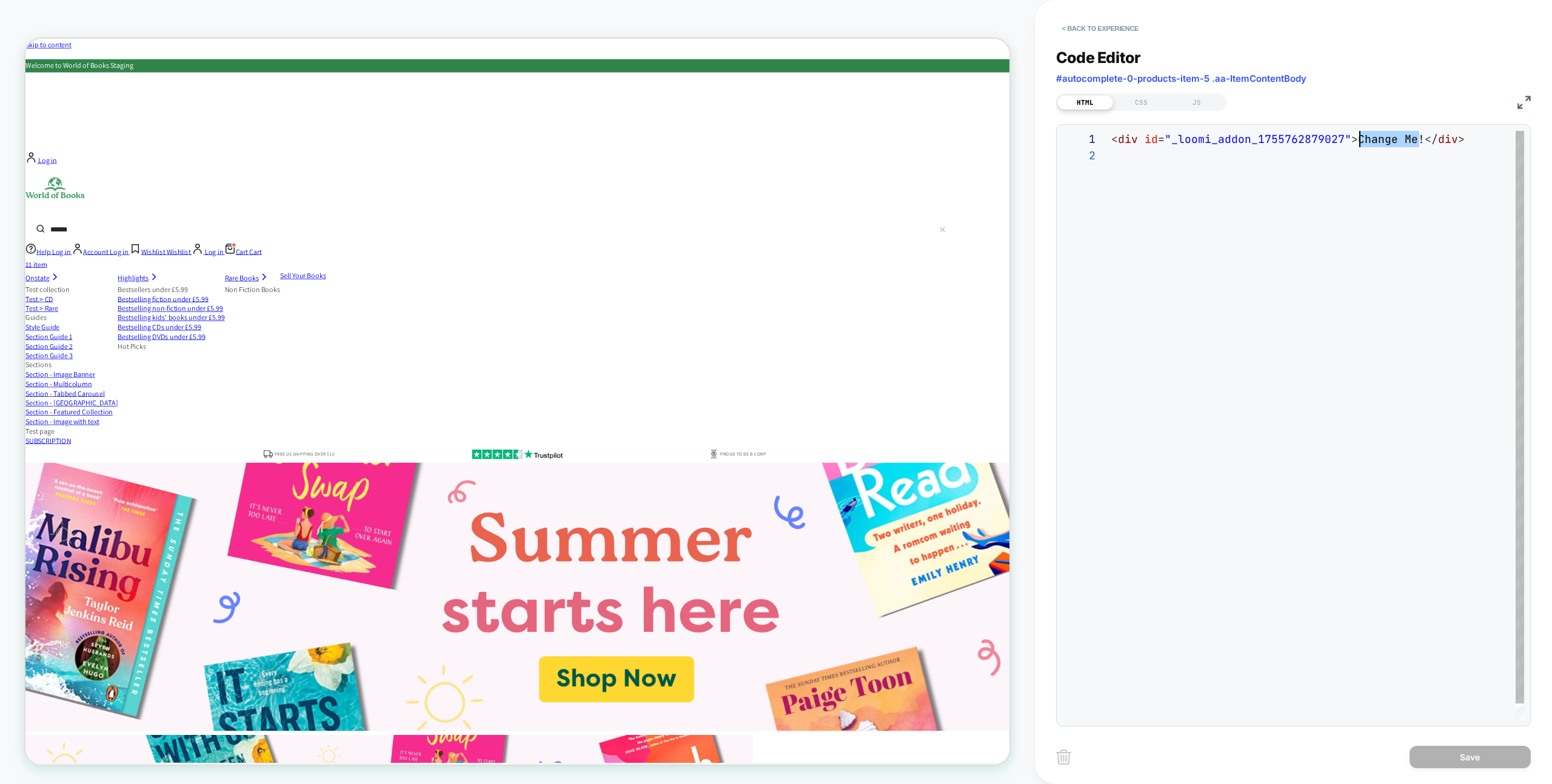
scroll to position [0, 242]
drag, startPoint x: 1417, startPoint y: 139, endPoint x: 1354, endPoint y: 136, distance: 63.1
click at [1353, 136] on div "< div id = "_loomi_addon_1755762879027" > Change Me! </ div >" at bounding box center [1317, 433] width 413 height 605
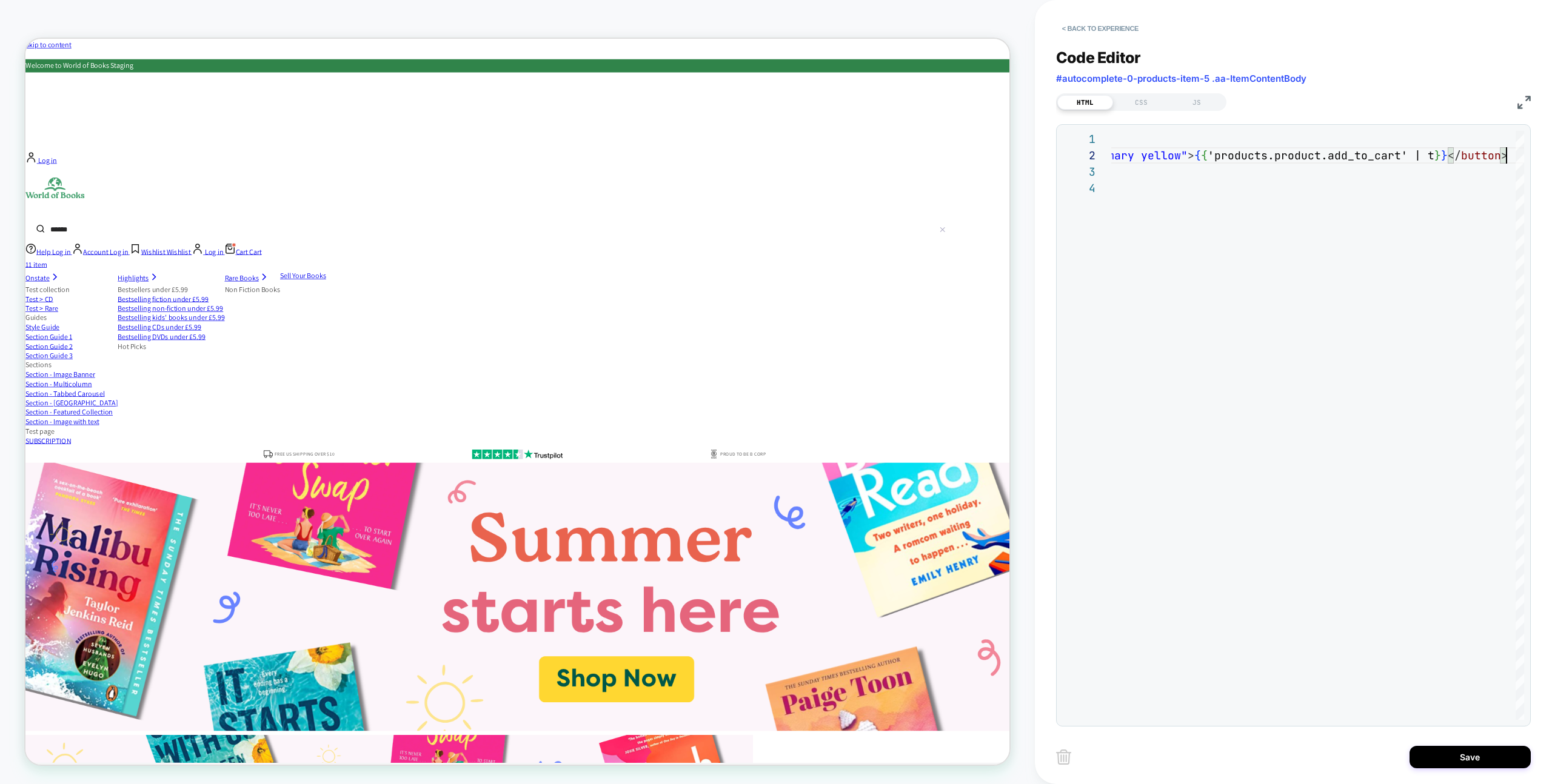
type textarea "**********"
click at [1023, 280] on input "******" at bounding box center [646, 293] width 1175 height 27
